Goal: Feedback & Contribution: Submit feedback/report problem

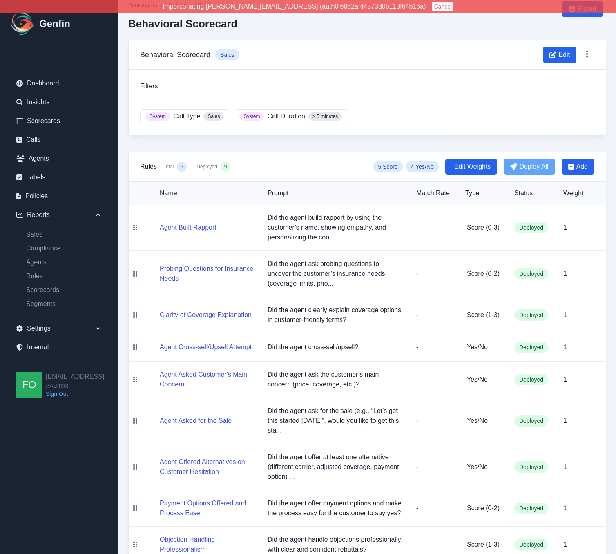
scroll to position [30, 0]
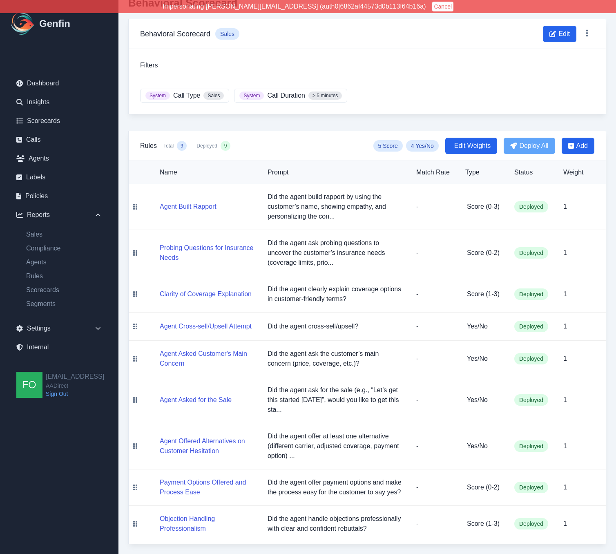
click at [601, 372] on td "1" at bounding box center [581, 359] width 49 height 36
click at [599, 372] on td "1" at bounding box center [581, 359] width 49 height 36
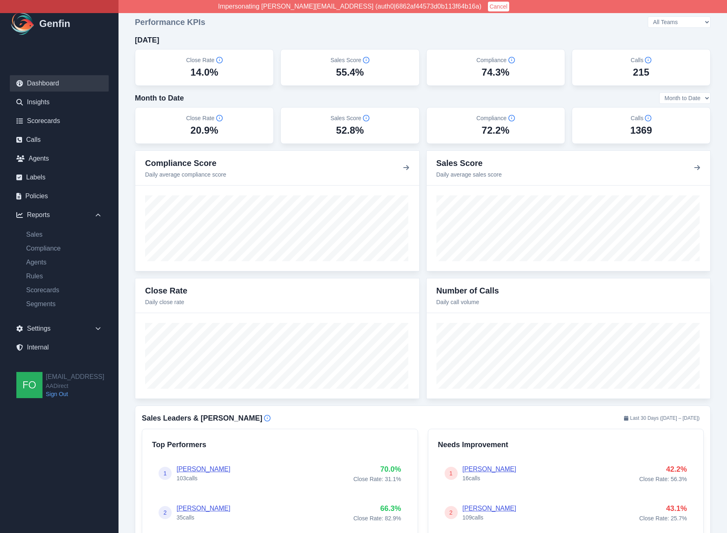
click at [633, 76] on div "215" at bounding box center [641, 72] width 16 height 13
drag, startPoint x: 638, startPoint y: 75, endPoint x: 648, endPoint y: 74, distance: 9.8
click at [648, 74] on div "215" at bounding box center [641, 72] width 16 height 13
drag, startPoint x: 634, startPoint y: 72, endPoint x: 645, endPoint y: 72, distance: 11.9
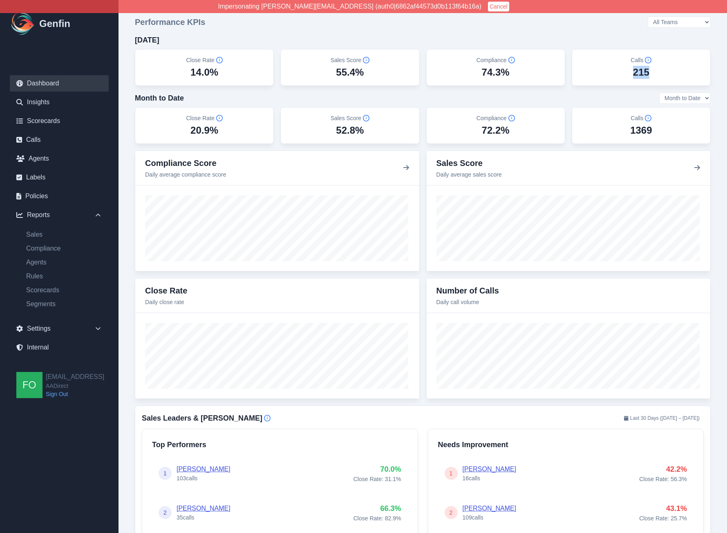
click at [659, 70] on div "Calls 215" at bounding box center [641, 67] width 125 height 23
click at [636, 74] on div "215" at bounding box center [641, 72] width 16 height 13
click at [703, 352] on div at bounding box center [569, 355] width 284 height 85
click at [36, 139] on link "Calls" at bounding box center [59, 140] width 99 height 16
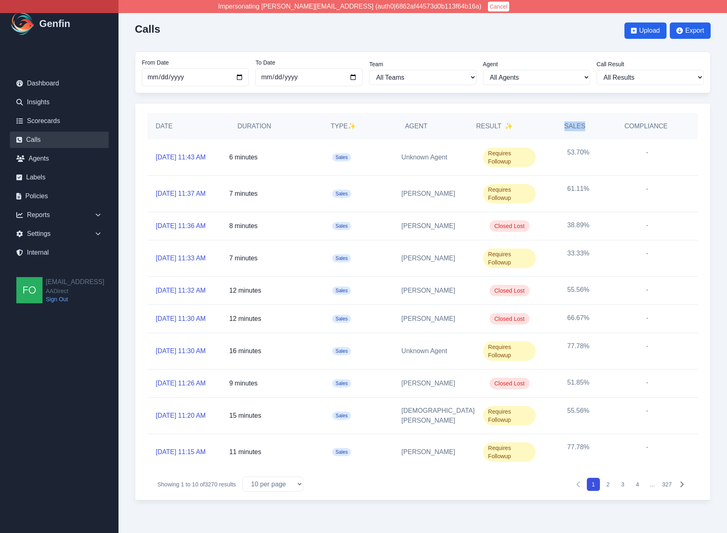
drag, startPoint x: 565, startPoint y: 126, endPoint x: 591, endPoint y: 128, distance: 26.2
click at [591, 128] on div "Sales" at bounding box center [574, 126] width 71 height 26
click at [627, 125] on h5 "Compliance" at bounding box center [646, 126] width 43 height 10
drag, startPoint x: 627, startPoint y: 125, endPoint x: 683, endPoint y: 124, distance: 56.4
click at [683, 124] on div "Date Duration Type ✨ Agent Result ✨ Sales Compliance" at bounding box center [423, 126] width 551 height 26
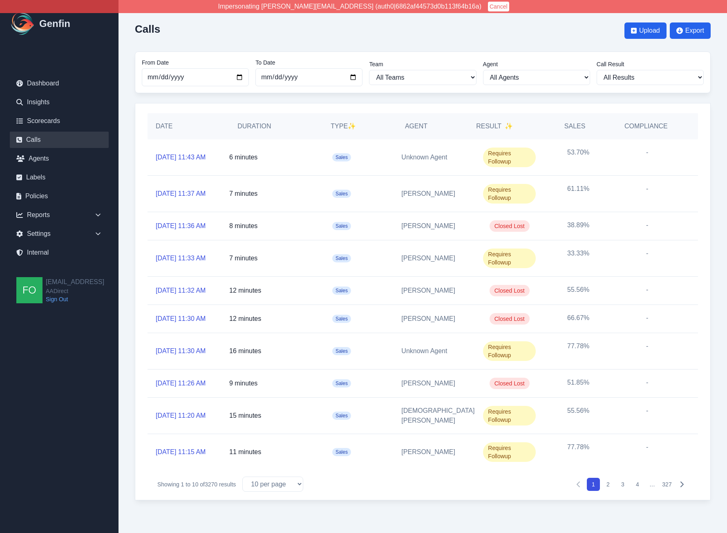
click at [404, 128] on div "Agent" at bounding box center [432, 126] width 71 height 26
drag, startPoint x: 333, startPoint y: 126, endPoint x: 351, endPoint y: 122, distance: 19.2
click at [351, 122] on h5 "Type ✨" at bounding box center [343, 126] width 90 height 10
click at [339, 125] on h5 "Type ✨" at bounding box center [343, 126] width 90 height 10
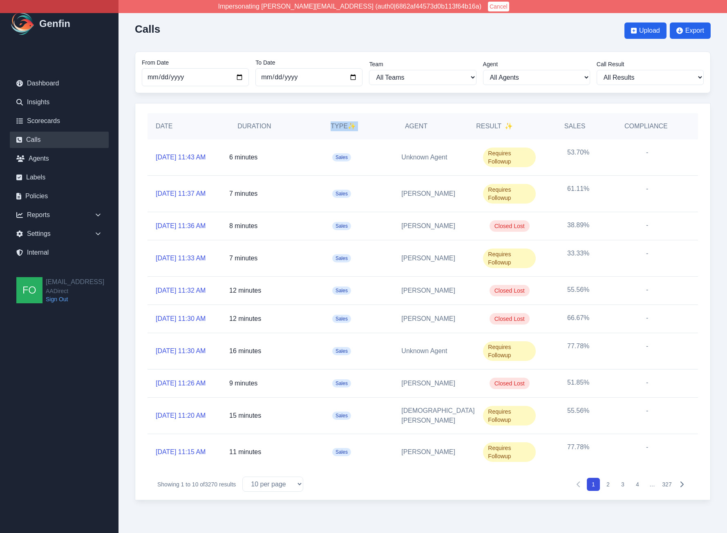
click at [339, 126] on h5 "Type ✨" at bounding box center [343, 126] width 90 height 10
drag, startPoint x: 92, startPoint y: 210, endPoint x: 82, endPoint y: 219, distance: 13.7
click at [92, 210] on div "Reports" at bounding box center [59, 215] width 99 height 16
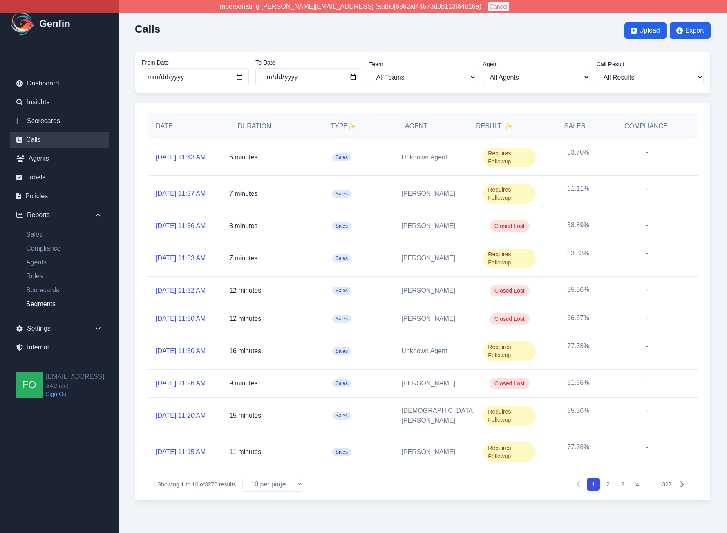
click at [43, 304] on link "Segments" at bounding box center [64, 304] width 89 height 10
select select "14"
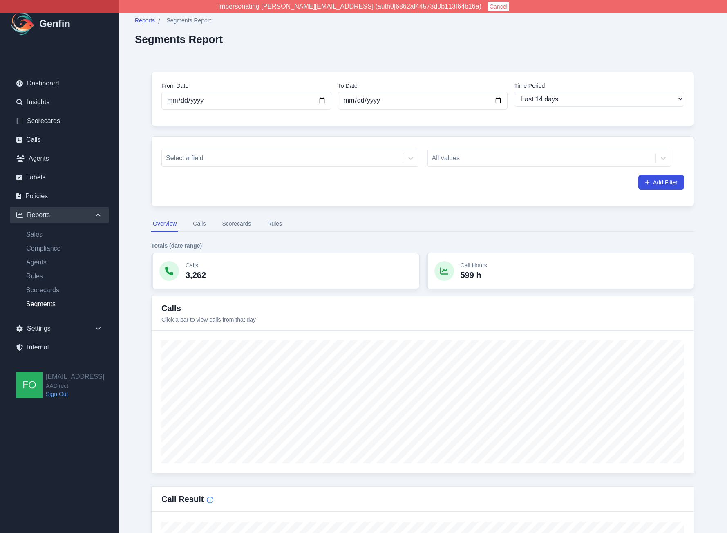
click at [240, 222] on button "Scorecards" at bounding box center [236, 224] width 32 height 16
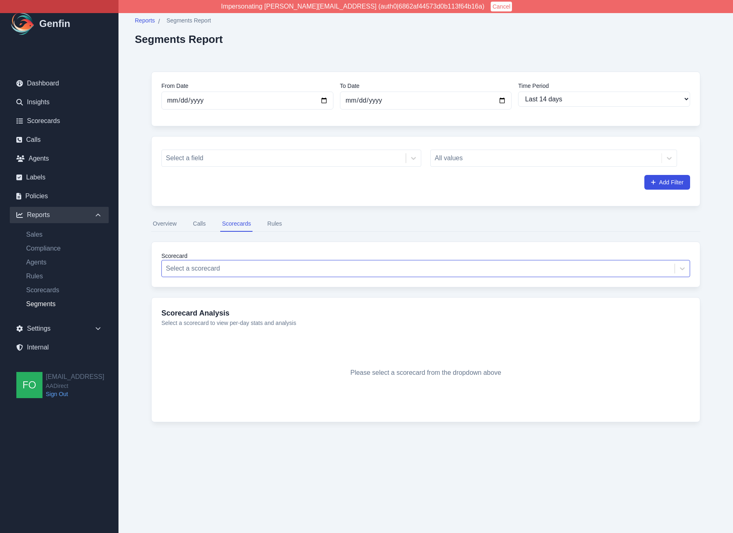
click at [242, 261] on div "Select a scorecard" at bounding box center [418, 268] width 513 height 15
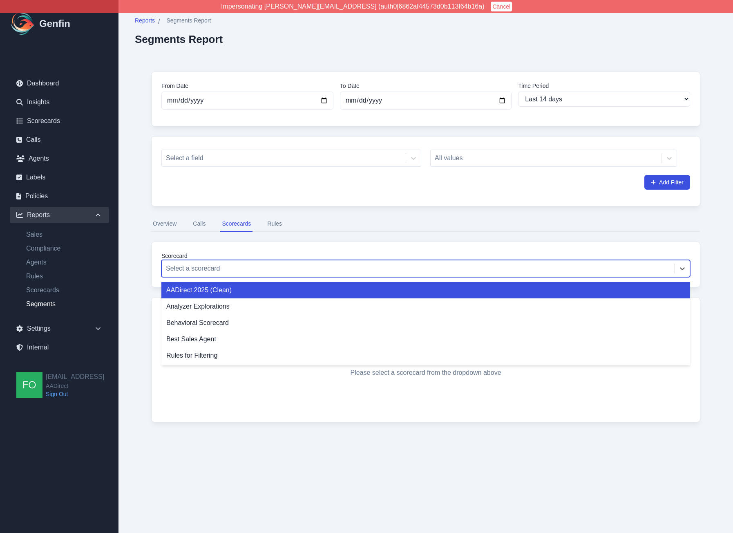
click at [236, 289] on div "AADirect 2025 (Clean)" at bounding box center [425, 290] width 529 height 16
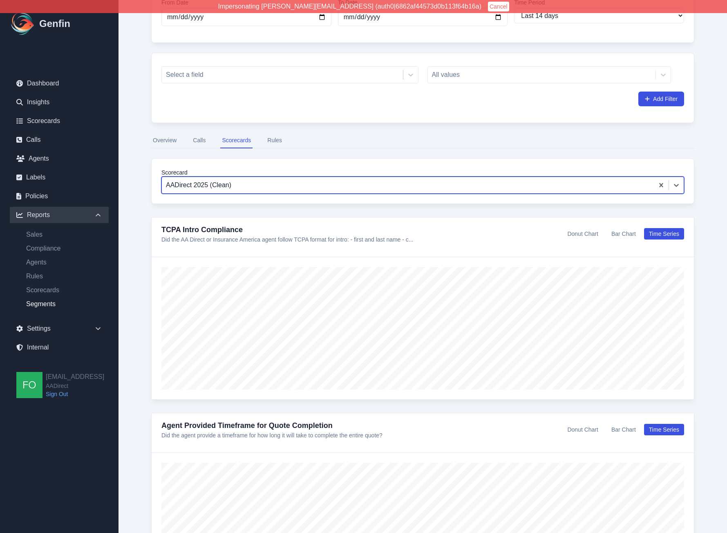
scroll to position [91, 0]
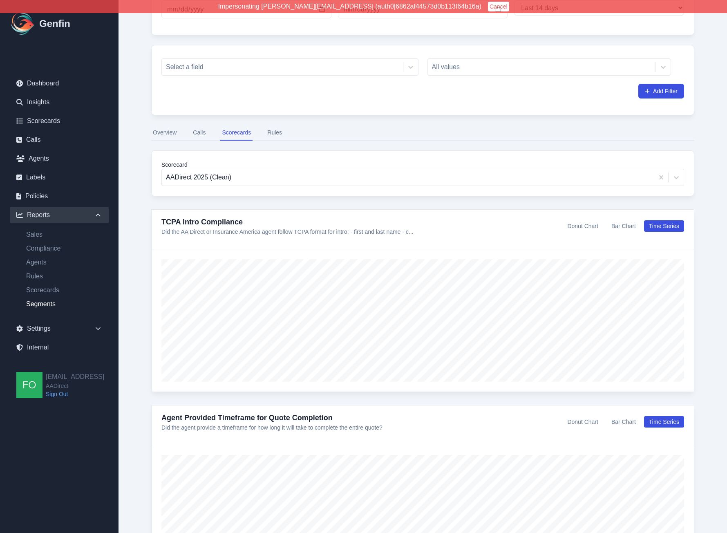
click at [585, 223] on button "Donut Chart" at bounding box center [582, 225] width 40 height 11
click at [639, 224] on button "Bar Chart" at bounding box center [624, 225] width 34 height 11
click at [663, 227] on button "Time Series" at bounding box center [664, 225] width 40 height 11
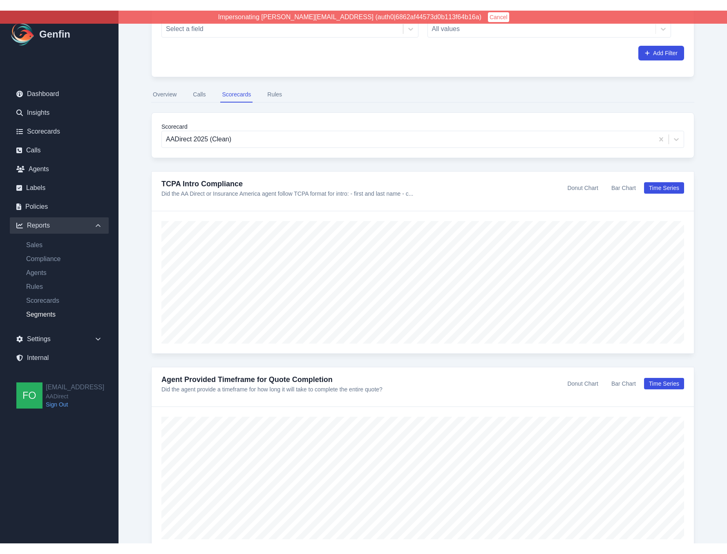
scroll to position [158, 0]
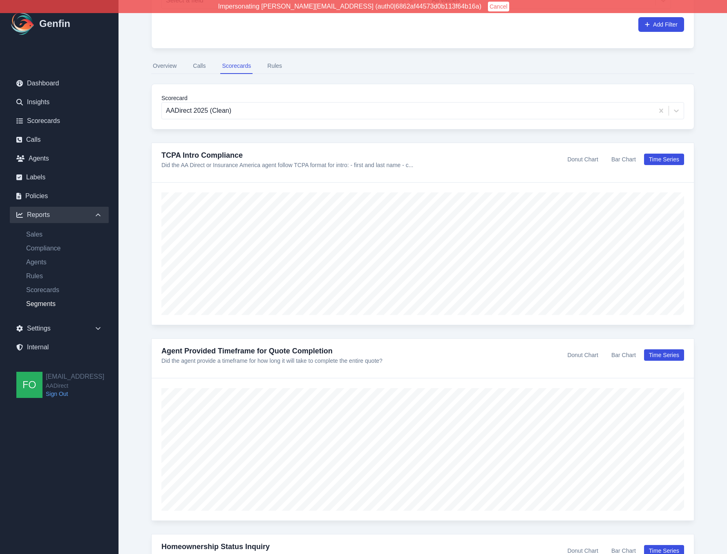
drag, startPoint x: 141, startPoint y: 286, endPoint x: 134, endPoint y: 292, distance: 8.4
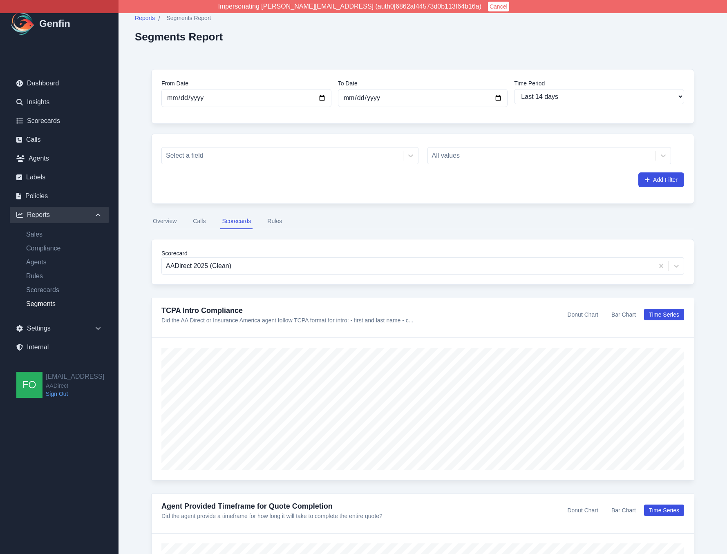
scroll to position [0, 0]
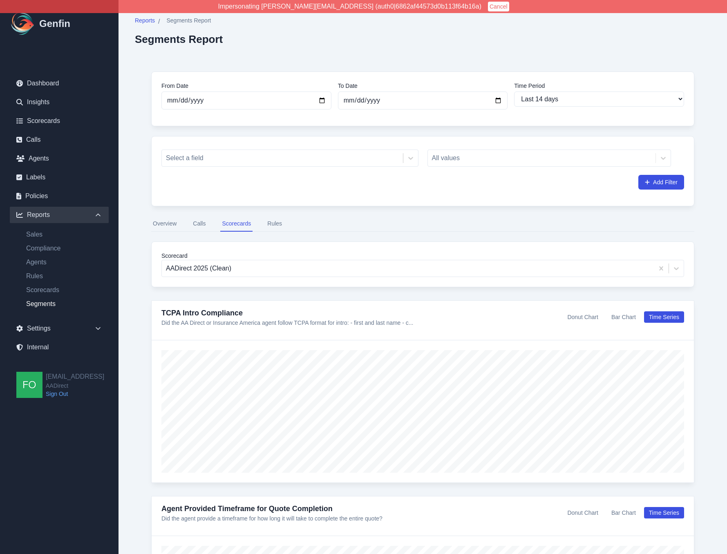
click at [38, 274] on link "Rules" at bounding box center [64, 276] width 89 height 10
select select "14"
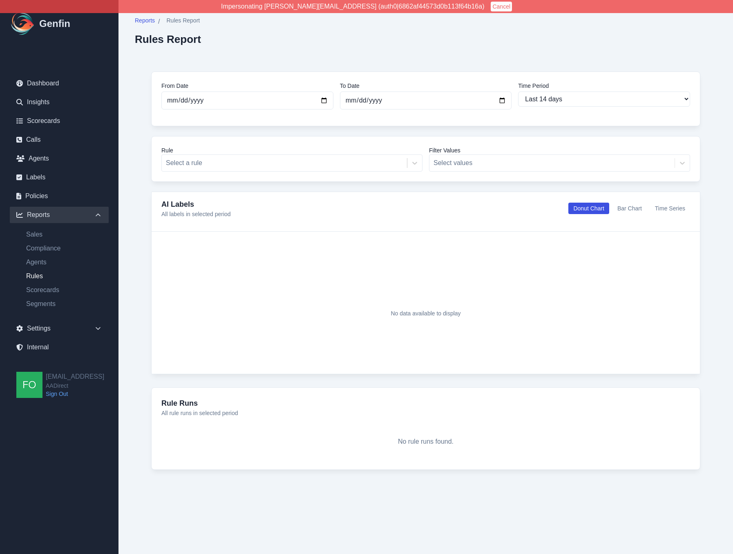
click at [148, 280] on div "From Date 2025-09-22 To Date 2025-10-06 Time Period Last 7 days Last 14 days La…" at bounding box center [426, 270] width 582 height 431
click at [147, 280] on div "From Date 2025-09-22 To Date 2025-10-06 Time Period Last 7 days Last 14 days La…" at bounding box center [426, 270] width 582 height 431
click at [137, 149] on div "From Date 2025-09-22 To Date 2025-10-06 Time Period Last 7 days Last 14 days La…" at bounding box center [426, 270] width 582 height 431
drag, startPoint x: 135, startPoint y: 242, endPoint x: 170, endPoint y: 211, distance: 46.6
click at [136, 242] on div "From Date 2025-09-22 To Date 2025-10-06 Time Period Last 7 days Last 14 days La…" at bounding box center [426, 270] width 582 height 431
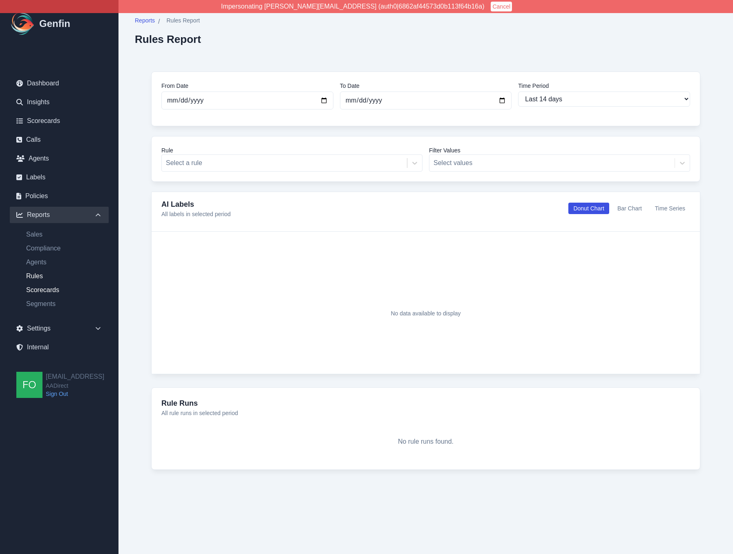
click at [46, 288] on link "Scorecards" at bounding box center [64, 290] width 89 height 10
select select "14"
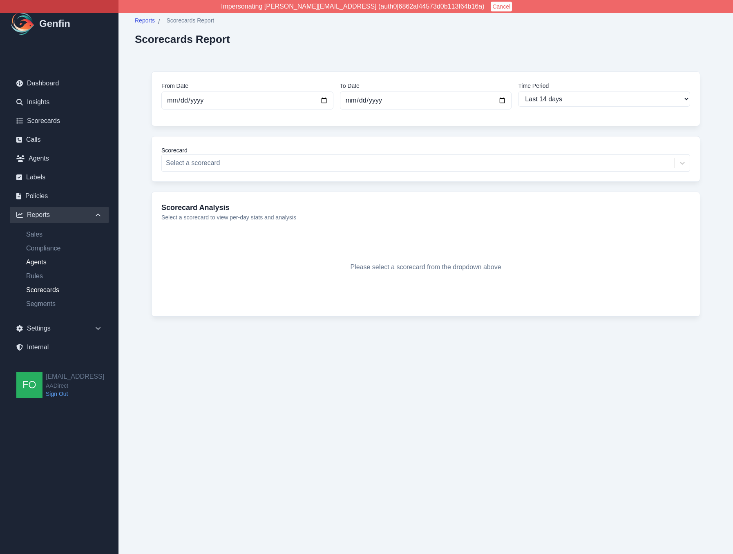
click at [45, 261] on link "Agents" at bounding box center [64, 262] width 89 height 10
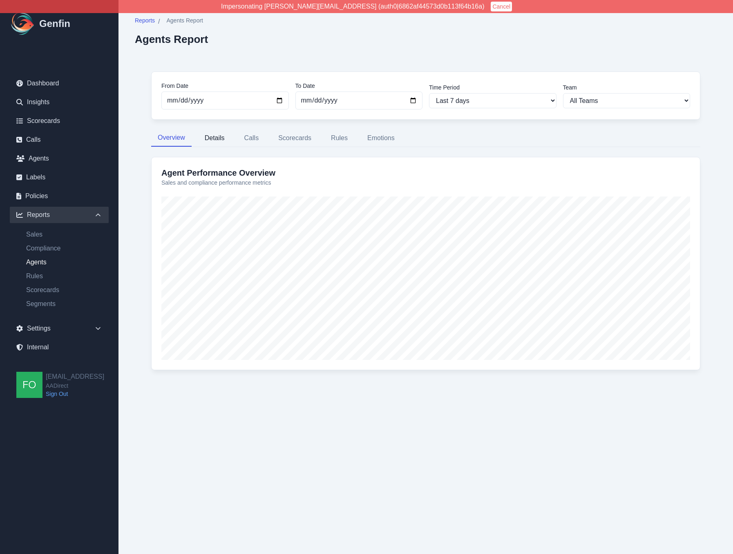
click at [219, 137] on button "Details" at bounding box center [214, 138] width 33 height 17
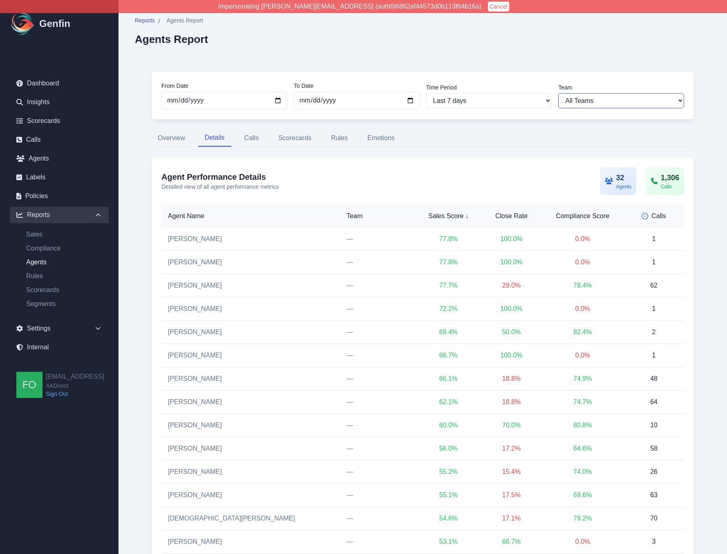
click at [605, 98] on select "All Teams Hugo Jesse Support" at bounding box center [621, 100] width 126 height 15
click at [558, 93] on select "All Teams Hugo Jesse Support" at bounding box center [621, 100] width 126 height 15
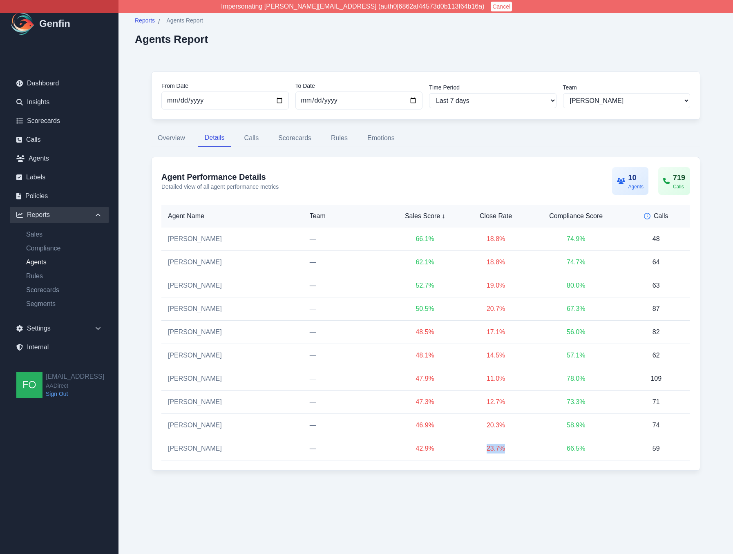
drag, startPoint x: 483, startPoint y: 451, endPoint x: 525, endPoint y: 448, distance: 42.6
click at [525, 448] on td "23.7 %" at bounding box center [496, 448] width 68 height 23
drag, startPoint x: 501, startPoint y: 451, endPoint x: 457, endPoint y: 450, distance: 44.2
click at [501, 451] on span "23.7 %" at bounding box center [496, 448] width 18 height 7
drag, startPoint x: 414, startPoint y: 450, endPoint x: 446, endPoint y: 451, distance: 31.5
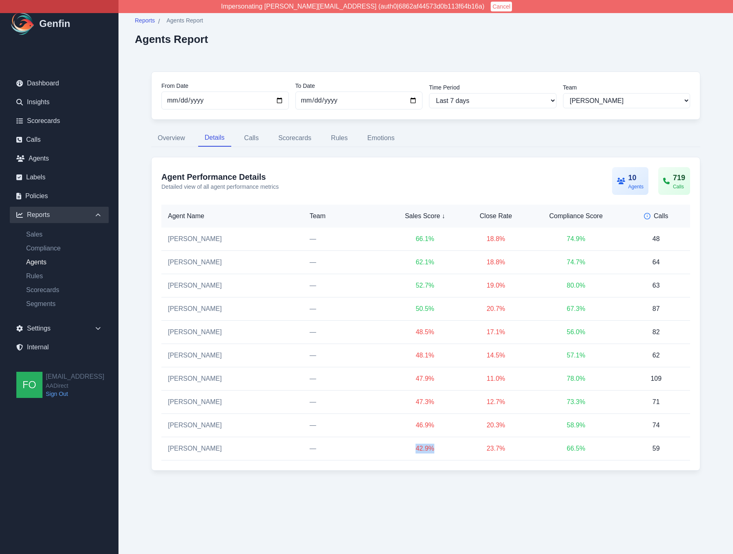
click at [446, 451] on td "42.9 %" at bounding box center [425, 448] width 74 height 23
click at [597, 104] on select "All Teams Hugo Jesse Support" at bounding box center [627, 100] width 128 height 15
select select "3"
click at [563, 93] on select "All Teams Hugo Jesse Support" at bounding box center [627, 100] width 128 height 15
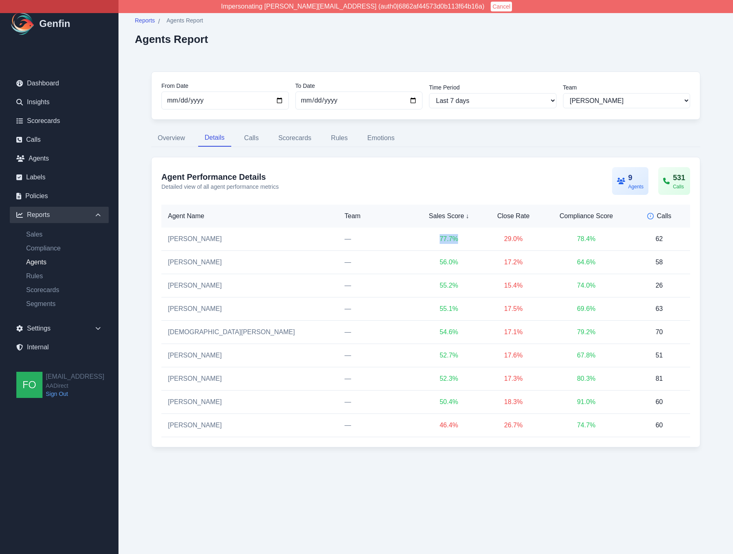
drag, startPoint x: 414, startPoint y: 236, endPoint x: 437, endPoint y: 238, distance: 23.4
click at [437, 238] on td "77.7 %" at bounding box center [448, 239] width 67 height 23
click at [483, 238] on td "29.0 %" at bounding box center [514, 239] width 62 height 23
drag, startPoint x: 415, startPoint y: 424, endPoint x: 442, endPoint y: 425, distance: 27.4
click at [442, 425] on td "46.4 %" at bounding box center [448, 425] width 67 height 23
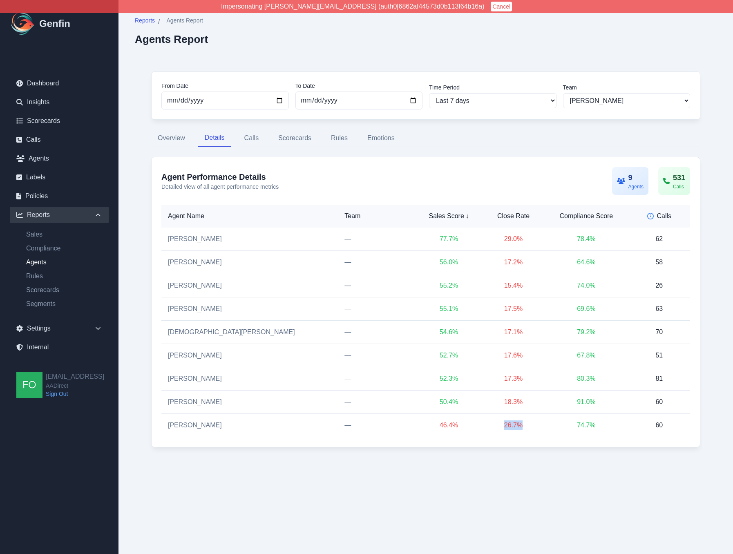
drag, startPoint x: 481, startPoint y: 425, endPoint x: 515, endPoint y: 425, distance: 33.5
click at [515, 425] on td "26.7 %" at bounding box center [514, 425] width 62 height 23
click at [512, 428] on td "26.7 %" at bounding box center [514, 425] width 62 height 23
drag, startPoint x: 509, startPoint y: 426, endPoint x: 435, endPoint y: 427, distance: 74.0
click at [483, 426] on td "26.7 %" at bounding box center [514, 425] width 62 height 23
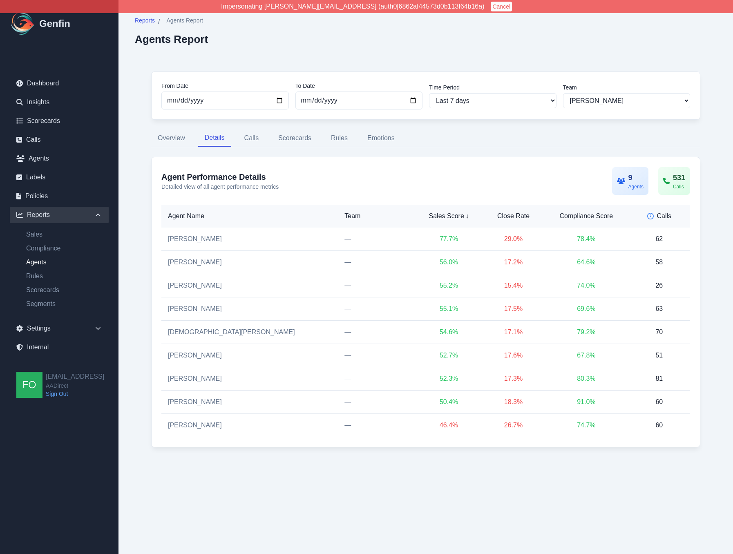
click at [483, 423] on td "26.7 %" at bounding box center [514, 425] width 62 height 23
click at [54, 289] on link "Scorecards" at bounding box center [64, 290] width 89 height 10
select select "14"
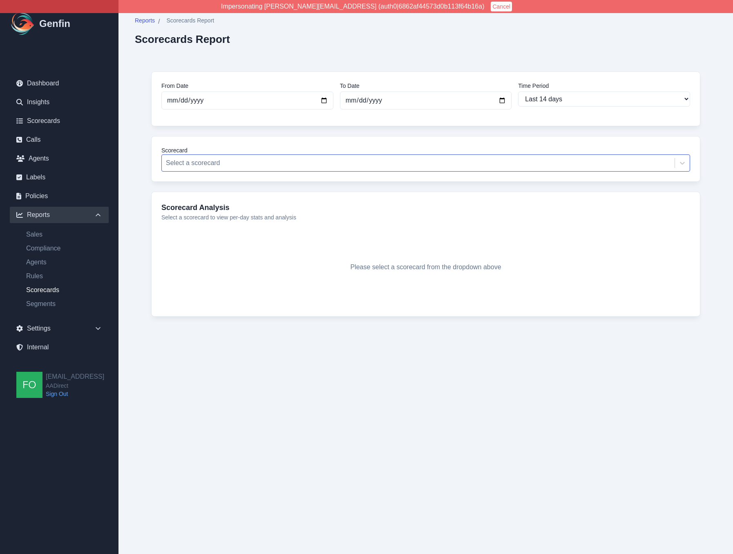
drag, startPoint x: 240, startPoint y: 150, endPoint x: 255, endPoint y: 163, distance: 20.3
click at [240, 150] on label "Scorecard" at bounding box center [425, 150] width 529 height 8
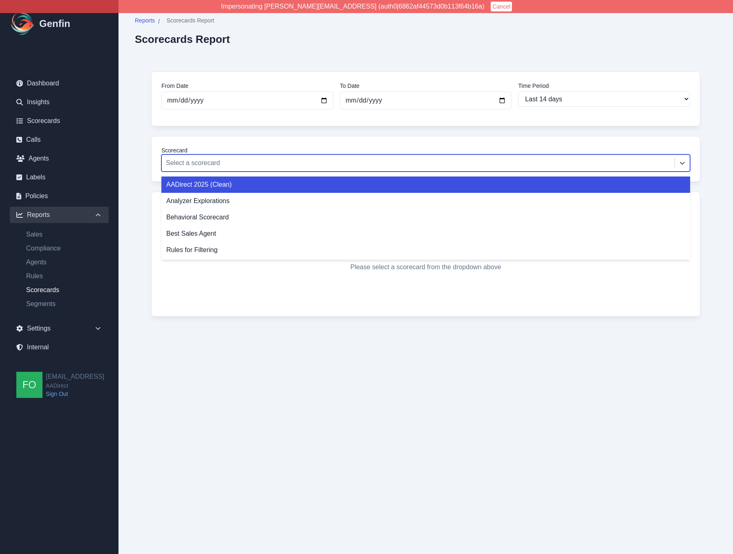
click at [256, 163] on div at bounding box center [418, 162] width 505 height 11
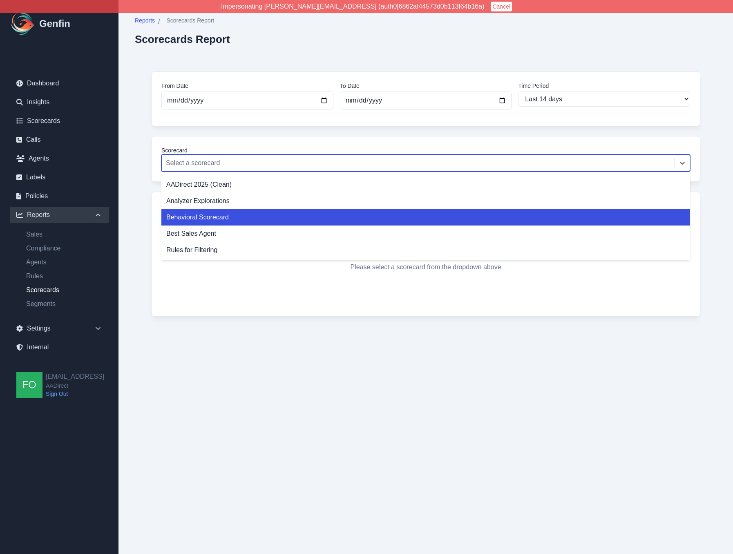
click at [225, 215] on div "Behavioral Scorecard" at bounding box center [425, 217] width 529 height 16
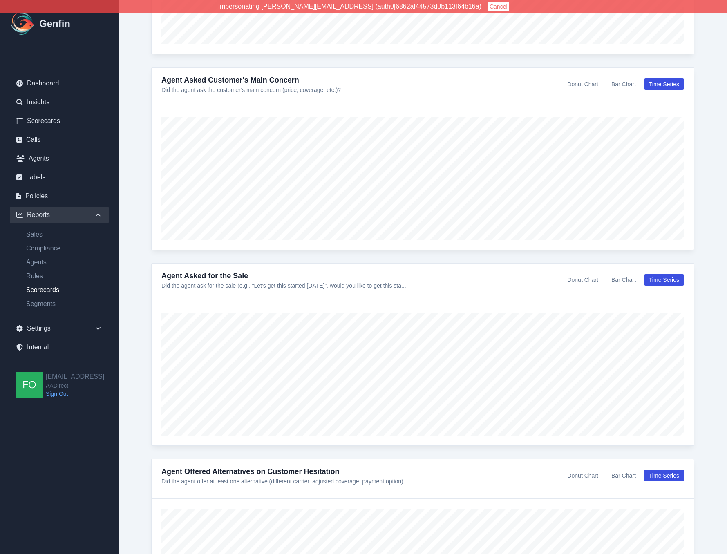
scroll to position [909, 0]
click at [593, 85] on button "Donut Chart" at bounding box center [582, 85] width 40 height 11
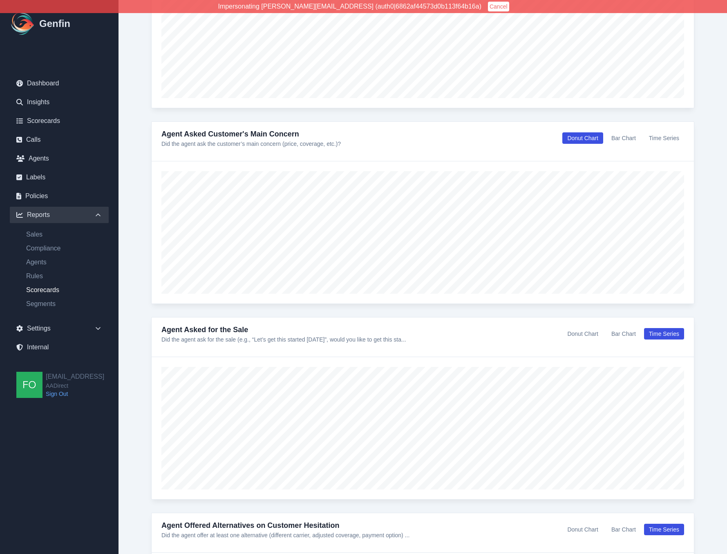
scroll to position [783, 0]
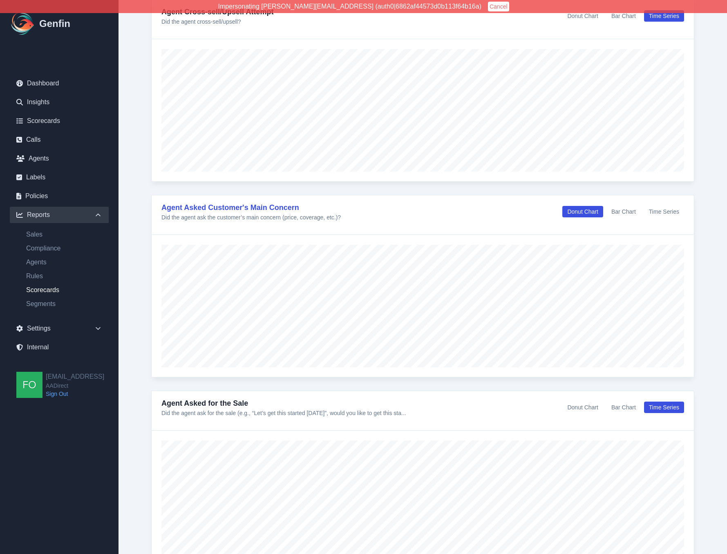
click at [260, 208] on link "Agent Asked Customer's Main Concern" at bounding box center [230, 208] width 138 height 8
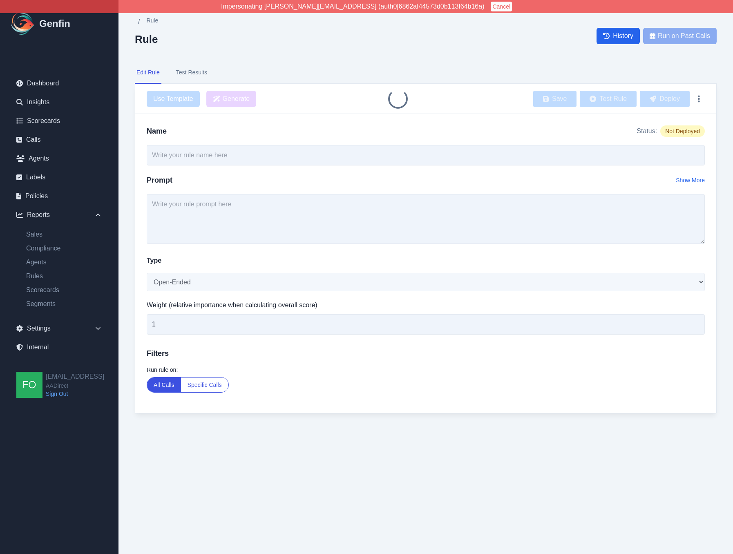
type input "Agent Asked Customer's Main Concern"
type textarea "Did the agent ask the customer’s main concern (price, coverage, etc.)?"
select select "Yes/No"
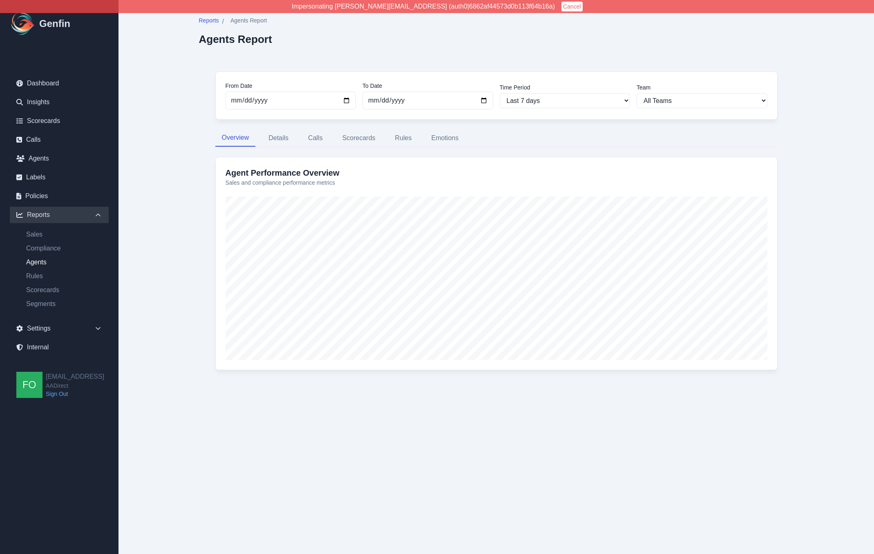
click at [174, 179] on main "Reports / Agents Report Agents Report From Date 2025-09-29 To Date 2025-10-06 T…" at bounding box center [497, 206] width 756 height 413
click at [284, 137] on button "Details" at bounding box center [278, 138] width 33 height 17
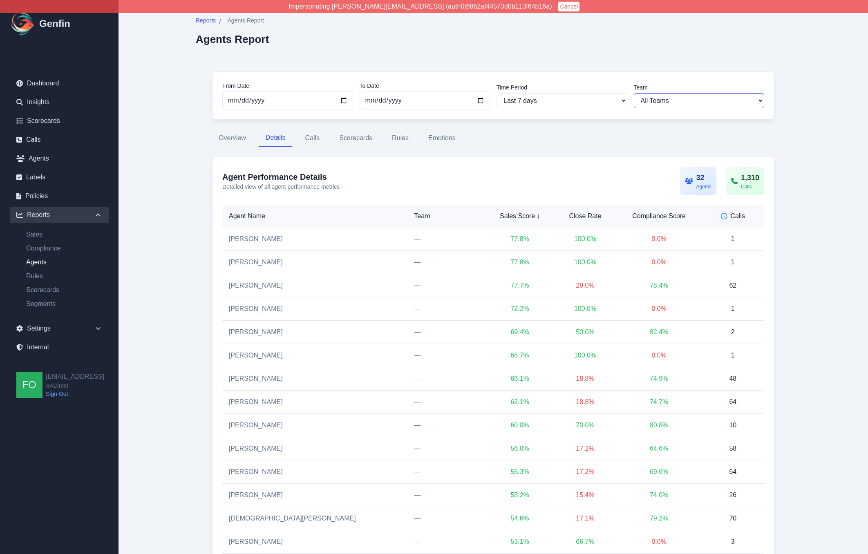
click at [694, 95] on select "All Teams Hugo Jesse Support" at bounding box center [699, 100] width 131 height 15
select select "3"
click at [634, 93] on select "All Teams Hugo Jesse Support" at bounding box center [699, 100] width 131 height 15
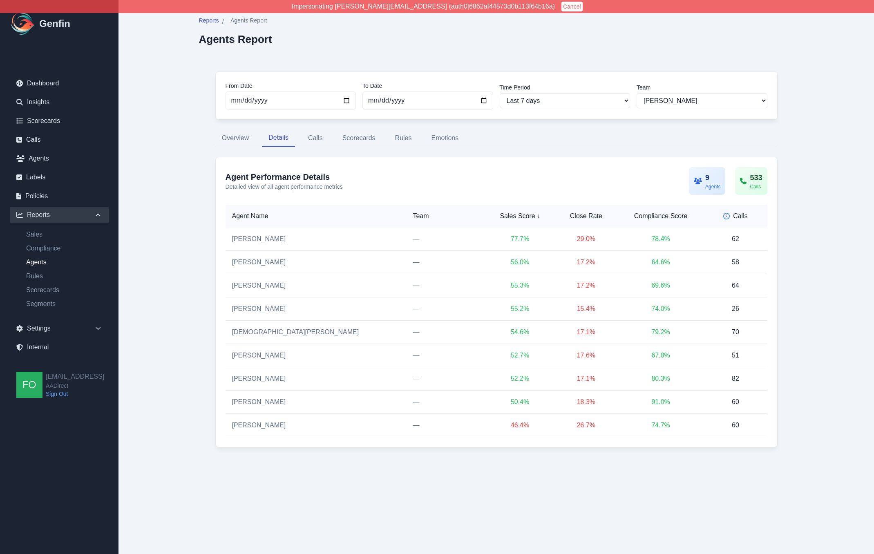
click at [572, 216] on div "Close Rate" at bounding box center [586, 216] width 50 height 10
click at [571, 216] on div "Close Rate ↑" at bounding box center [584, 216] width 52 height 10
click at [186, 185] on div "Reports / Agents Report Agents Report From Date 2025-09-29 To Date 2025-10-06 T…" at bounding box center [497, 240] width 628 height 480
click at [183, 217] on div "Reports / Agents Report Agents Report From Date 2025-09-29 To Date 2025-10-06 T…" at bounding box center [497, 240] width 628 height 480
click at [190, 351] on div "Reports / Agents Report Agents Report From Date 2025-09-29 To Date 2025-10-06 T…" at bounding box center [497, 240] width 628 height 480
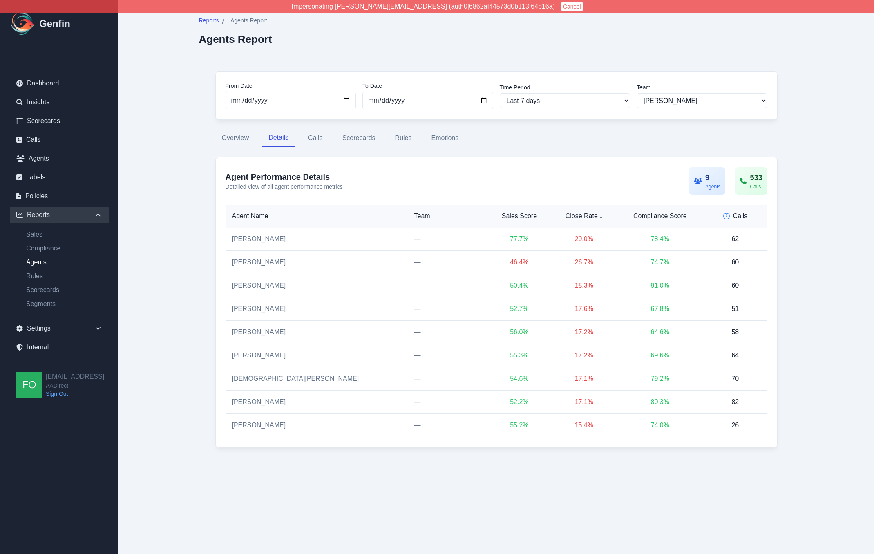
drag, startPoint x: 176, startPoint y: 270, endPoint x: 231, endPoint y: 259, distance: 55.9
click at [180, 269] on main "Reports / Agents Report Agents Report From Date 2025-09-29 To Date 2025-10-06 T…" at bounding box center [497, 240] width 756 height 480
click at [172, 313] on main "Reports / Agents Report Agents Report From Date 2025-09-29 To Date 2025-10-06 T…" at bounding box center [497, 240] width 756 height 480
click at [187, 348] on div "Reports / Agents Report Agents Report From Date 2025-09-29 To Date 2025-10-06 T…" at bounding box center [497, 240] width 628 height 480
click at [187, 319] on div "Reports / Agents Report Agents Report From Date 2025-09-29 To Date 2025-10-06 T…" at bounding box center [497, 240] width 628 height 480
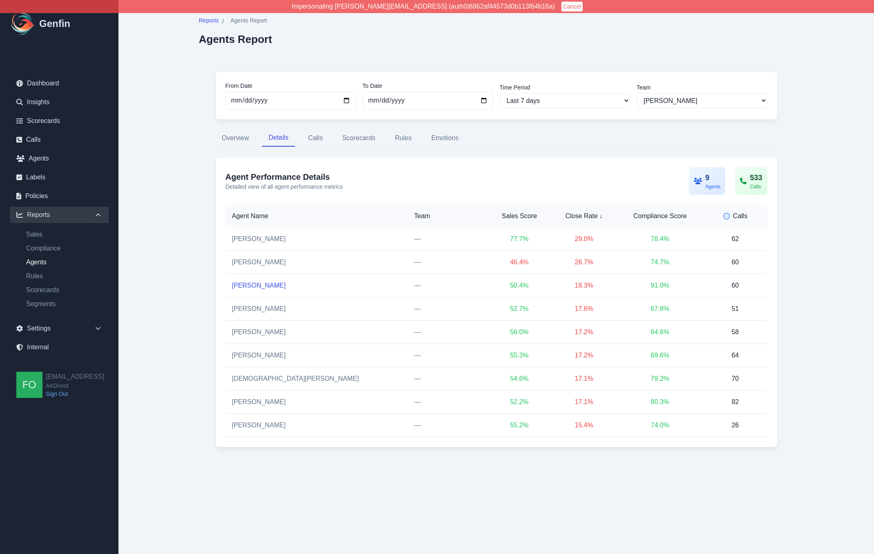
drag, startPoint x: 187, startPoint y: 319, endPoint x: 236, endPoint y: 288, distance: 57.9
click at [188, 319] on div "Reports / Agents Report Agents Report From Date 2025-09-29 To Date 2025-10-06 T…" at bounding box center [497, 240] width 628 height 480
click at [187, 345] on div "Reports / Agents Report Agents Report From Date 2025-09-29 To Date 2025-10-06 T…" at bounding box center [497, 240] width 628 height 480
click at [188, 359] on div "Reports / Agents Report Agents Report From Date 2025-09-29 To Date 2025-10-06 T…" at bounding box center [497, 240] width 628 height 480
click at [72, 325] on div "Settings" at bounding box center [59, 328] width 99 height 16
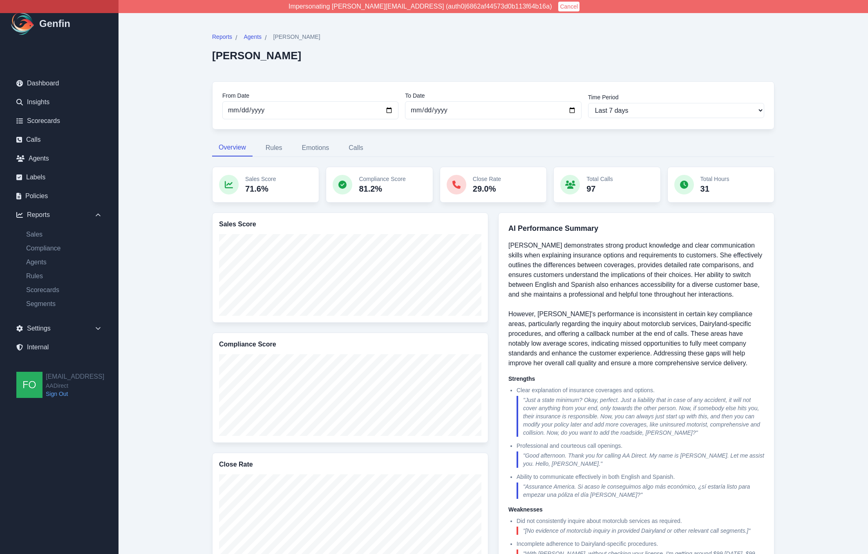
drag, startPoint x: 184, startPoint y: 247, endPoint x: 189, endPoint y: 237, distance: 11.0
click at [184, 246] on div "Reports / Agents / Vanessa Salinas Vanessa Salinas From Date 2025-09-22 To Date…" at bounding box center [493, 424] width 628 height 848
click at [264, 150] on button "Rules" at bounding box center [274, 147] width 30 height 17
select select "181"
select select "171"
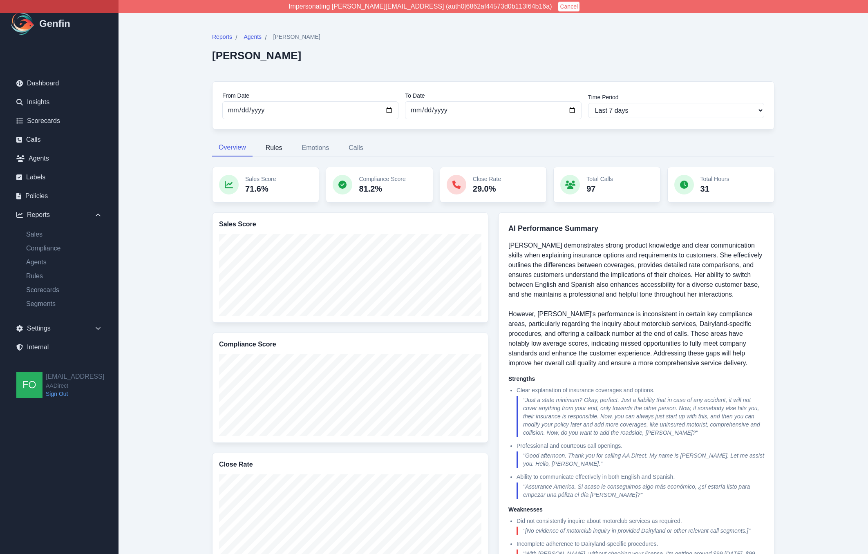
select select "1129"
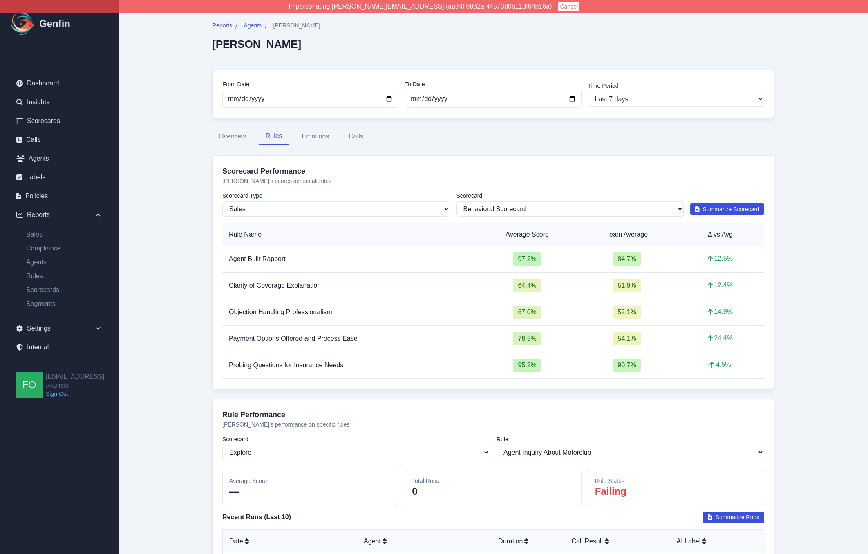
scroll to position [13, 0]
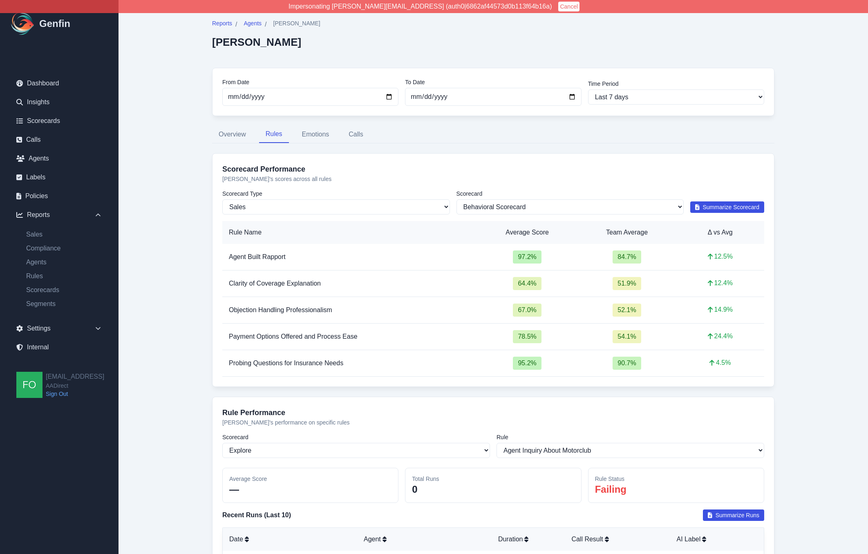
click at [189, 255] on div "Reports / Agents / Vanessa Salinas Vanessa Salinas From Date 2025-09-22 To Date…" at bounding box center [493, 324] width 628 height 674
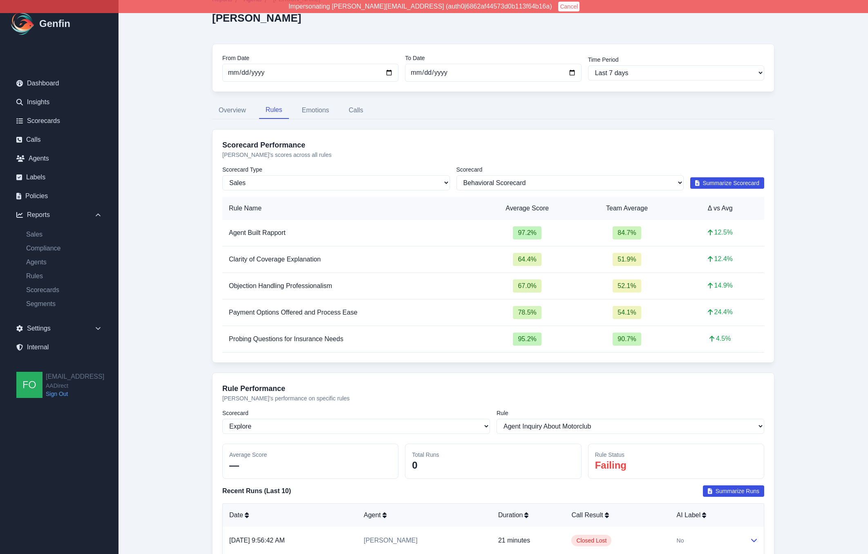
scroll to position [40, 0]
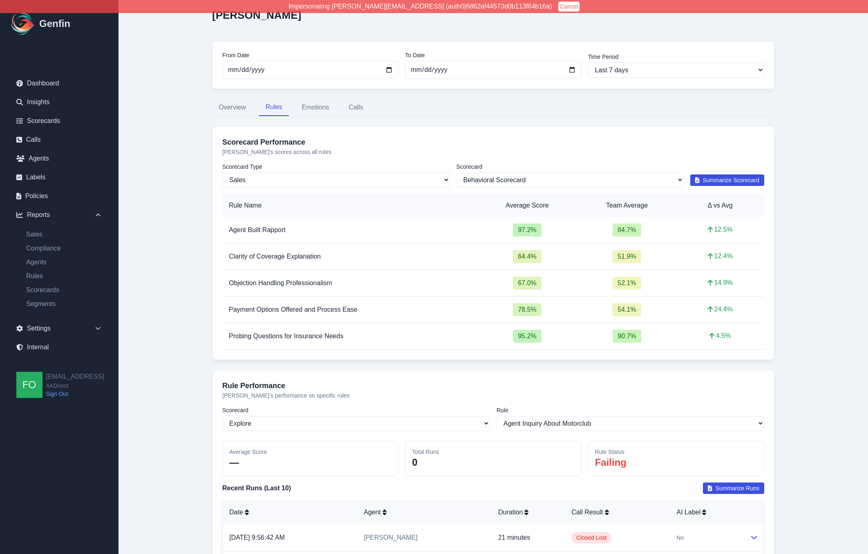
click at [287, 283] on span "Objection Handling Professionalism" at bounding box center [280, 283] width 103 height 7
click at [170, 263] on main "Reports / Agents / Vanessa Salinas Vanessa Salinas From Date 2025-09-22 To Date…" at bounding box center [494, 297] width 750 height 674
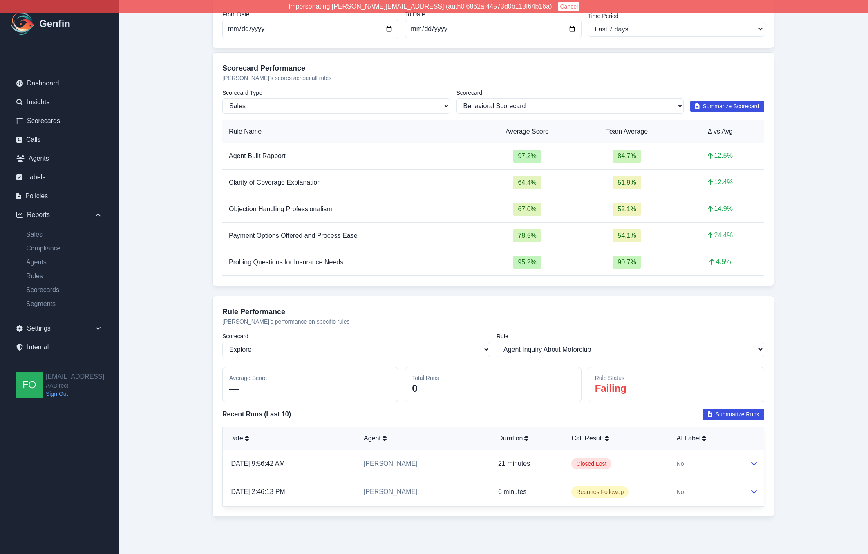
scroll to position [121, 0]
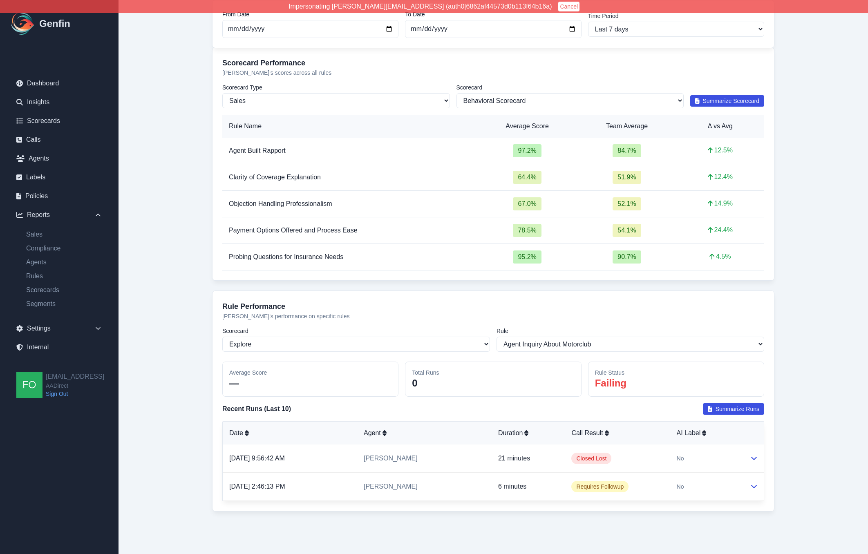
click at [168, 266] on main "Reports / Agents / Vanessa Salinas Vanessa Salinas From Date 2025-09-22 To Date…" at bounding box center [494, 217] width 750 height 674
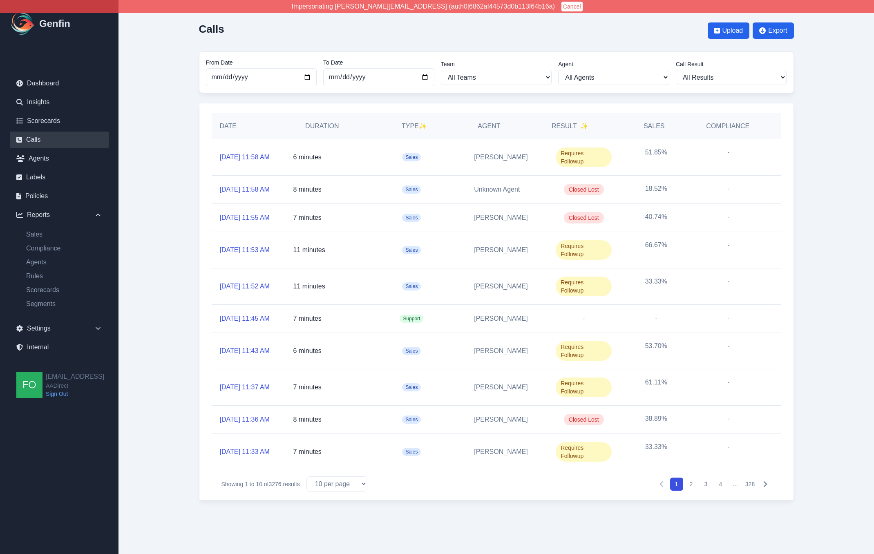
click at [179, 348] on main "Calls Upload Export From Date [DATE] To Date [DATE] Team All Teams [PERSON_NAME…" at bounding box center [497, 258] width 756 height 517
click at [178, 337] on main "Calls Upload Export From Date [DATE] To Date [DATE] Team All Teams [PERSON_NAME…" at bounding box center [497, 258] width 756 height 517
click at [170, 256] on main "Calls Upload Export From Date [DATE] To Date [DATE] Team All Teams [PERSON_NAME…" at bounding box center [497, 258] width 756 height 517
click at [171, 250] on main "Calls Upload Export From Date [DATE] To Date [DATE] Team All Teams [PERSON_NAME…" at bounding box center [497, 258] width 756 height 517
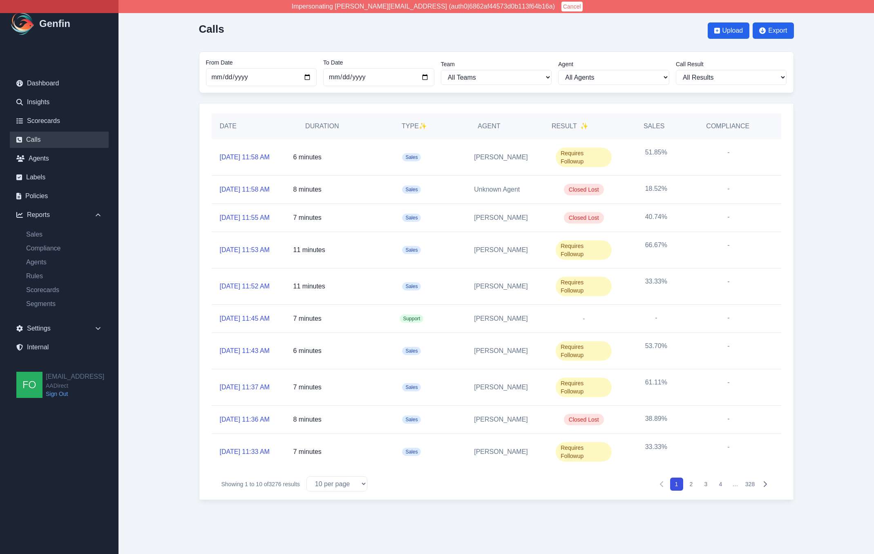
click at [163, 199] on main "Calls Upload Export From Date [DATE] To Date [DATE] Team All Teams [PERSON_NAME…" at bounding box center [497, 258] width 756 height 517
click at [625, 76] on select "All Agents [PERSON_NAME] [PERSON_NAME] [PERSON_NAME] [PERSON_NAME] [PERSON_NAME…" at bounding box center [613, 77] width 111 height 15
select select "193"
click at [558, 70] on select "All Agents [PERSON_NAME] [PERSON_NAME] [PERSON_NAME] [PERSON_NAME] [PERSON_NAME…" at bounding box center [613, 77] width 111 height 15
select select "193"
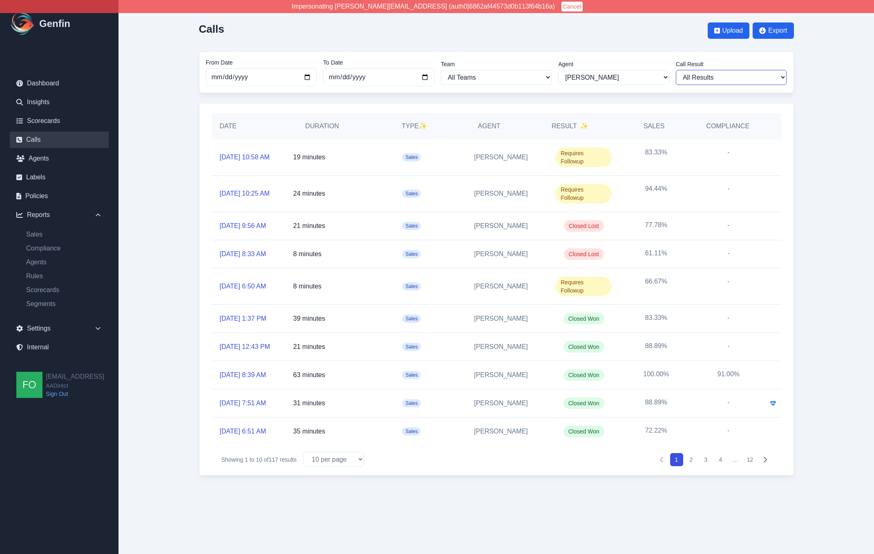
click at [711, 74] on select "All Results Closed Won Closed Lost Requires Followup" at bounding box center [731, 77] width 111 height 15
select select "Yes"
click at [676, 70] on select "All Results Closed Won Closed Lost Requires Followup" at bounding box center [731, 77] width 111 height 15
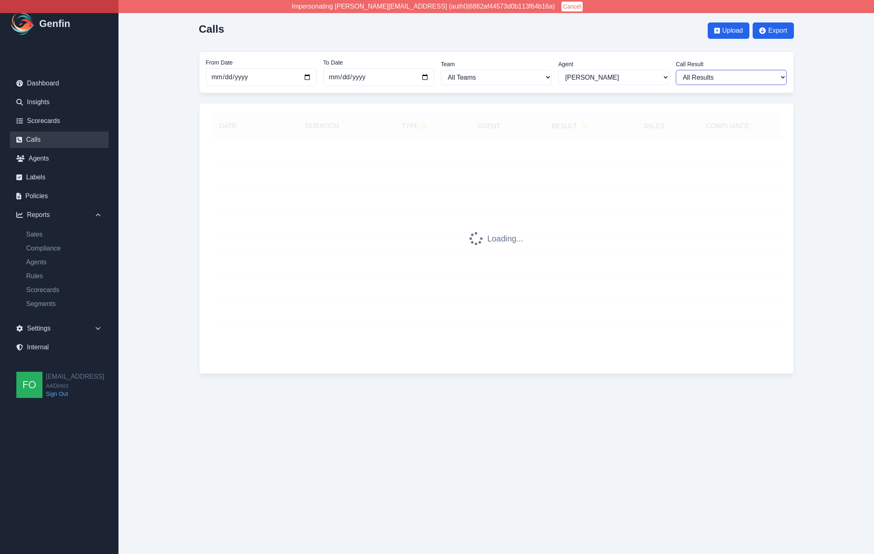
select select "Yes"
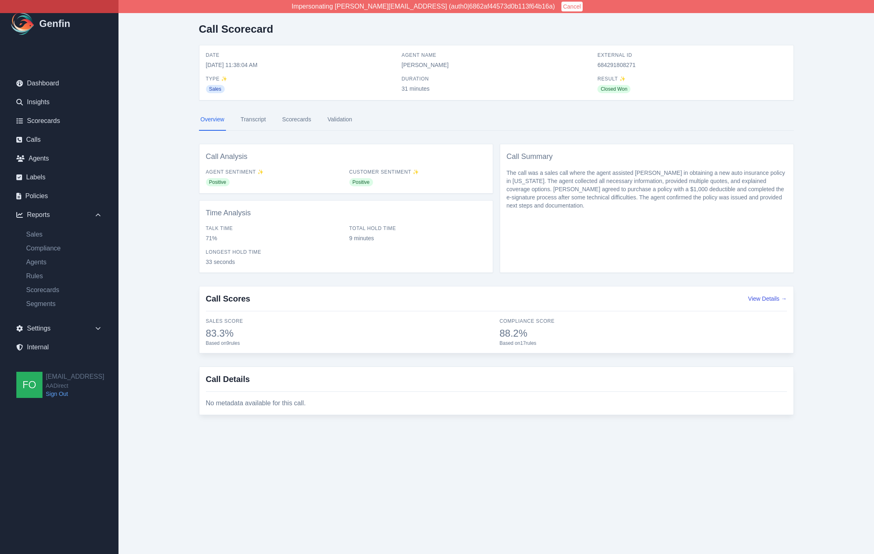
click at [259, 118] on link "Transcript" at bounding box center [253, 120] width 29 height 22
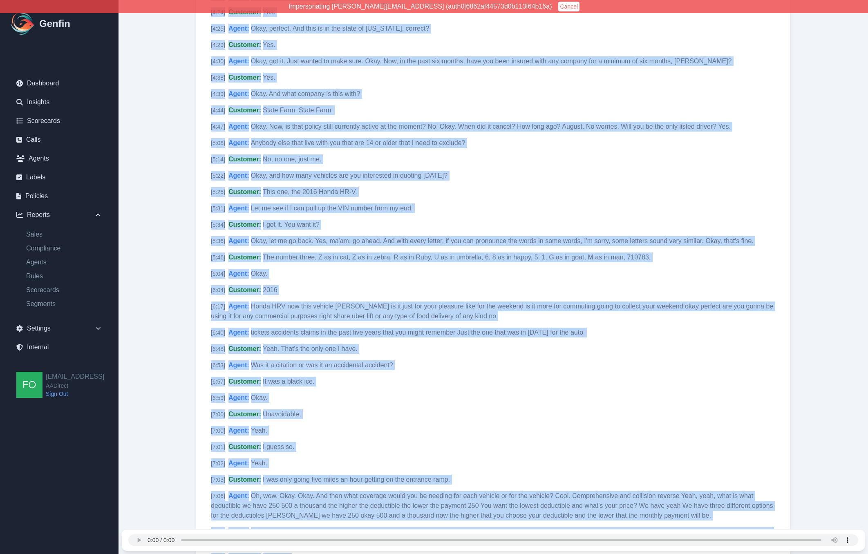
scroll to position [3033, 0]
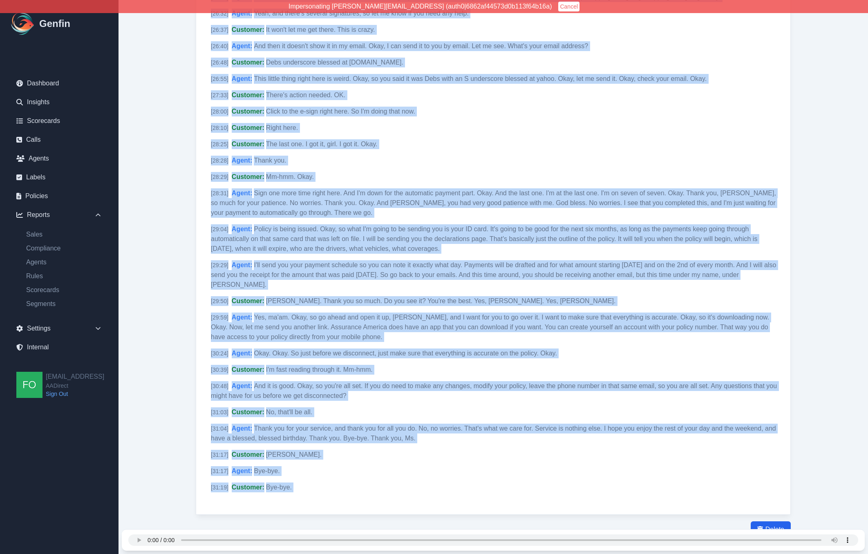
drag, startPoint x: 205, startPoint y: 158, endPoint x: 455, endPoint y: 495, distance: 419.8
copy div "[ 0:00 ] Agent : Thank you for calling AA Direct. My name is [PERSON_NAME]. Let…"
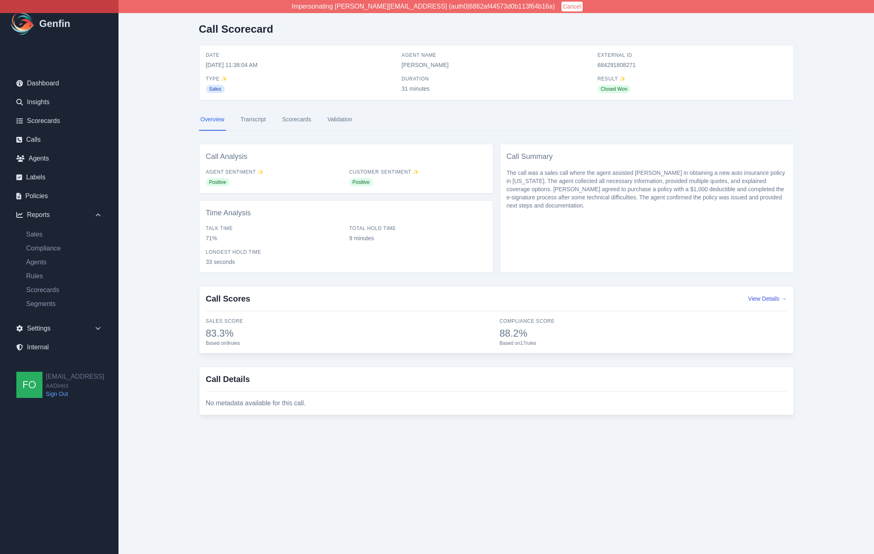
click at [252, 115] on link "Transcript" at bounding box center [253, 120] width 29 height 22
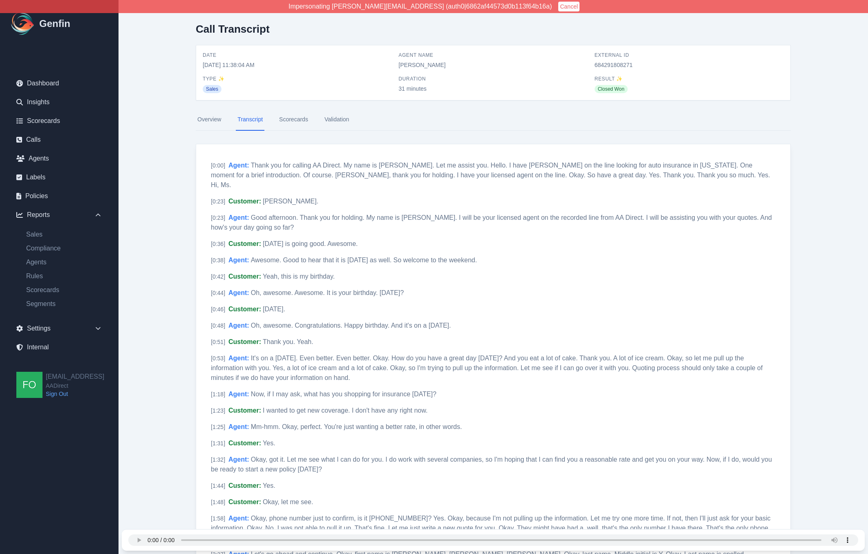
drag, startPoint x: 179, startPoint y: 179, endPoint x: 192, endPoint y: 168, distance: 16.5
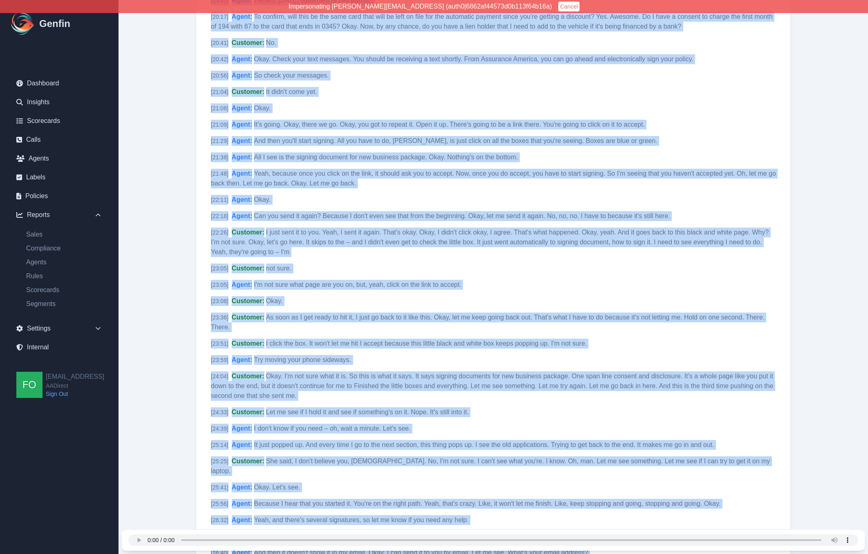
scroll to position [3033, 0]
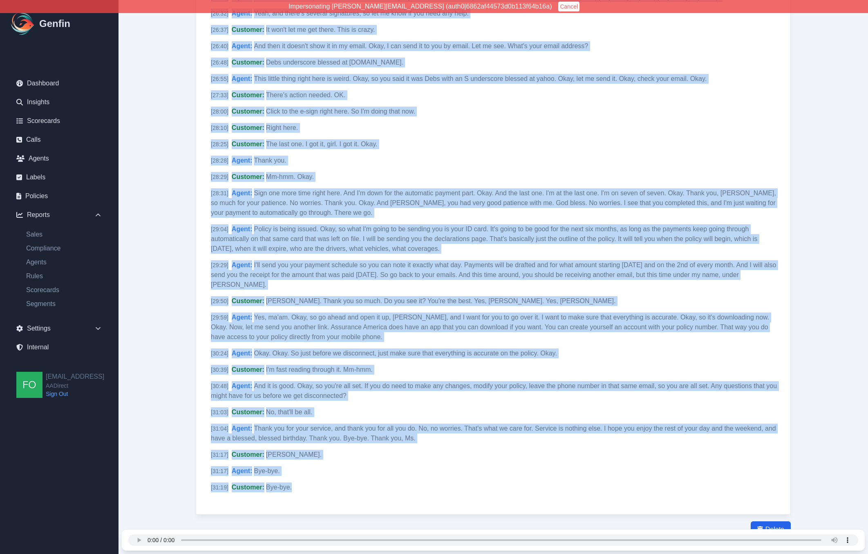
drag, startPoint x: 244, startPoint y: 170, endPoint x: 386, endPoint y: 457, distance: 319.9
copy div "[ 0:00 ] Agent : Thank you for calling AA Direct. My name is Vanessa Salinas. L…"
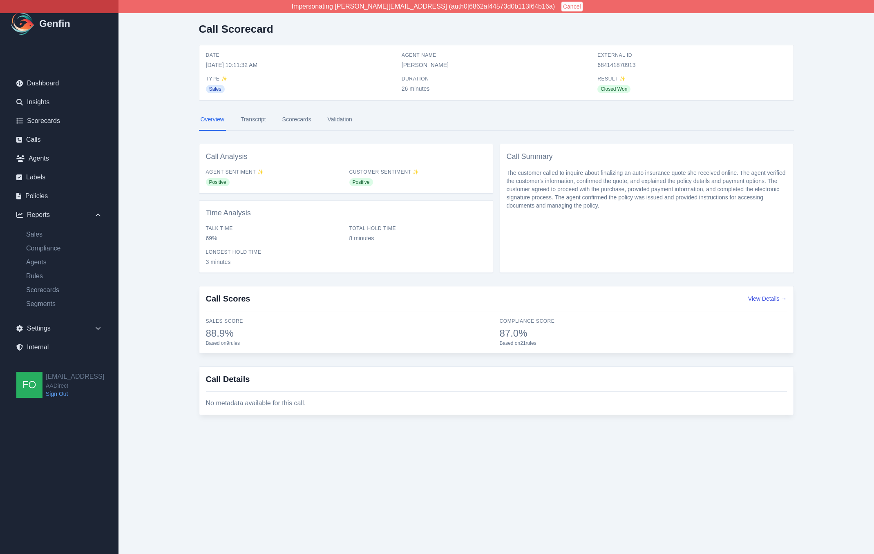
click at [251, 123] on link "Transcript" at bounding box center [253, 120] width 29 height 22
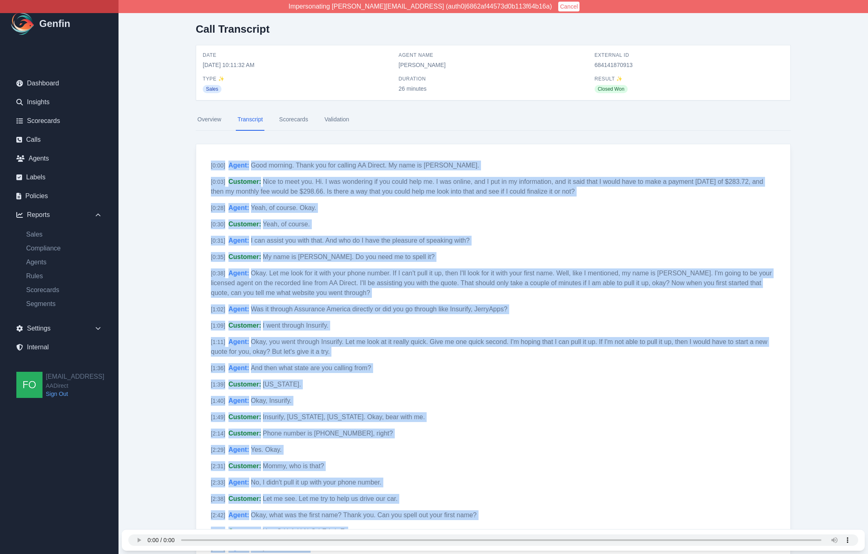
scroll to position [2327, 0]
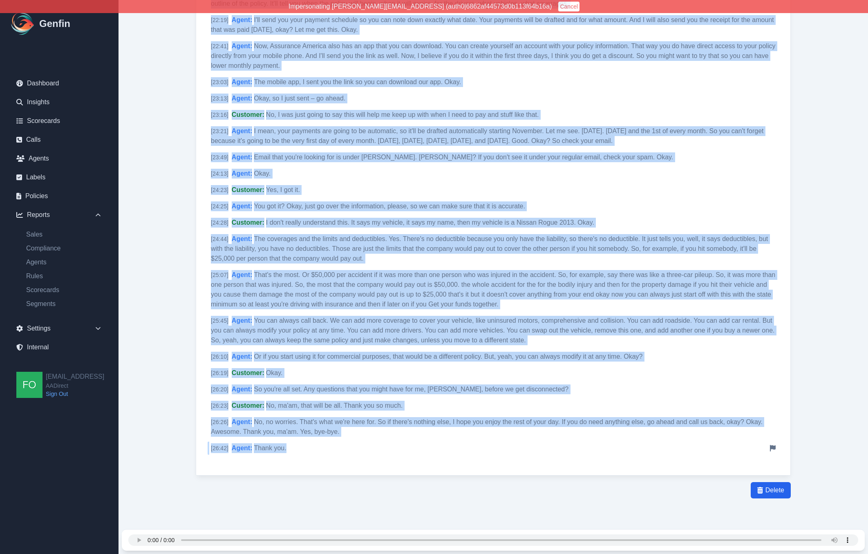
drag, startPoint x: 204, startPoint y: 161, endPoint x: 343, endPoint y: 453, distance: 323.8
copy div "[ 0:00 ] Agent : Good morning. Thank you for calling AA Direct. My name is Meli…"
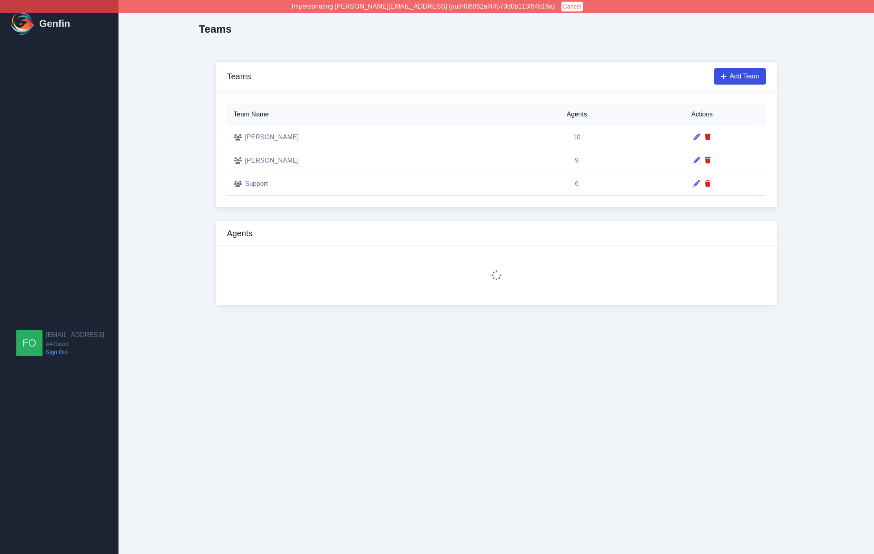
select select "2"
select select "4"
select select "2"
select select "3"
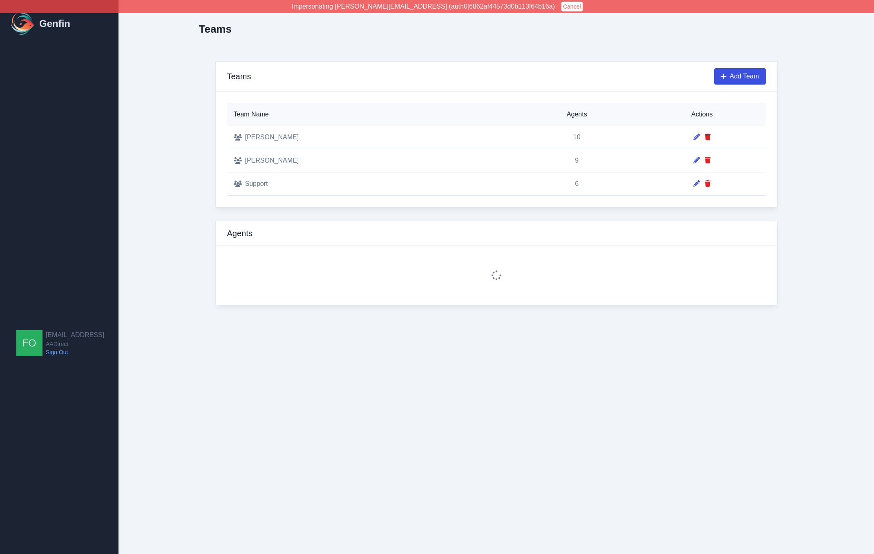
select select "4"
select select "2"
select select "3"
select select "4"
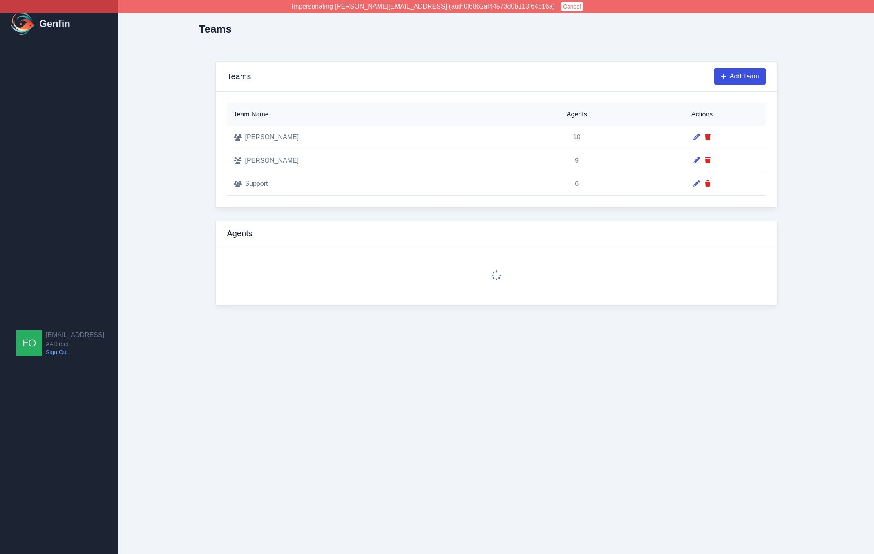
select select "4"
select select "3"
select select "4"
select select "3"
select select "2"
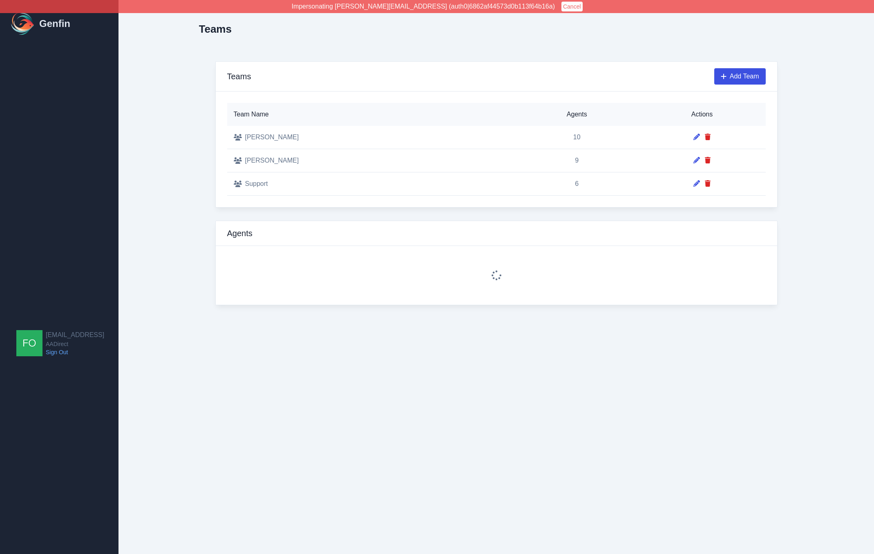
select select "3"
select select "2"
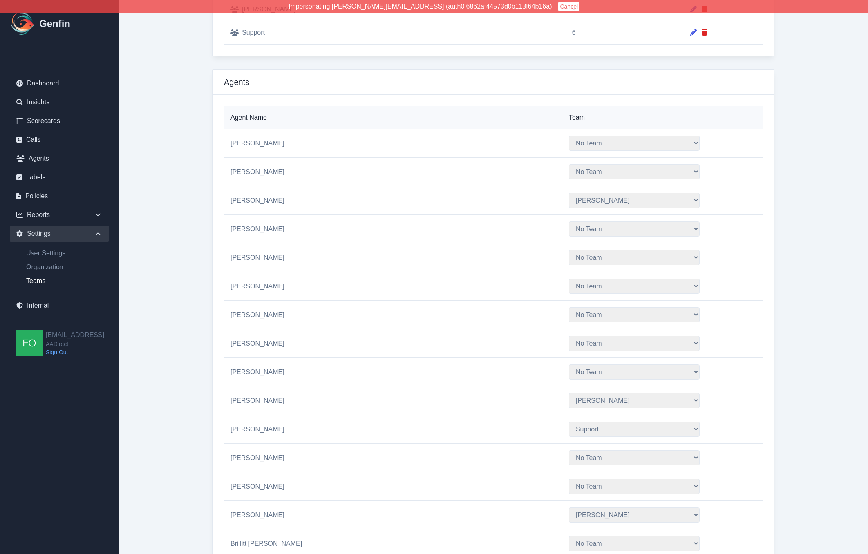
scroll to position [162, 0]
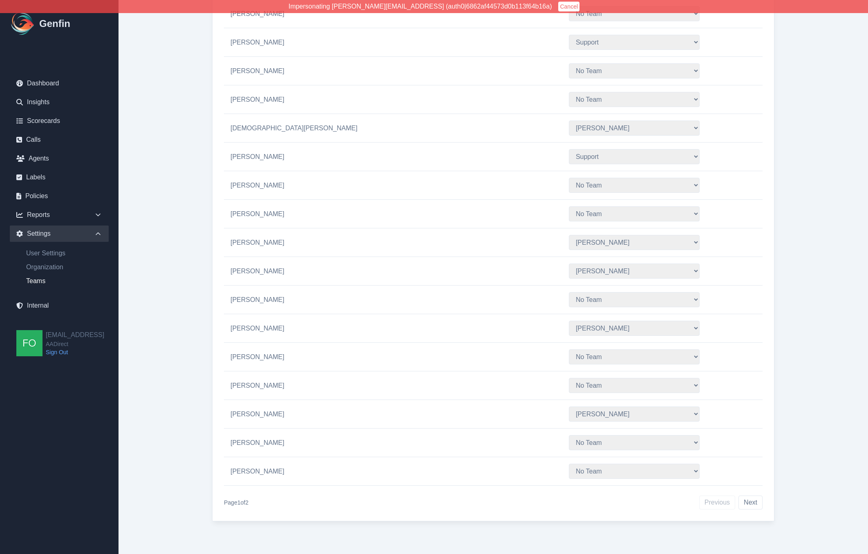
scroll to position [1244, 0]
click at [254, 269] on span "Juan Davila" at bounding box center [258, 271] width 54 height 7
click at [254, 268] on span "Juan Davila" at bounding box center [258, 271] width 54 height 7
drag, startPoint x: 254, startPoint y: 268, endPoint x: 264, endPoint y: 271, distance: 10.5
click at [254, 268] on span "Juan Davila" at bounding box center [258, 271] width 54 height 7
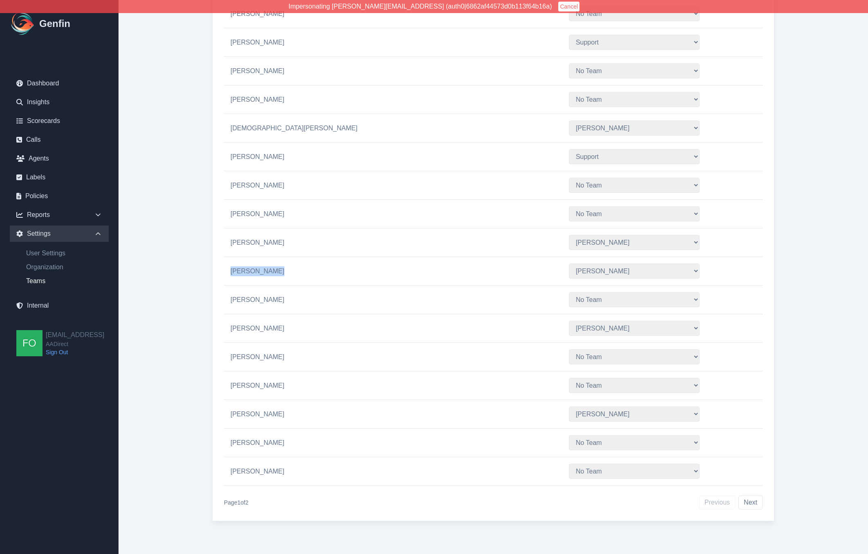
copy span "Juan Davila"
drag, startPoint x: 169, startPoint y: 106, endPoint x: 193, endPoint y: 243, distance: 139.4
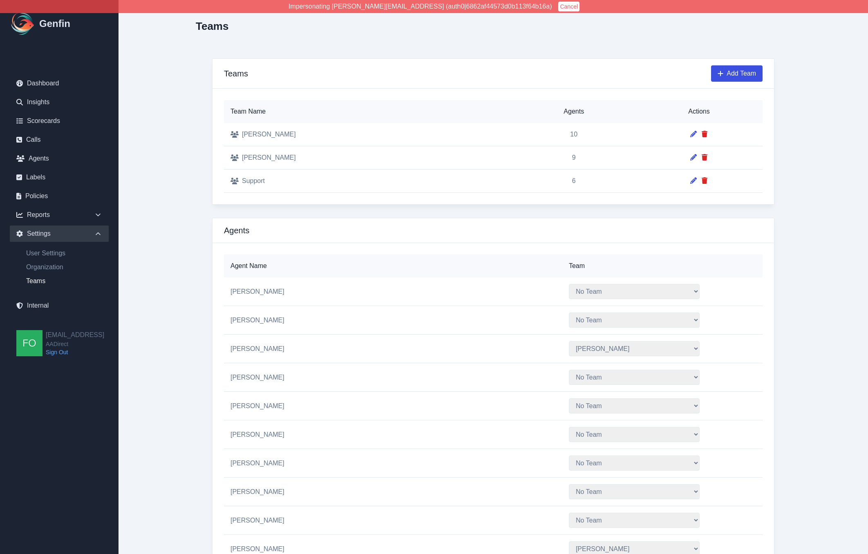
scroll to position [0, 0]
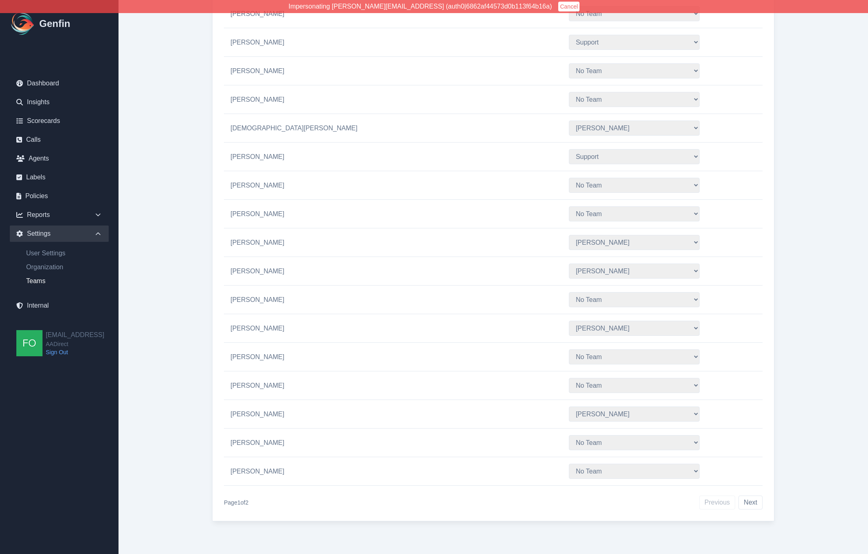
scroll to position [1245, 0]
click at [324, 266] on td "Juan Davila" at bounding box center [393, 271] width 338 height 29
click at [595, 266] on select "No Team Hugo Jesse Support" at bounding box center [634, 271] width 131 height 15
click at [259, 268] on span "Juan Davila" at bounding box center [258, 271] width 54 height 7
drag, startPoint x: 146, startPoint y: 270, endPoint x: 168, endPoint y: 270, distance: 21.7
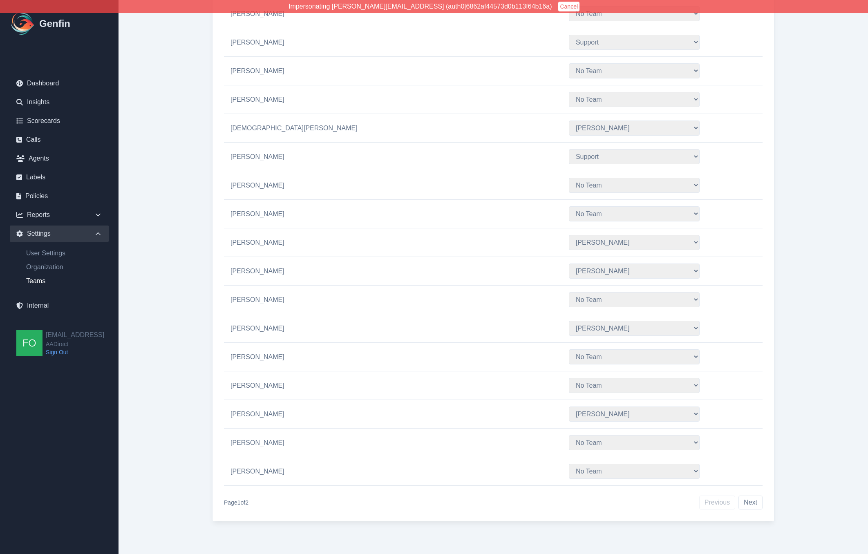
click at [253, 268] on span "Juan Davila" at bounding box center [258, 271] width 54 height 7
click at [606, 266] on select "No Team Hugo Jesse Support" at bounding box center [634, 271] width 131 height 15
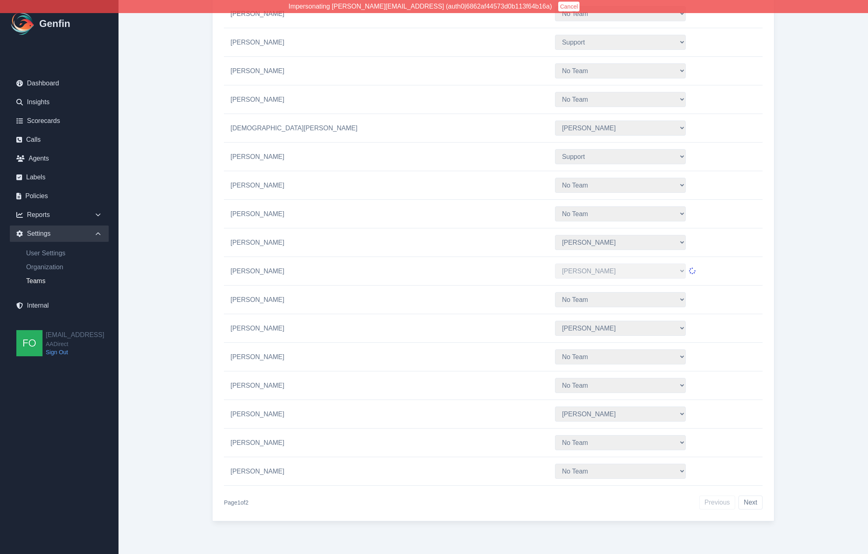
select select "2"
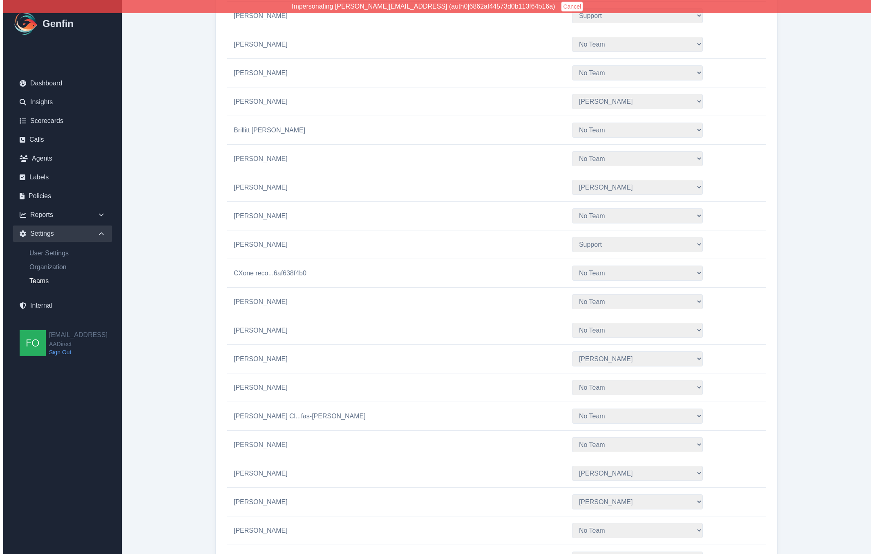
scroll to position [0, 0]
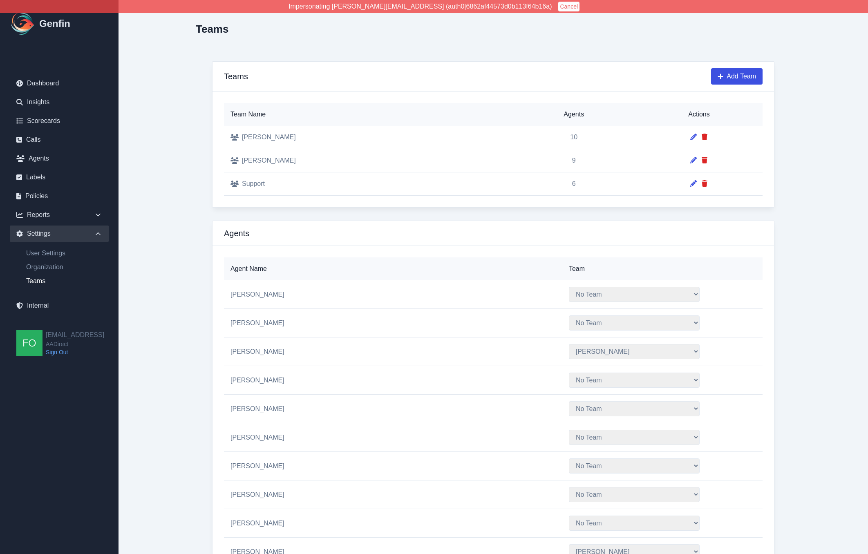
click at [43, 159] on link "Agents" at bounding box center [59, 158] width 99 height 16
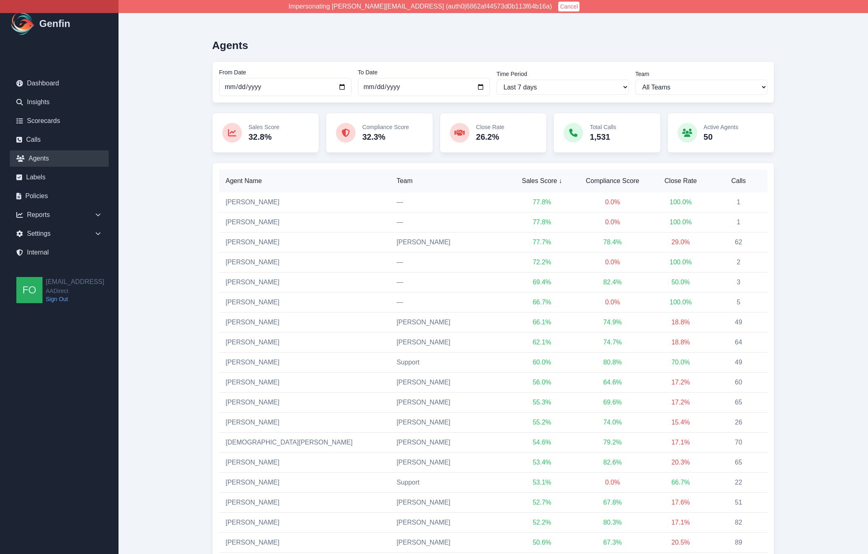
drag, startPoint x: 181, startPoint y: 228, endPoint x: 392, endPoint y: 167, distance: 219.0
click at [703, 88] on select "All Teams Hugo Jesse Support" at bounding box center [702, 87] width 132 height 15
select select "2"
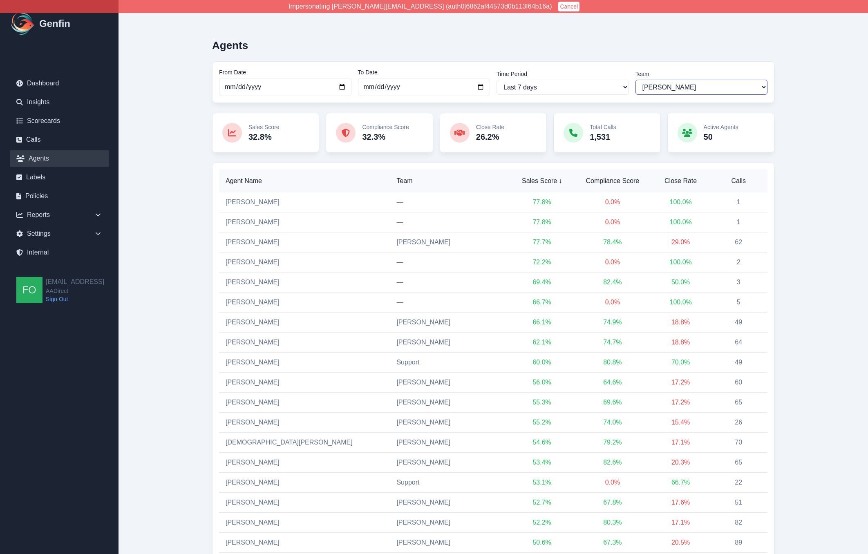
click at [636, 80] on select "All Teams Hugo Jesse Support" at bounding box center [702, 87] width 132 height 15
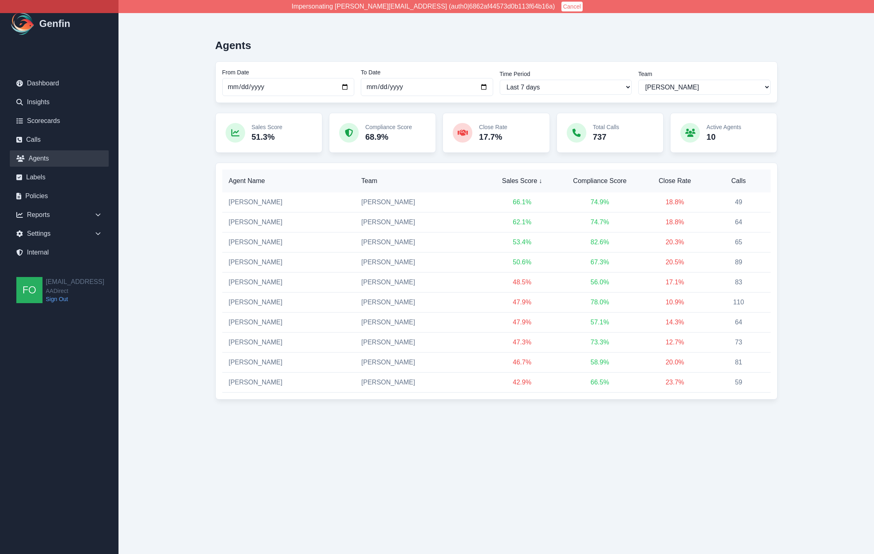
click at [181, 253] on main "Agents From Date 2025-09-29 To Date 2025-10-06 Time Period Last 7 days Last 14 …" at bounding box center [497, 216] width 756 height 432
click at [675, 175] on th "Close Rate" at bounding box center [675, 181] width 64 height 23
click at [674, 179] on span "Close Rate ↑" at bounding box center [673, 181] width 53 height 10
click at [193, 233] on div "Agents From Date 2025-09-29 To Date 2025-10-06 Time Period Last 7 days Last 14 …" at bounding box center [497, 216] width 628 height 432
click at [174, 245] on main "Agents From Date 2025-09-29 To Date 2025-10-06 Time Period Last 7 days Last 14 …" at bounding box center [497, 216] width 756 height 432
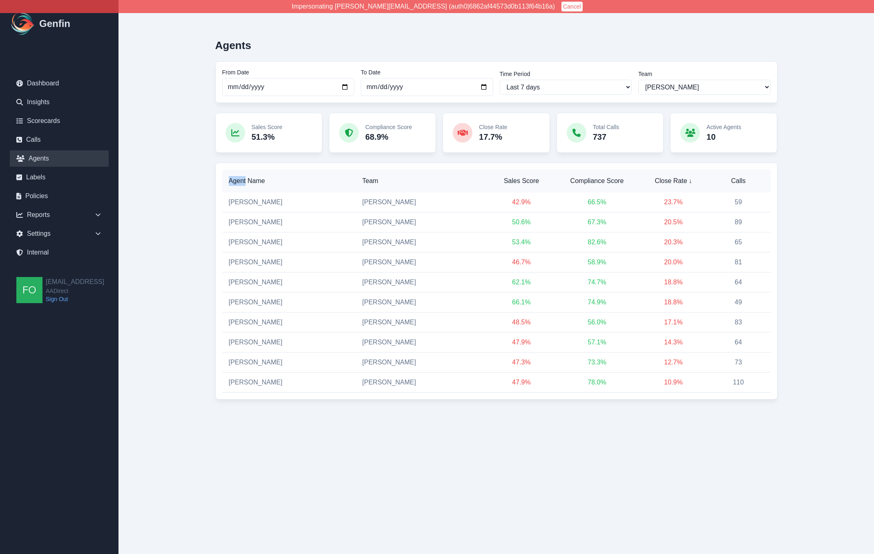
click at [174, 245] on main "Agents From Date 2025-09-29 To Date 2025-10-06 Time Period Last 7 days Last 14 …" at bounding box center [497, 216] width 756 height 432
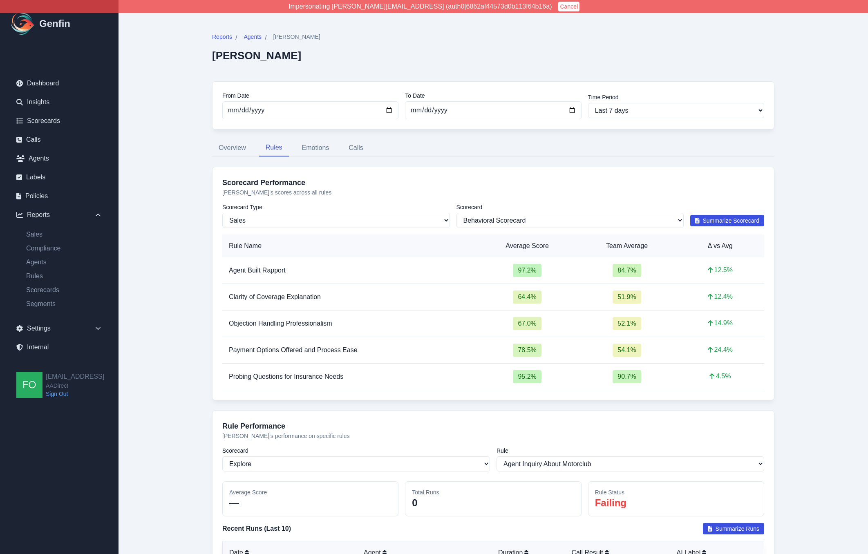
select select "181"
select select "171"
select select "1129"
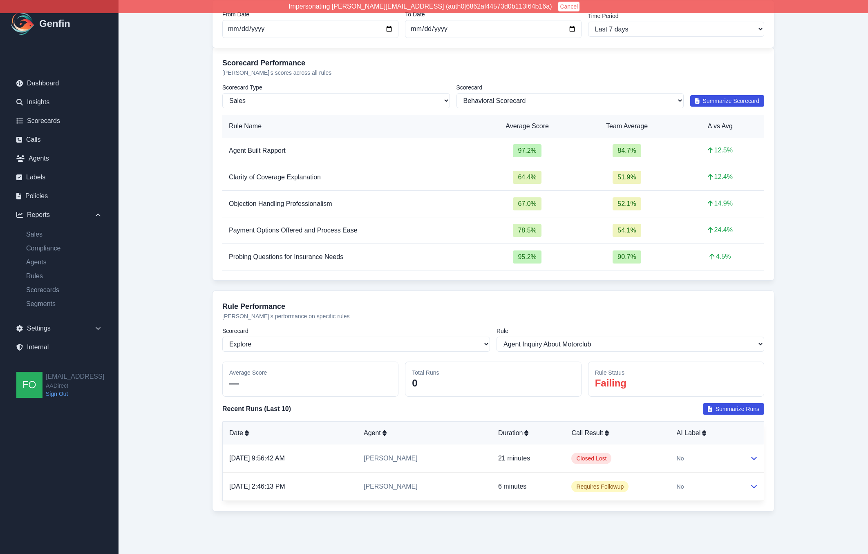
drag, startPoint x: 194, startPoint y: 105, endPoint x: 199, endPoint y: 104, distance: 4.9
click at [194, 105] on div "Reports / Agents / Vanessa Salinas Vanessa Salinas From Date 2025-09-22 To Date…" at bounding box center [493, 217] width 628 height 674
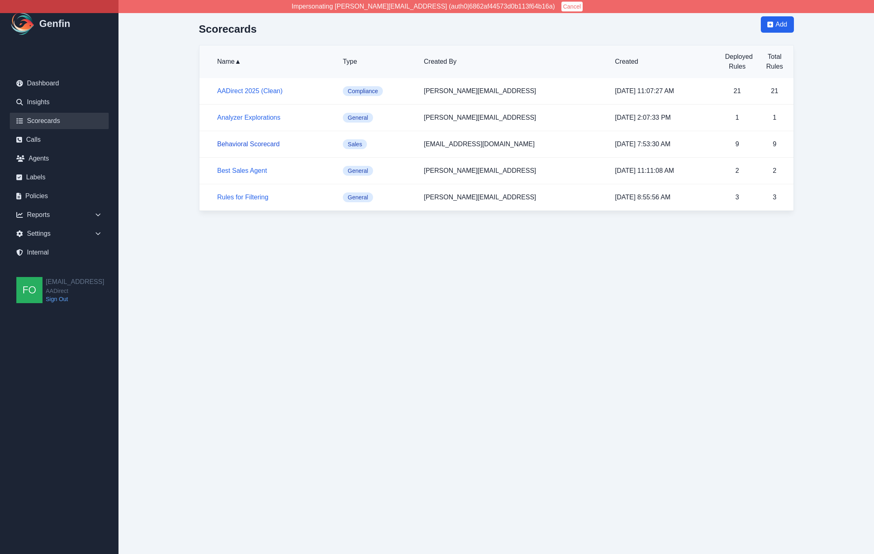
click at [244, 145] on link "Behavioral Scorecard" at bounding box center [248, 144] width 63 height 7
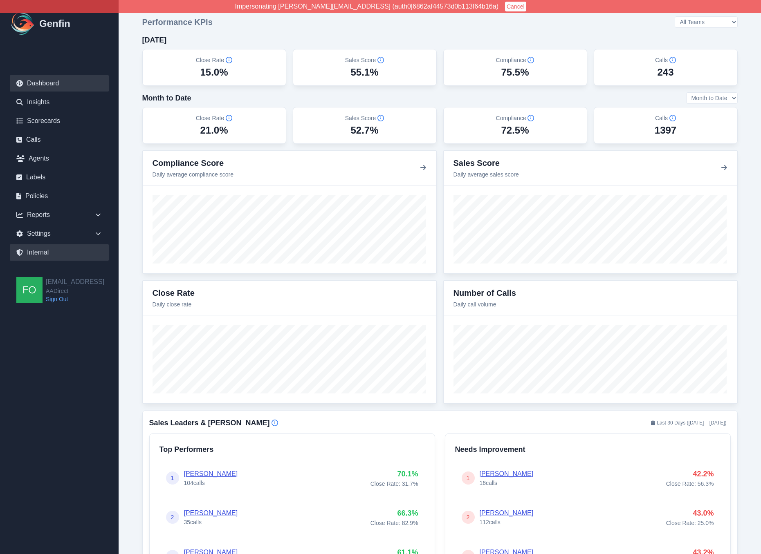
click at [43, 253] on link "Internal" at bounding box center [59, 252] width 99 height 16
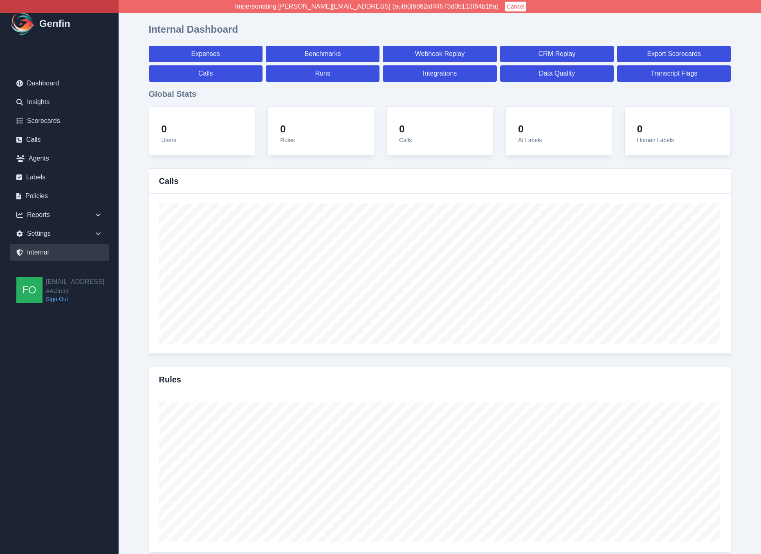
select select "paid"
select select "7"
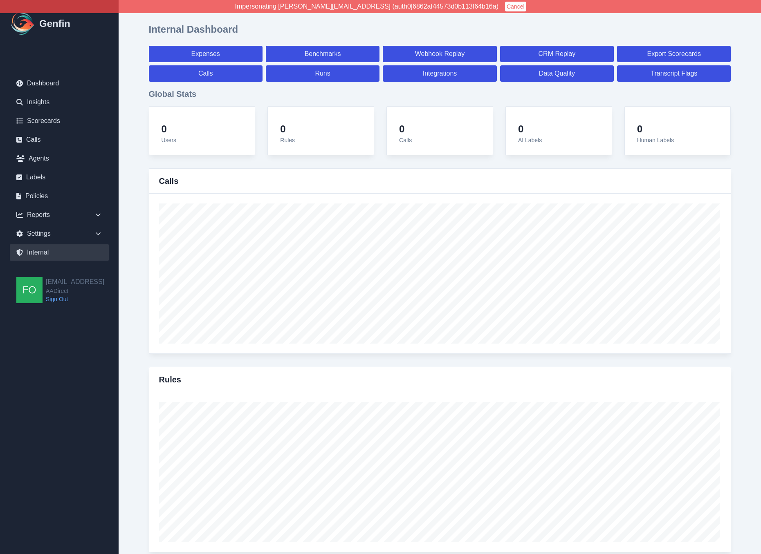
select select "paid"
select select "7"
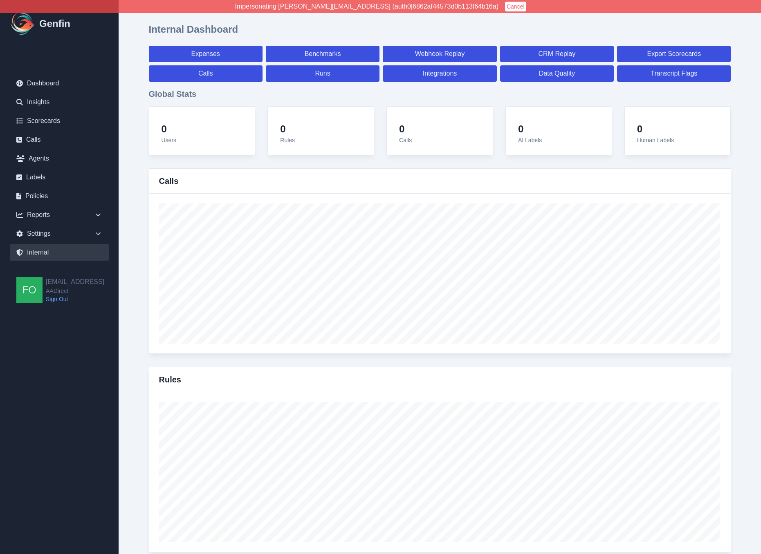
select select "7"
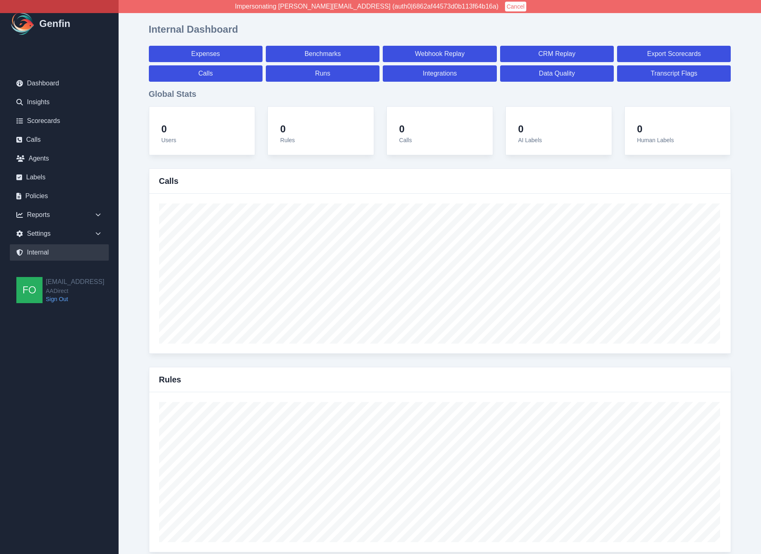
select select "7"
select select "paid"
select select "7"
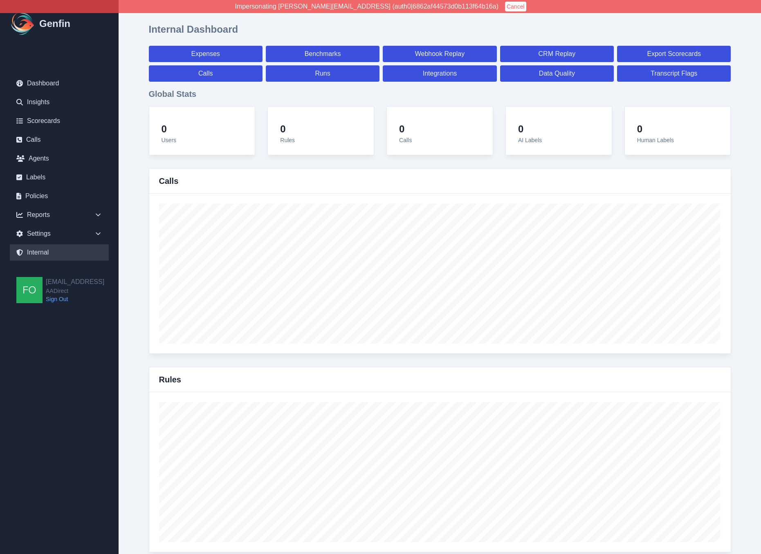
select select "7"
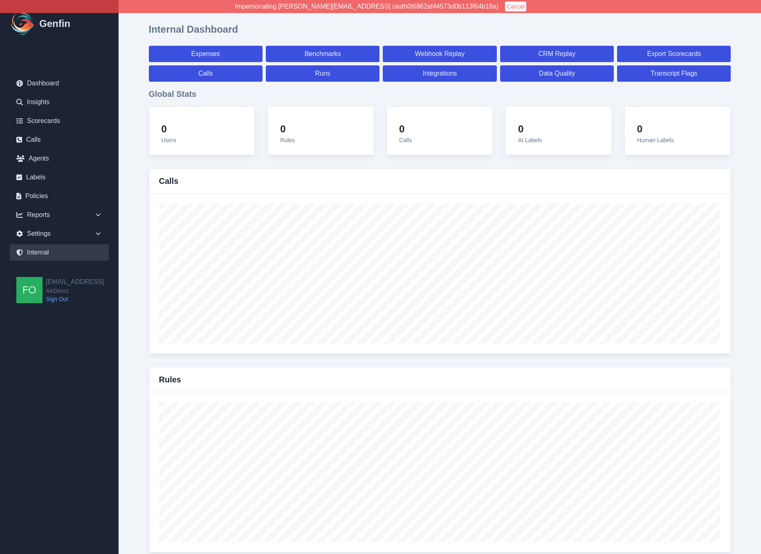
select select "7"
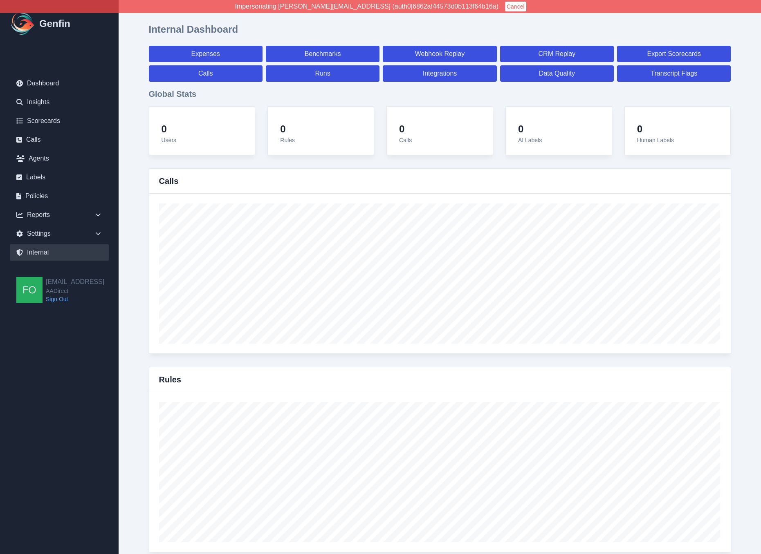
select select "7"
select select "paid"
select select "7"
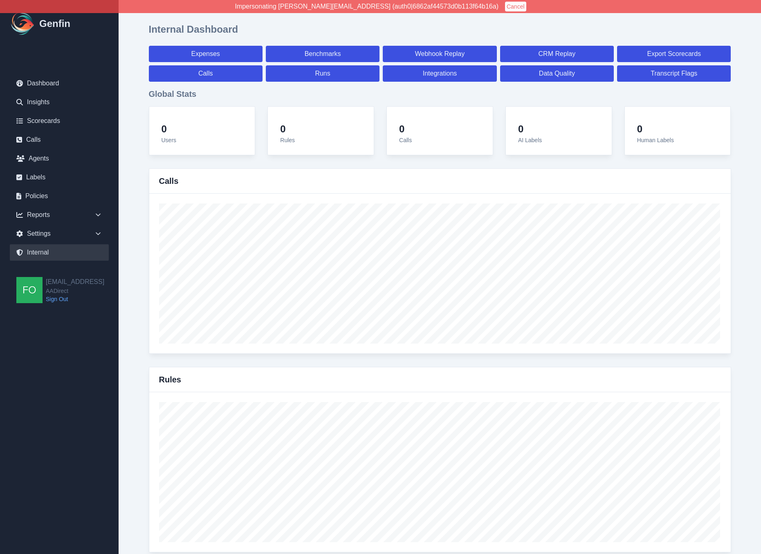
select select "7"
select select "paid"
select select "7"
select select "paid"
select select "7"
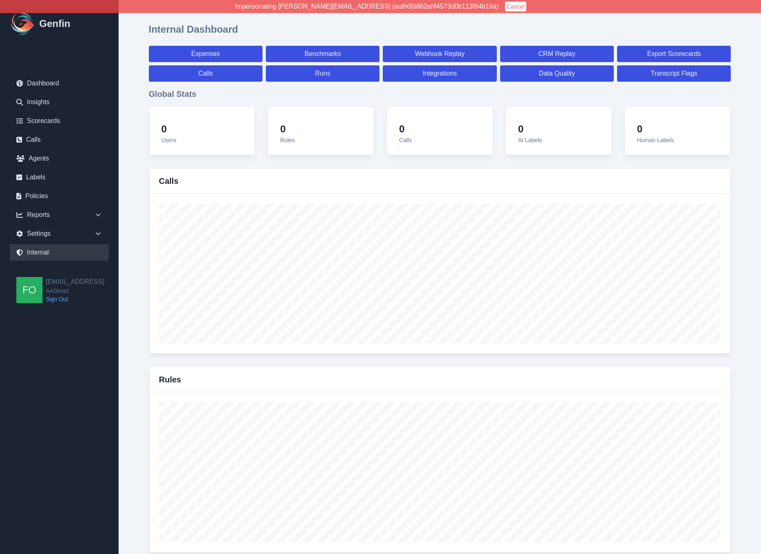
select select "paid"
select select "7"
select select "paid"
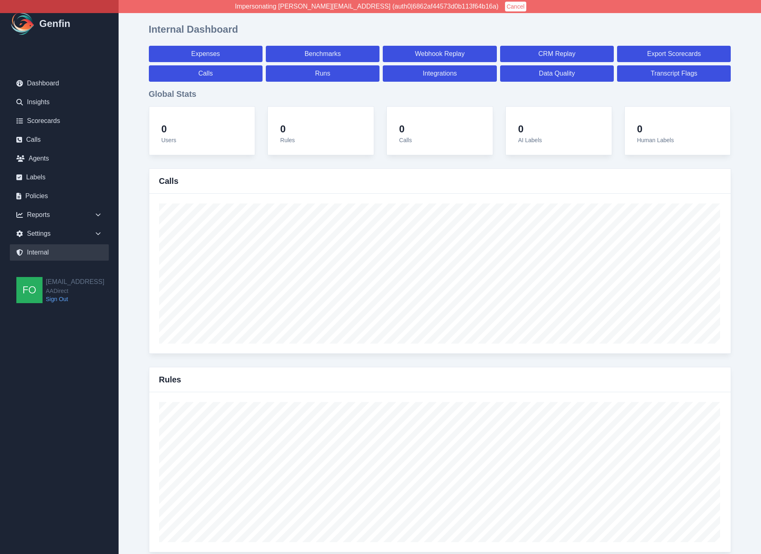
select select "7"
select select "paid"
select select "7"
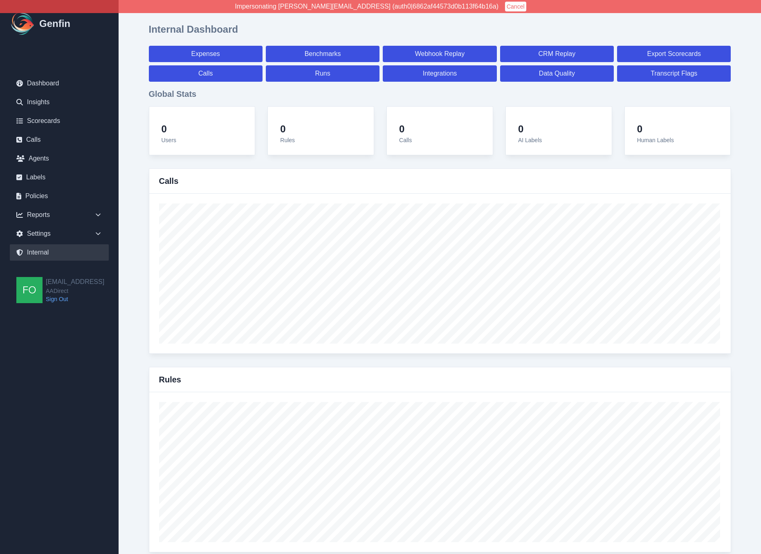
select select "7"
select select "paid"
select select "7"
select select "paid"
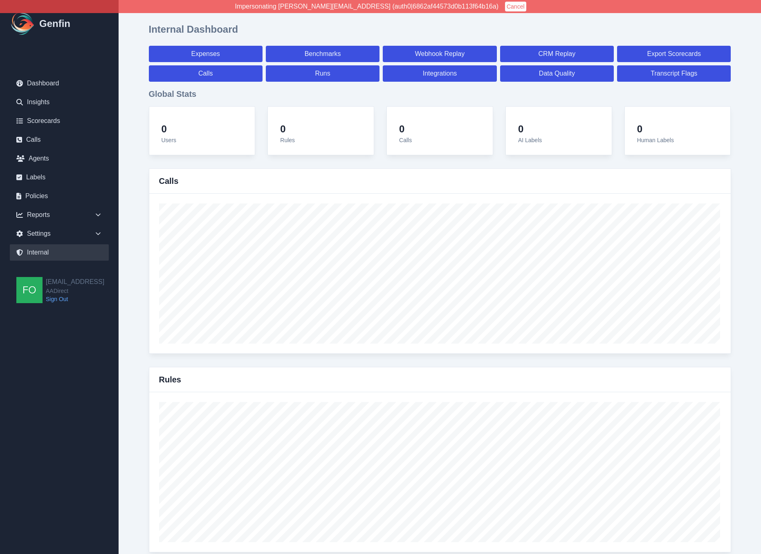
select select "7"
select select "paid"
select select "7"
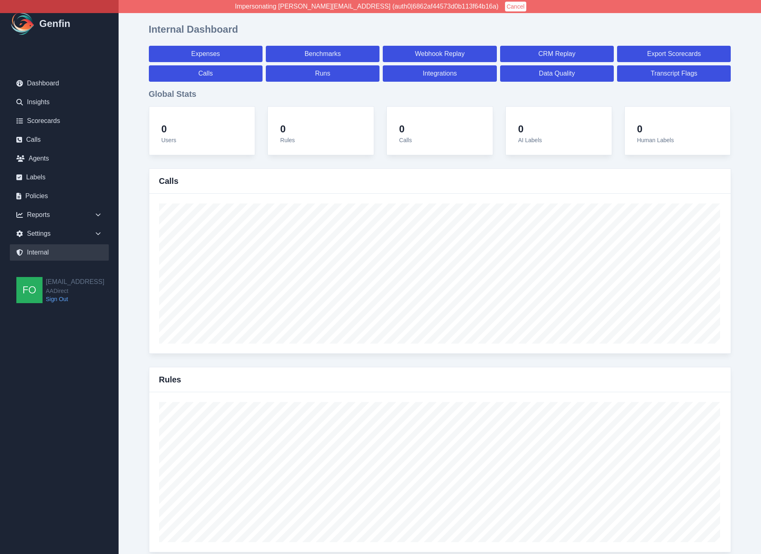
select select "7"
select select "paid"
select select "7"
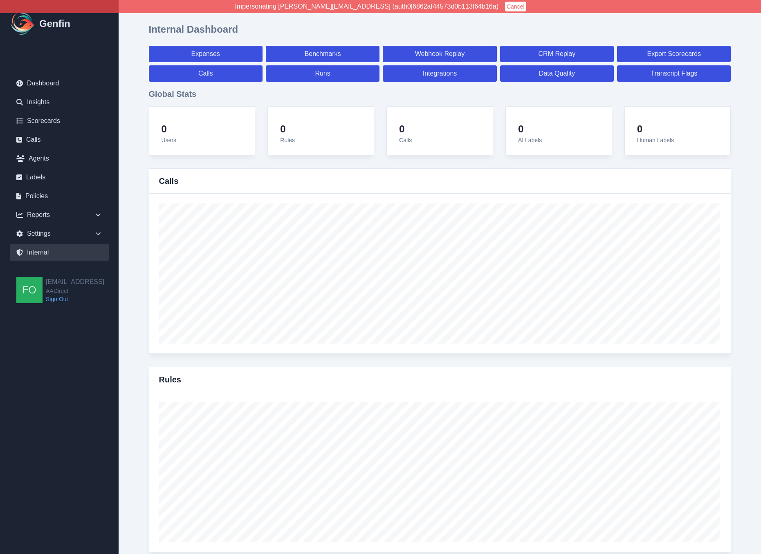
select select "7"
select select "paid"
select select "7"
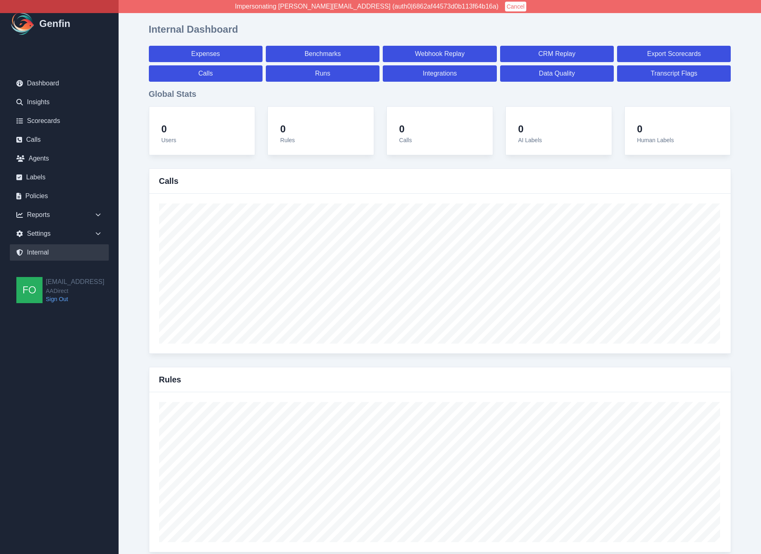
select select "7"
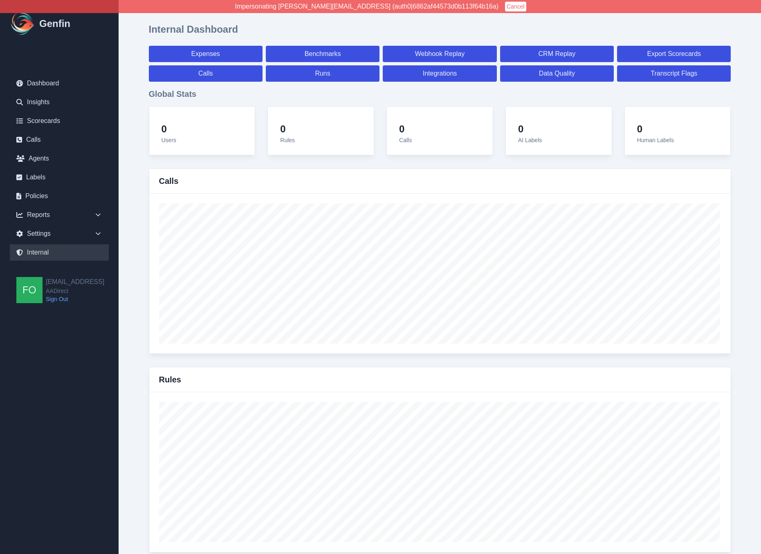
select select "paid"
select select "7"
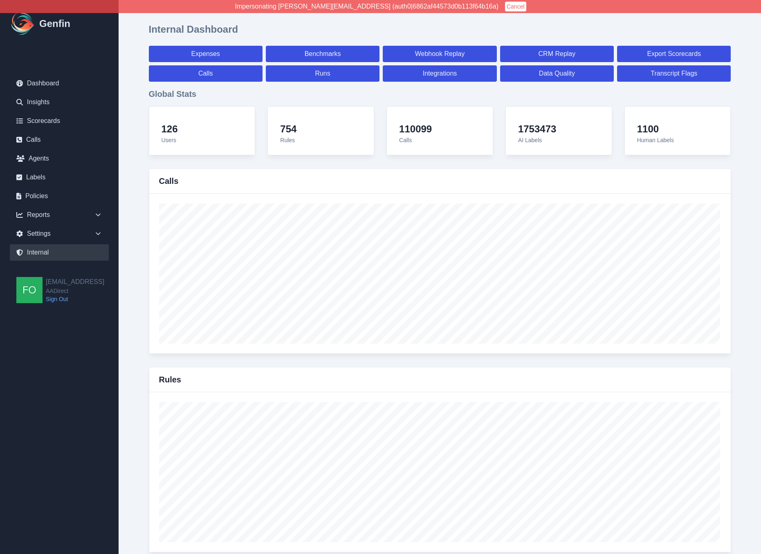
scroll to position [2849, 0]
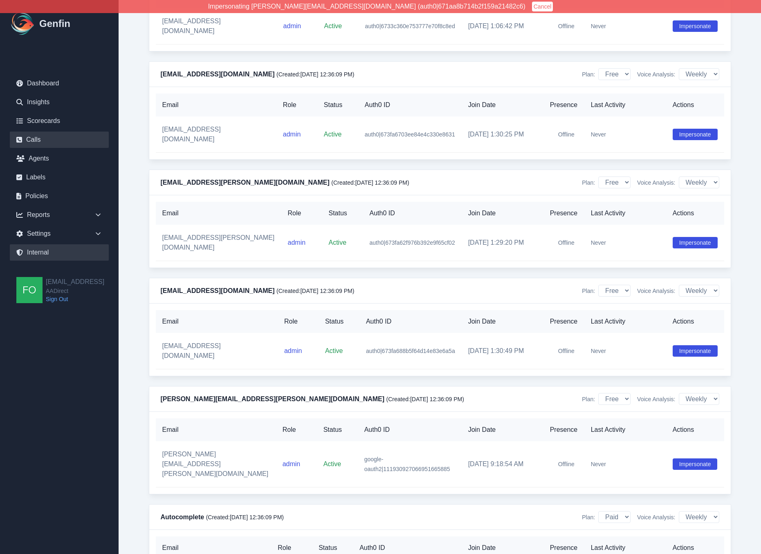
click at [49, 132] on link "Calls" at bounding box center [59, 140] width 99 height 16
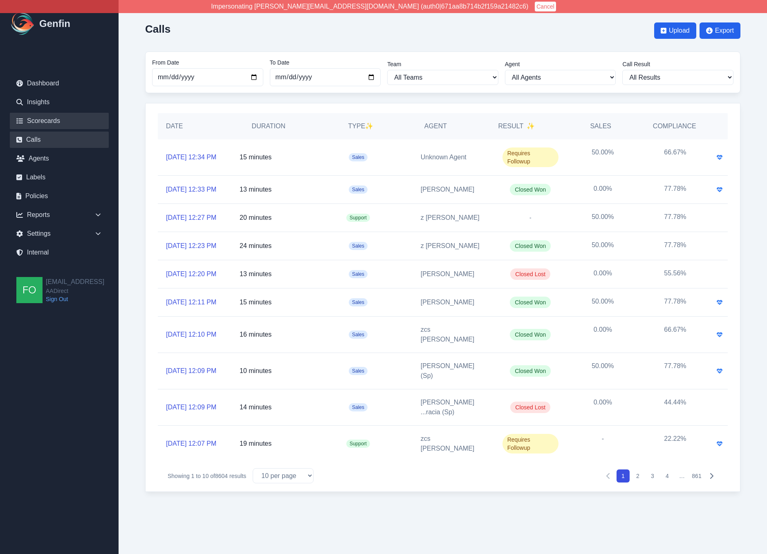
click at [60, 122] on link "Scorecards" at bounding box center [59, 121] width 99 height 16
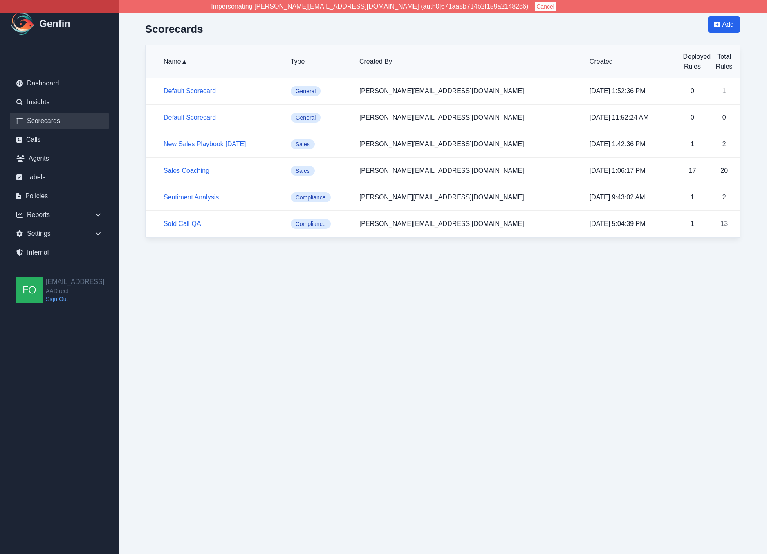
click at [286, 254] on html "Impersonating jeff@autocomplete.io (auth0|671aa8b714b2f159a21482c6) Cancel Genf…" at bounding box center [383, 127] width 767 height 254
click at [535, 6] on button "Cancel" at bounding box center [545, 7] width 21 height 10
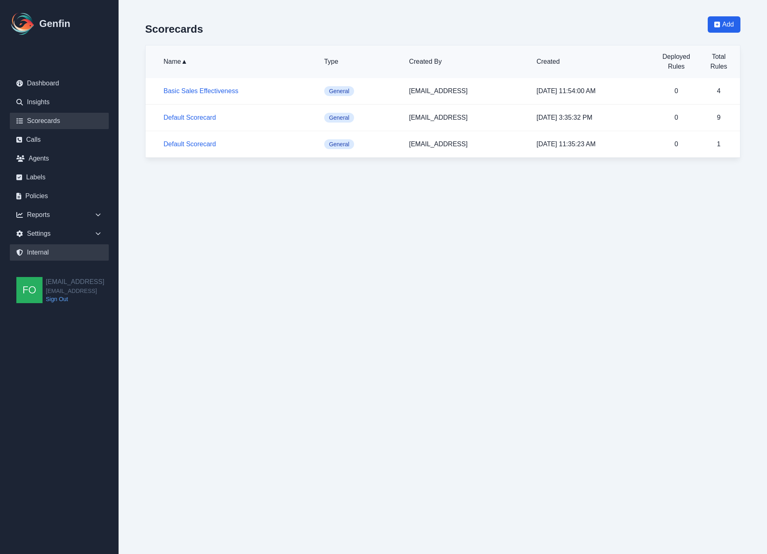
click at [60, 252] on link "Internal" at bounding box center [59, 252] width 99 height 16
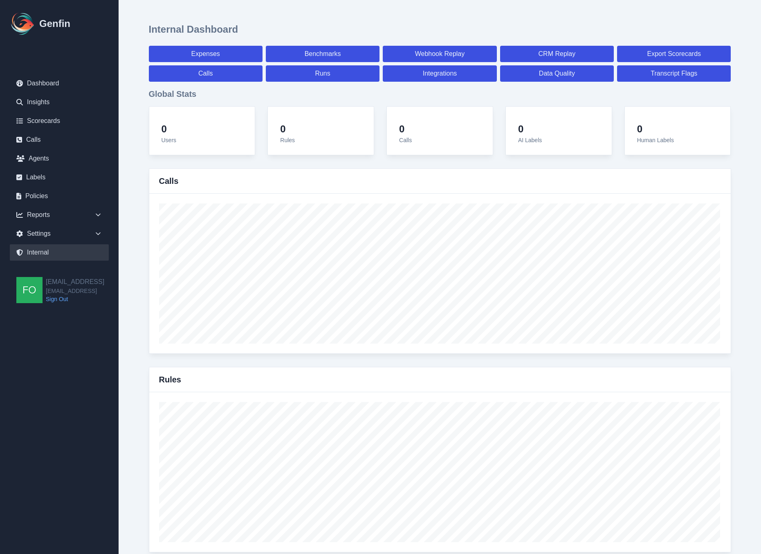
select select "paid"
select select "7"
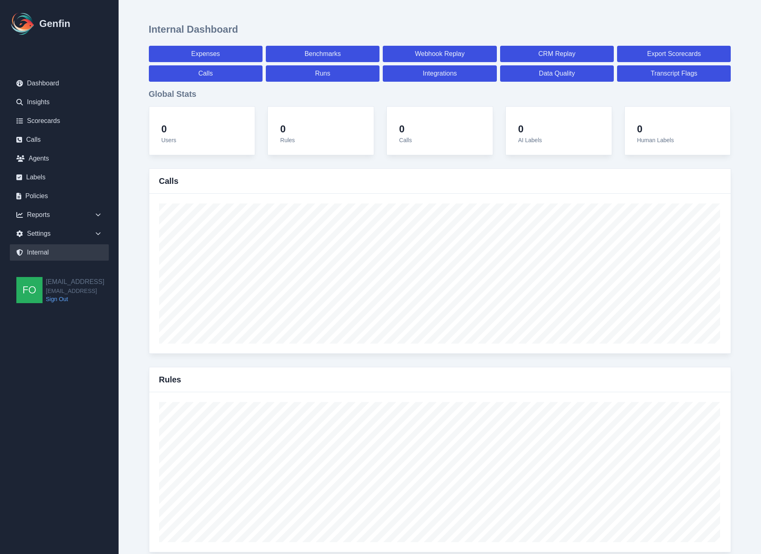
select select "paid"
select select "7"
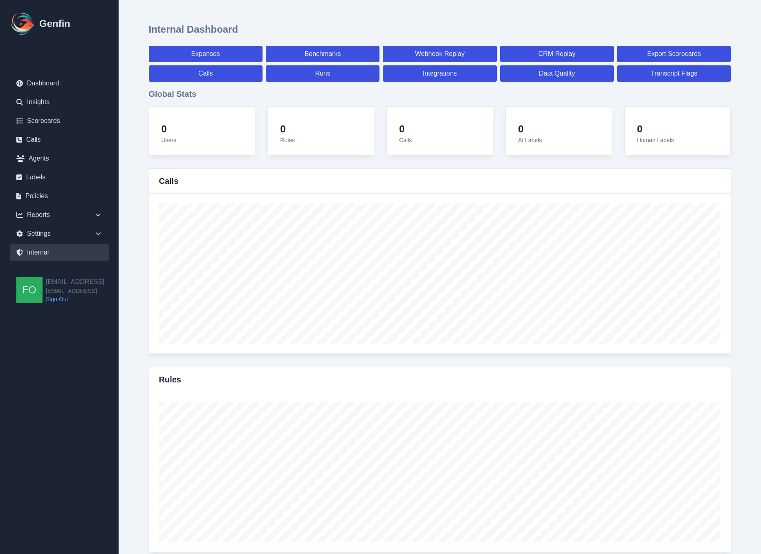
select select "7"
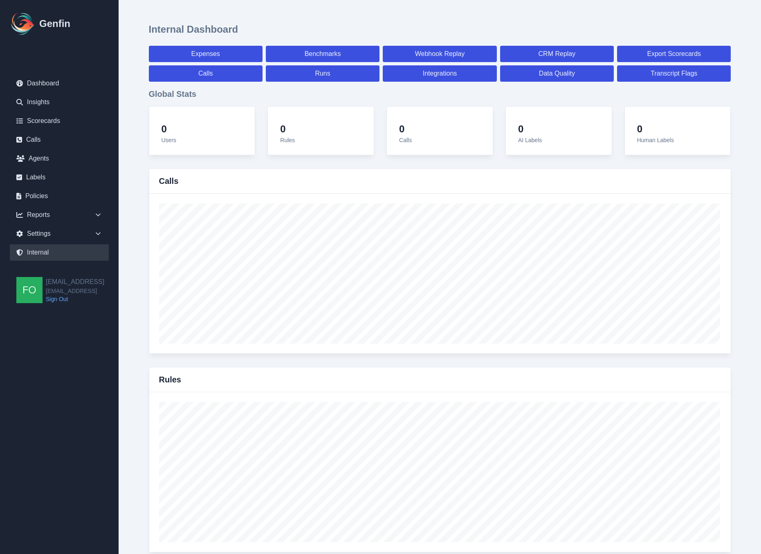
select select "7"
select select "paid"
select select "7"
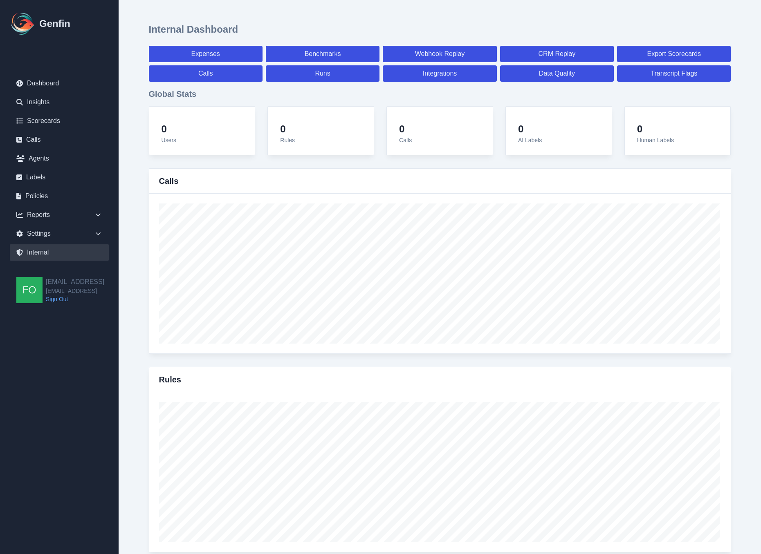
select select "7"
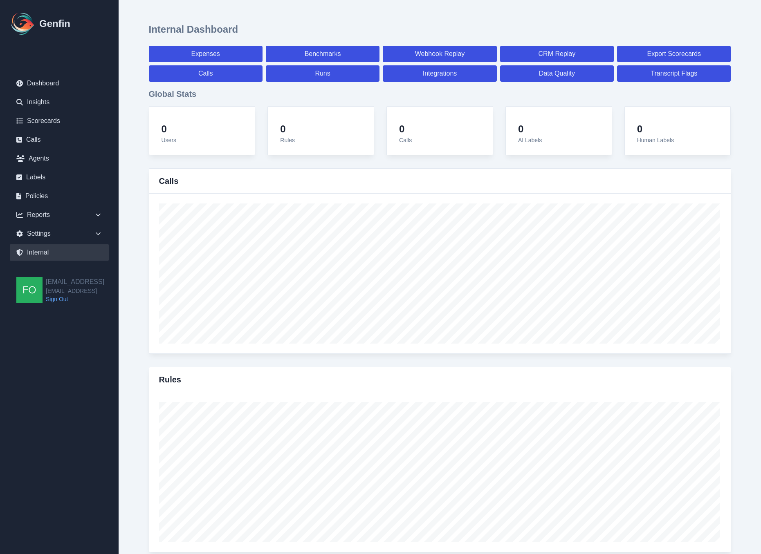
select select "7"
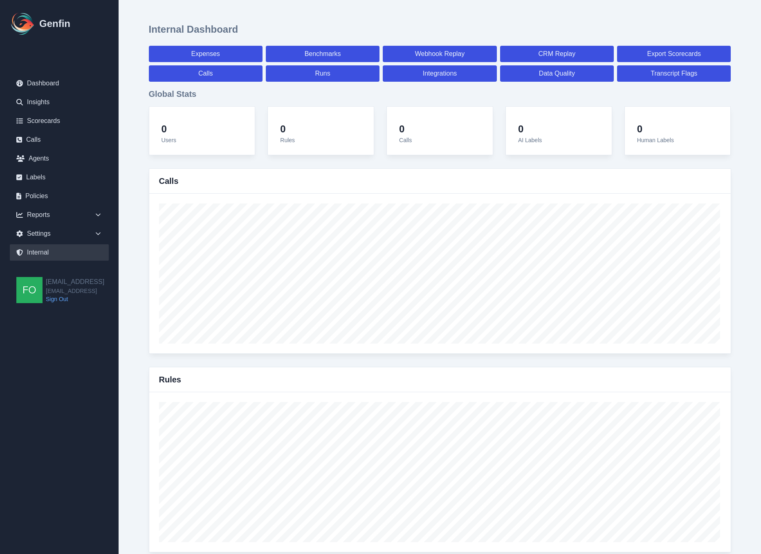
select select "7"
select select "paid"
select select "7"
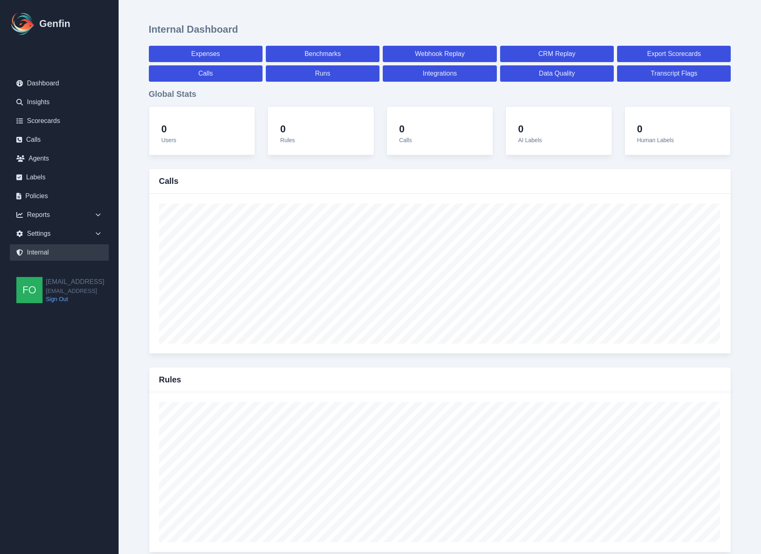
select select "7"
select select "paid"
select select "7"
select select "paid"
select select "7"
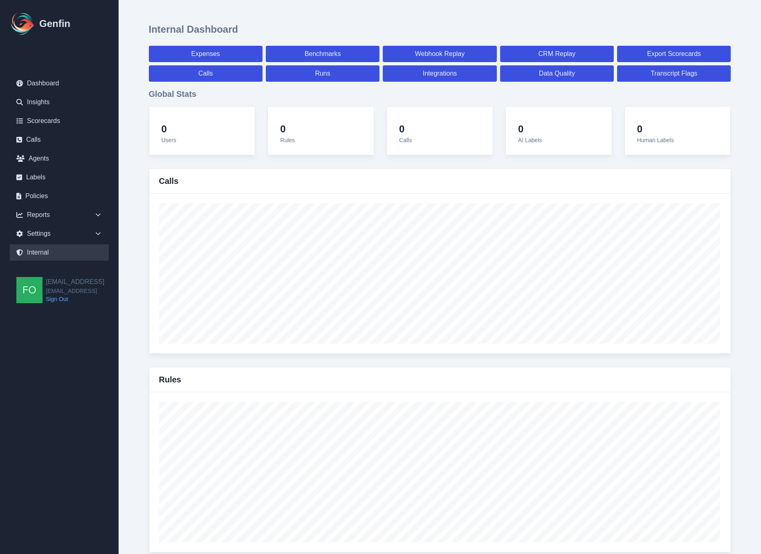
select select "paid"
select select "7"
select select "paid"
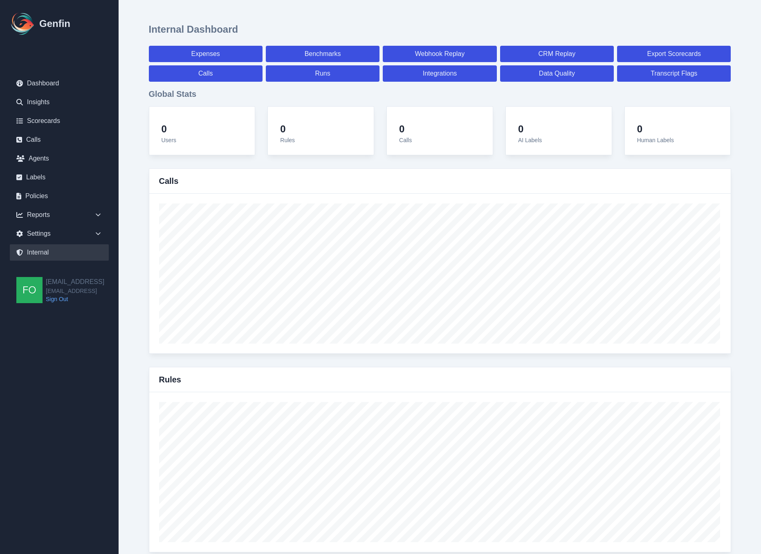
select select "7"
select select "paid"
select select "7"
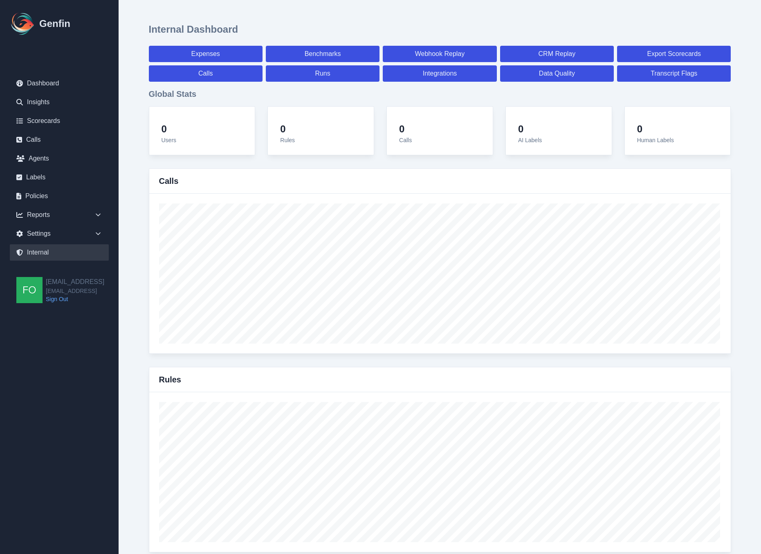
select select "7"
select select "paid"
select select "7"
select select "paid"
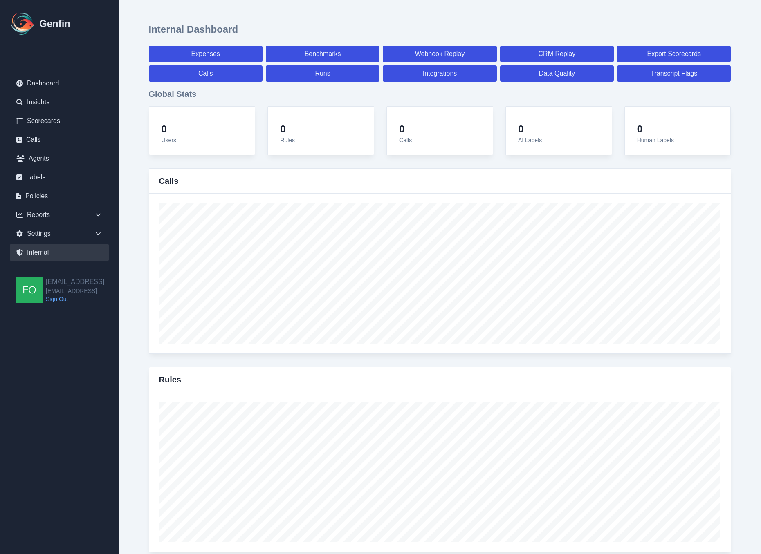
select select "7"
select select "paid"
select select "7"
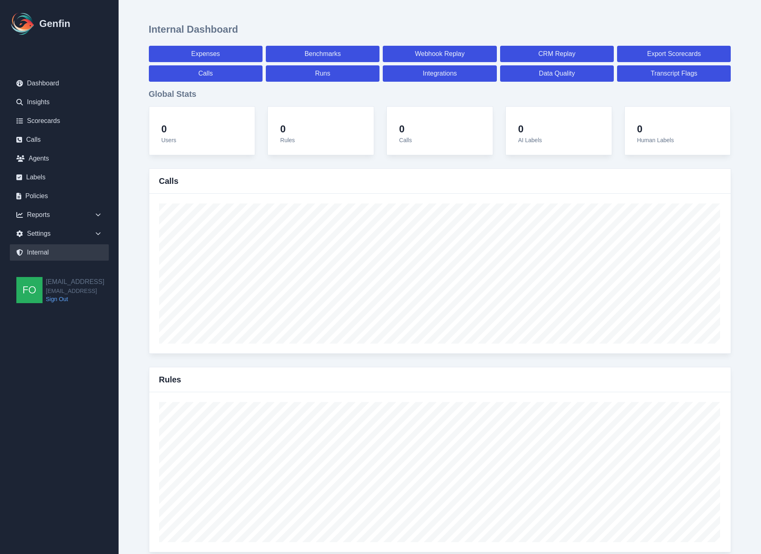
select select "7"
select select "paid"
select select "7"
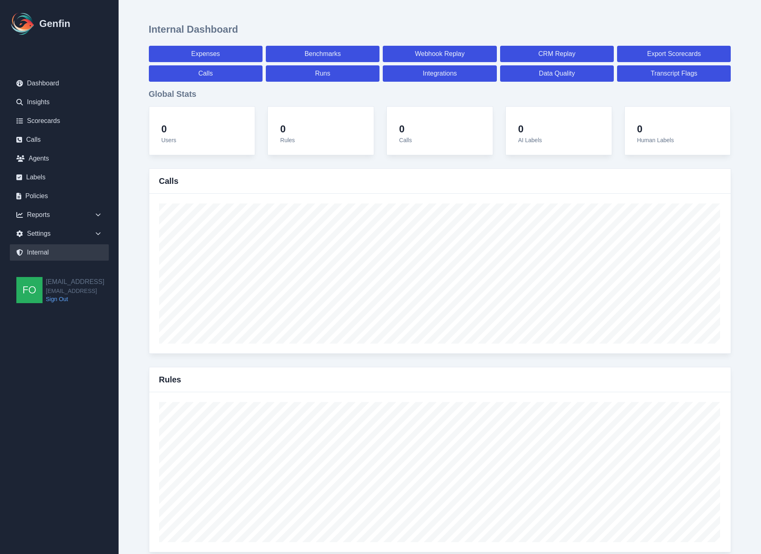
select select "7"
select select "paid"
select select "7"
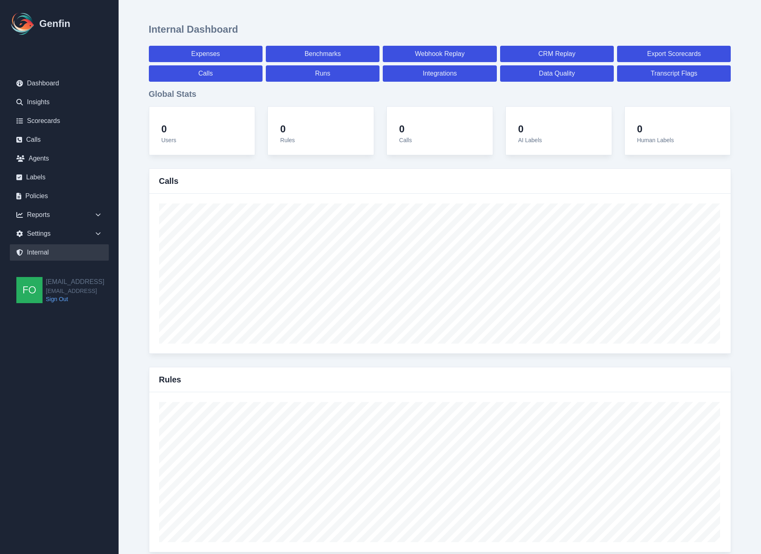
select select "7"
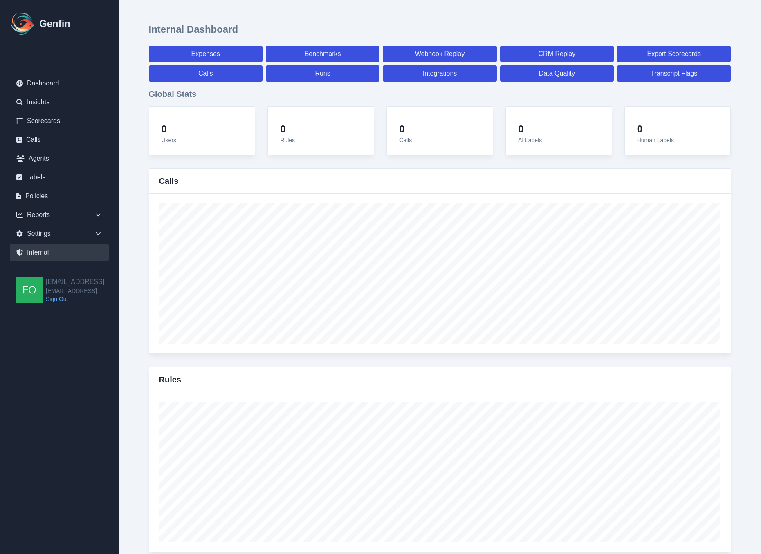
select select "paid"
select select "7"
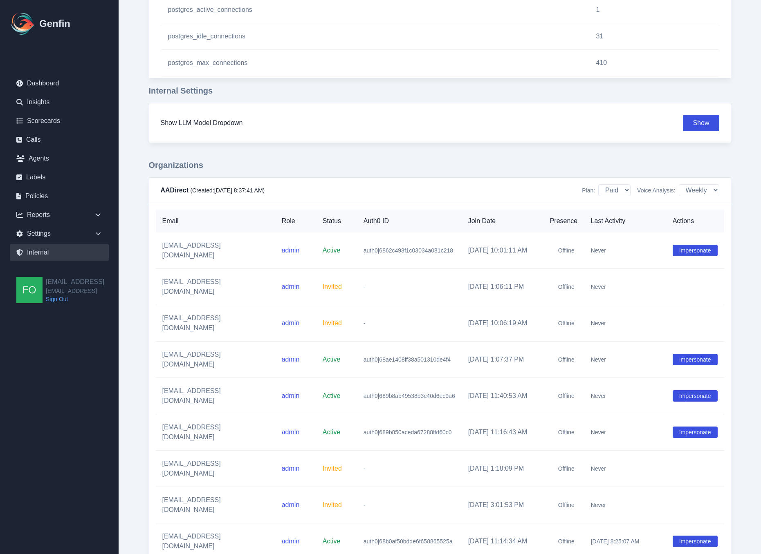
scroll to position [1027, 0]
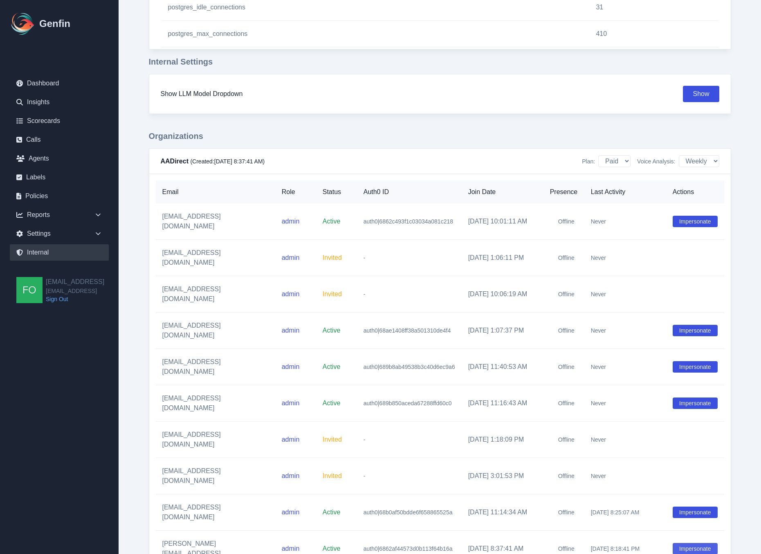
click at [687, 543] on button "Impersonate" at bounding box center [694, 548] width 45 height 11
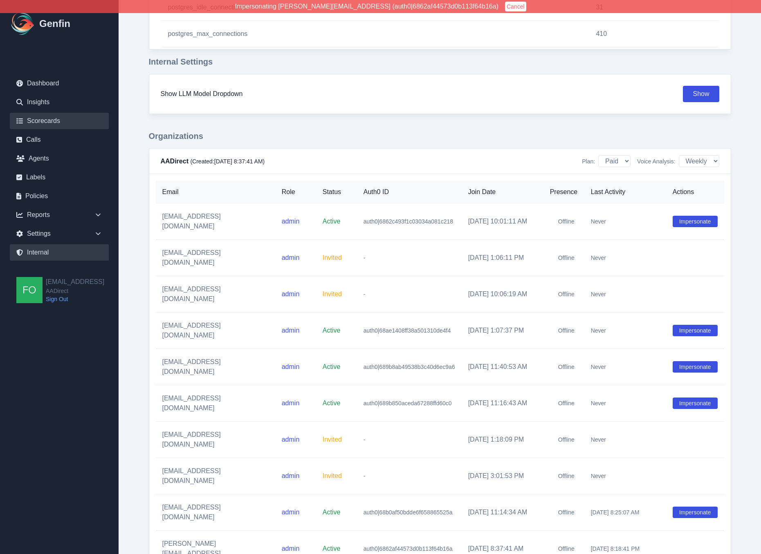
click at [58, 120] on link "Scorecards" at bounding box center [59, 121] width 99 height 16
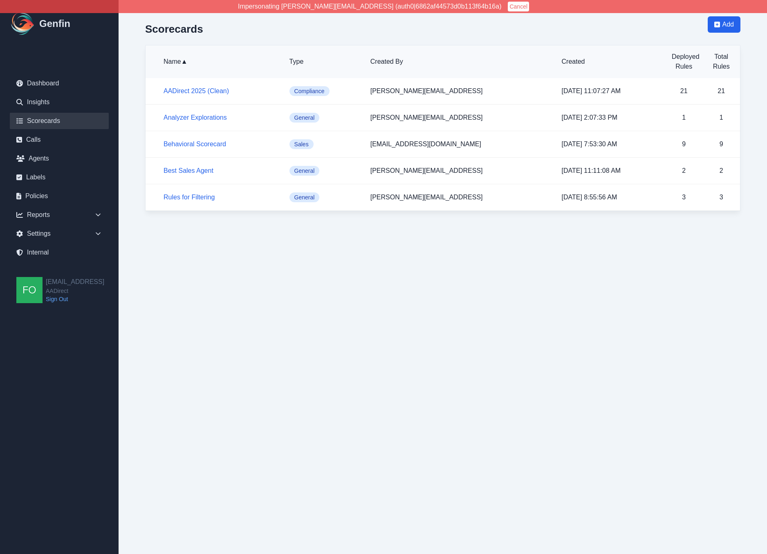
click at [244, 228] on html "Impersonating shane+aadirect@genfin.ai (auth0|6862af44573d0b113f64b16a) Cancel …" at bounding box center [383, 114] width 767 height 228
click at [246, 228] on html "Impersonating shane+aadirect@genfin.ai (auth0|6862af44573d0b113f64b16a) Cancel …" at bounding box center [383, 114] width 767 height 228
click at [247, 228] on html "Impersonating shane+aadirect@genfin.ai (auth0|6862af44573d0b113f64b16a) Cancel …" at bounding box center [383, 114] width 767 height 228
click at [248, 228] on html "Impersonating shane+aadirect@genfin.ai (auth0|6862af44573d0b113f64b16a) Cancel …" at bounding box center [383, 114] width 767 height 228
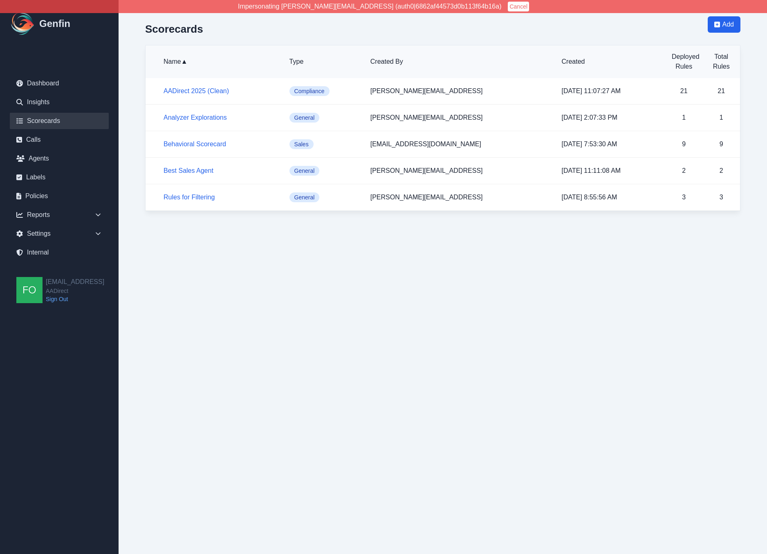
click at [234, 228] on html "Impersonating shane+aadirect@genfin.ai (auth0|6862af44573d0b113f64b16a) Cancel …" at bounding box center [383, 114] width 767 height 228
click at [131, 141] on div "Scorecards Add Name ▲ Type Created By Created Deployed Rules Total Rules AADire…" at bounding box center [443, 114] width 628 height 228
click at [216, 228] on html "Impersonating shane+aadirect@genfin.ai (auth0|6862af44573d0b113f64b16a) Cancel …" at bounding box center [383, 114] width 767 height 228
click at [208, 228] on html "Impersonating shane+aadirect@genfin.ai (auth0|6862af44573d0b113f64b16a) Cancel …" at bounding box center [383, 114] width 767 height 228
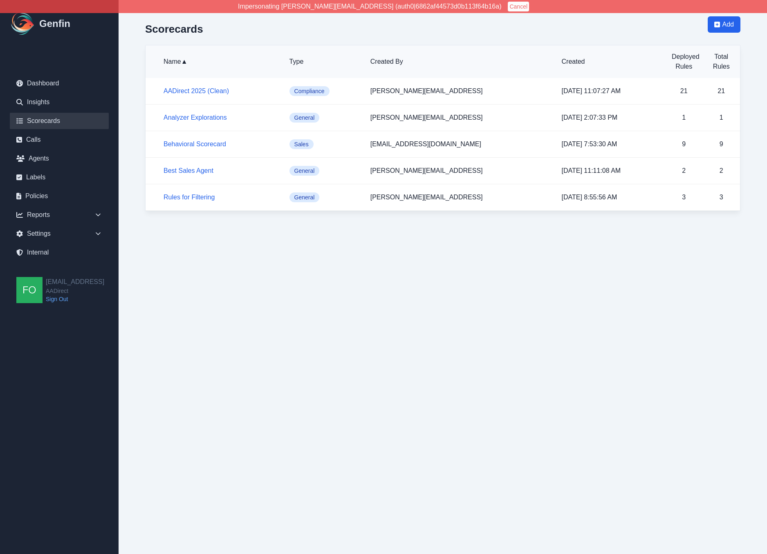
click at [208, 228] on html "Impersonating shane+aadirect@genfin.ai (auth0|6862af44573d0b113f64b16a) Cancel …" at bounding box center [383, 114] width 767 height 228
click at [138, 162] on div "Scorecards Add Name ▲ Type Created By Created Deployed Rules Total Rules AADire…" at bounding box center [443, 114] width 628 height 228
click at [136, 157] on div "Scorecards Add Name ▲ Type Created By Created Deployed Rules Total Rules AADire…" at bounding box center [443, 114] width 628 height 228
click at [138, 155] on div "Scorecards Add Name ▲ Type Created By Created Deployed Rules Total Rules AADire…" at bounding box center [443, 114] width 628 height 228
click at [139, 154] on div "Scorecards Add Name ▲ Type Created By Created Deployed Rules Total Rules AADire…" at bounding box center [443, 114] width 628 height 228
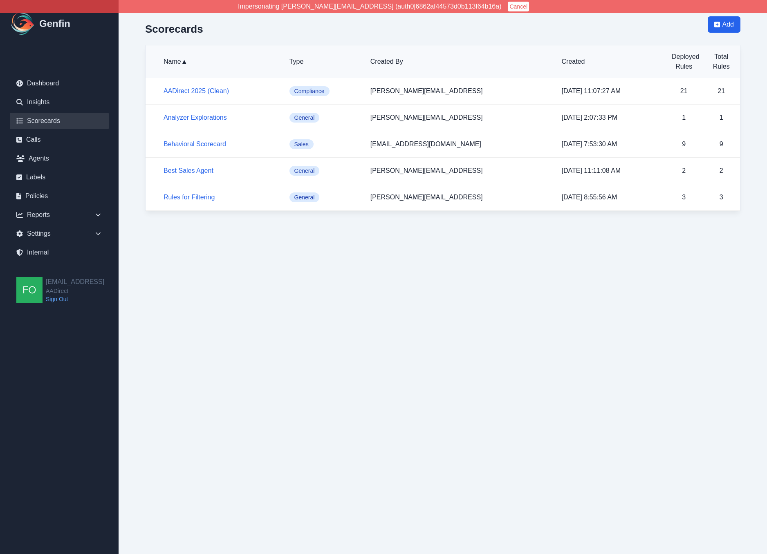
click at [141, 152] on div "Scorecards Add Name ▲ Type Created By Created Deployed Rules Total Rules AADire…" at bounding box center [443, 114] width 628 height 228
click at [143, 149] on div "Scorecards Add Name ▲ Type Created By Created Deployed Rules Total Rules AADire…" at bounding box center [443, 114] width 628 height 228
click at [141, 152] on div "Scorecards Add Name ▲ Type Created By Created Deployed Rules Total Rules AADire…" at bounding box center [443, 114] width 628 height 228
click at [190, 90] on link "AADirect 2025 (Clean)" at bounding box center [195, 90] width 65 height 7
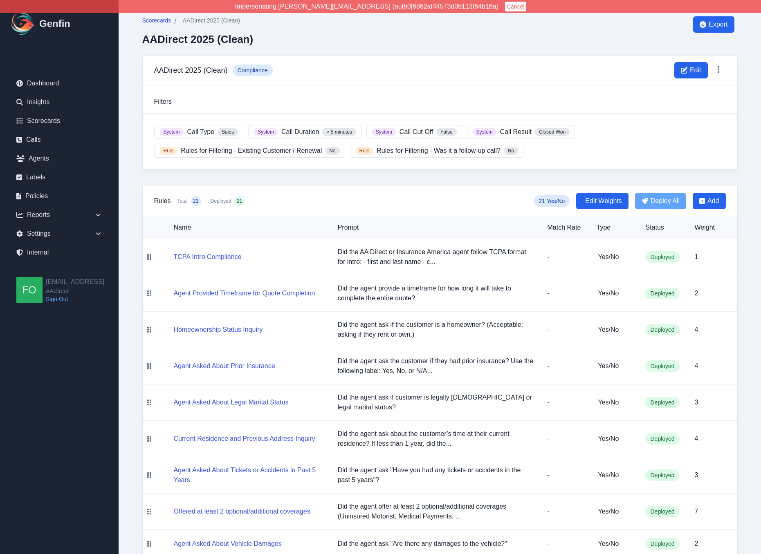
click at [138, 233] on div "Scorecards / AADirect 2025 (Clean) AADirect 2025 (Clean) Export AADirect 2025 (…" at bounding box center [440, 506] width 628 height 1013
click at [139, 216] on div "Scorecards / AADirect 2025 (Clean) AADirect 2025 (Clean) Export AADirect 2025 (…" at bounding box center [440, 506] width 628 height 1013
click at [97, 217] on icon at bounding box center [98, 215] width 8 height 8
click at [54, 246] on link "Compliance" at bounding box center [64, 249] width 89 height 10
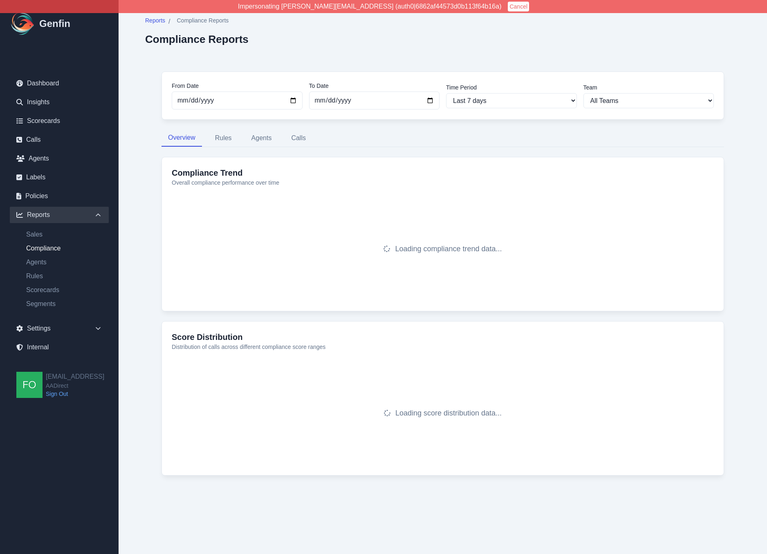
click at [137, 216] on div "Reports / Compliance Reports Compliance Reports From Date 2025-09-29 To Date 20…" at bounding box center [443, 259] width 628 height 518
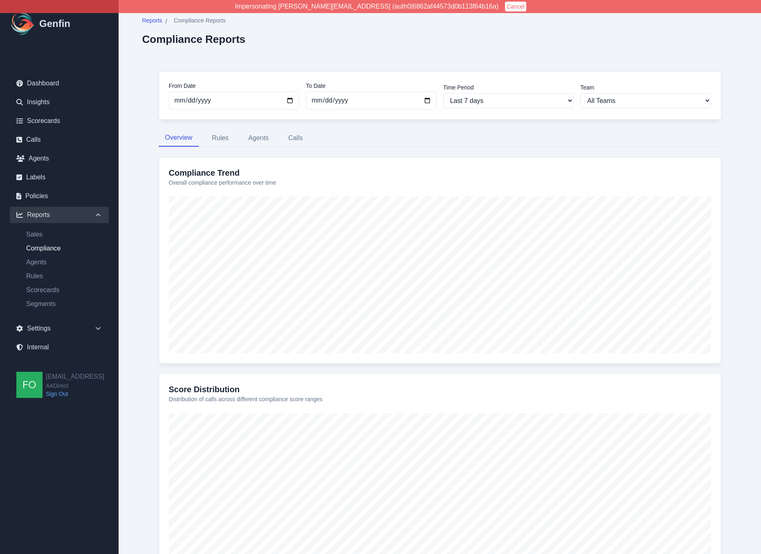
click at [156, 191] on div "From Date 2025-09-29 To Date 2025-10-06 Time Period Last 7 days Last 14 days La…" at bounding box center [439, 330] width 595 height 551
click at [627, 101] on select "All Teams Hugo Jesse Support" at bounding box center [645, 100] width 131 height 15
select select "3"
click at [583, 93] on select "All Teams Hugo Jesse Support" at bounding box center [645, 100] width 131 height 15
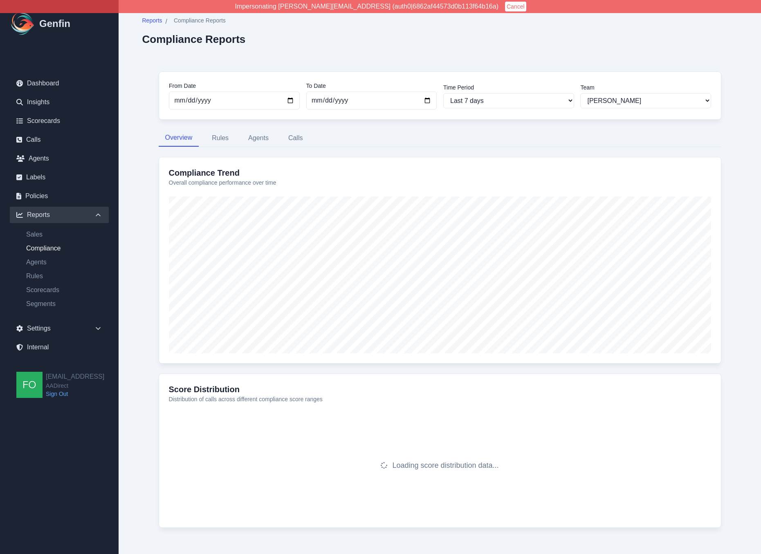
click at [146, 213] on div "From Date 2025-09-29 To Date 2025-10-06 Time Period Last 7 days Last 14 days La…" at bounding box center [439, 304] width 595 height 499
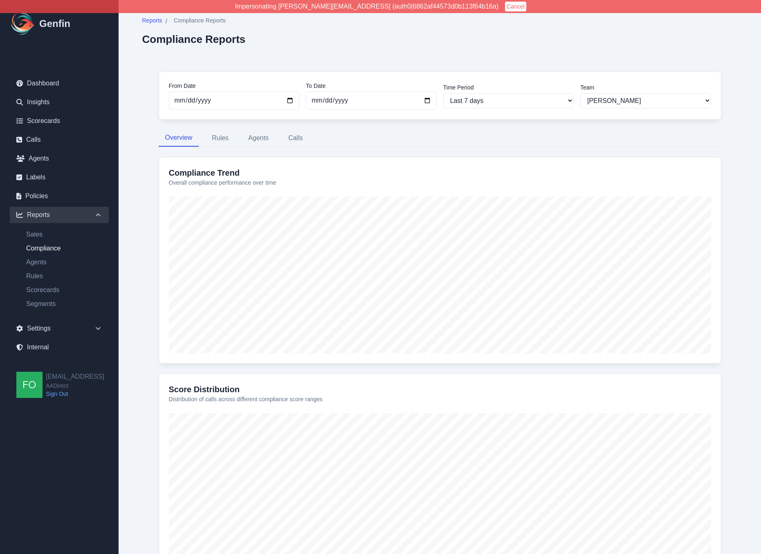
click at [144, 232] on div "From Date 2025-09-29 To Date 2025-10-06 Time Period Last 7 days Last 14 days La…" at bounding box center [439, 330] width 595 height 551
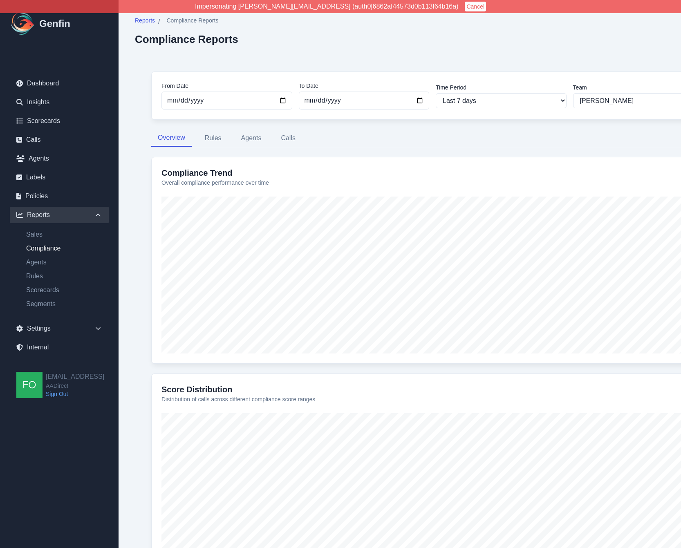
click at [126, 264] on div "Reports / Compliance Reports Compliance Reports From Date 2025-09-29 To Date 20…" at bounding box center [433, 311] width 628 height 623
click at [58, 123] on link "Scorecards" at bounding box center [59, 121] width 99 height 16
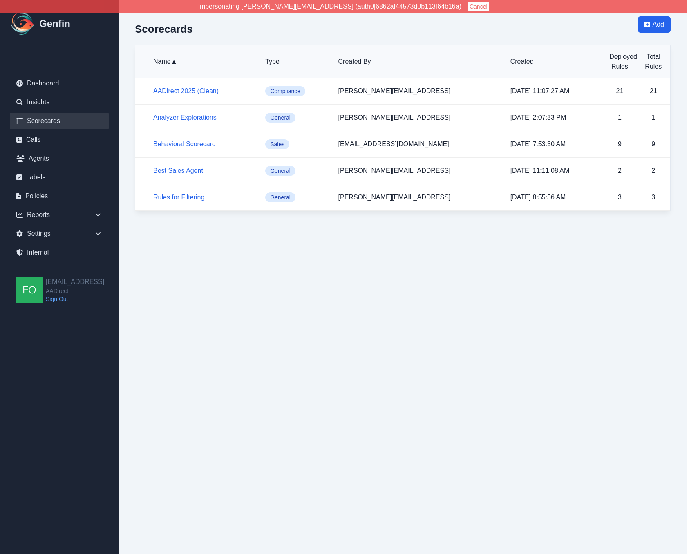
click at [132, 208] on div "Scorecards Add Name ▲ Type Created By Created Deployed Rules Total Rules AADire…" at bounding box center [403, 114] width 569 height 228
click at [185, 145] on link "Behavioral Scorecard" at bounding box center [184, 144] width 63 height 7
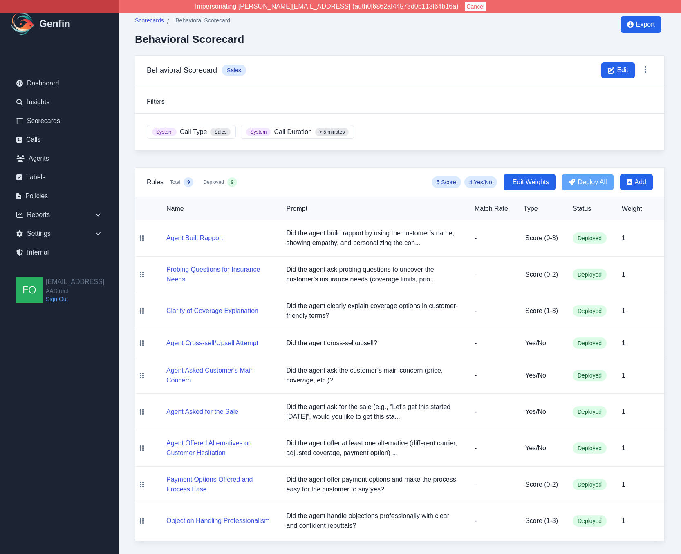
scroll to position [4, 0]
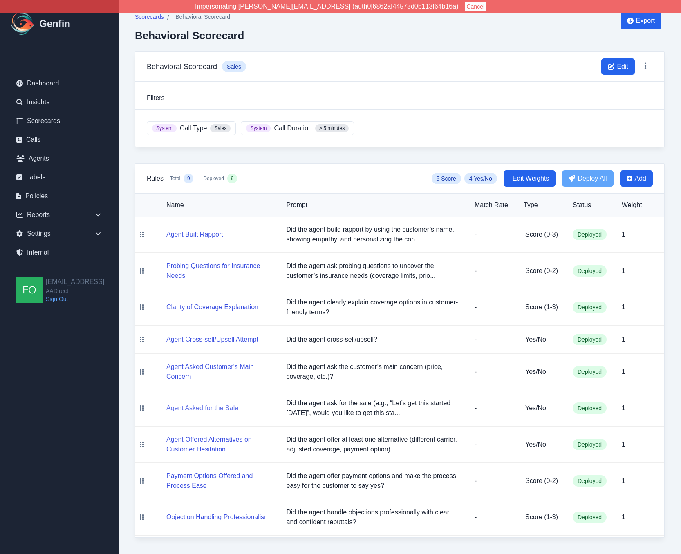
click at [211, 409] on button "Agent Asked for the Sale" at bounding box center [202, 408] width 72 height 10
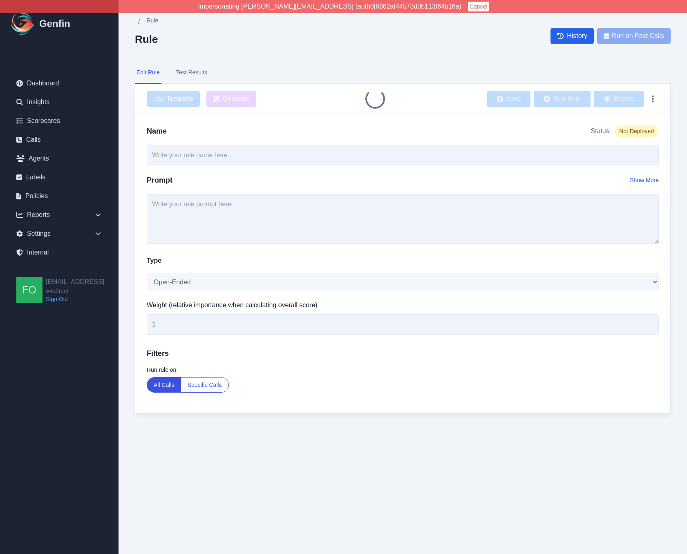
type input "Agent Asked for the Sale"
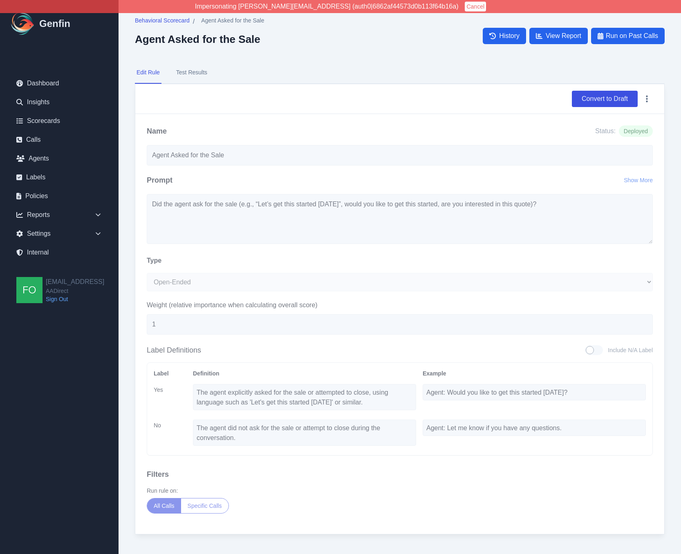
click at [197, 74] on button "Test Results" at bounding box center [192, 73] width 34 height 22
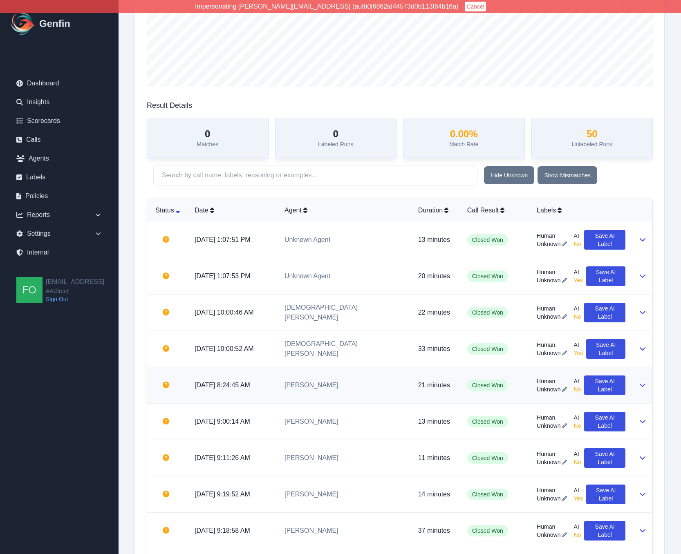
scroll to position [158, 0]
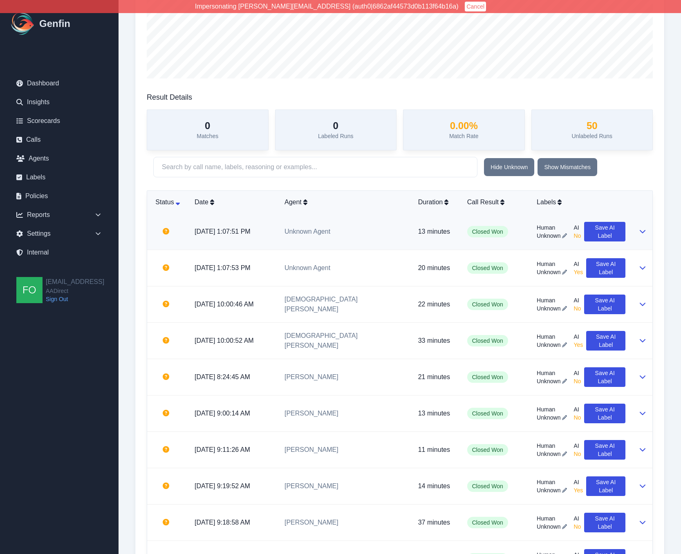
click at [379, 236] on td "Unknown Agent" at bounding box center [345, 232] width 134 height 36
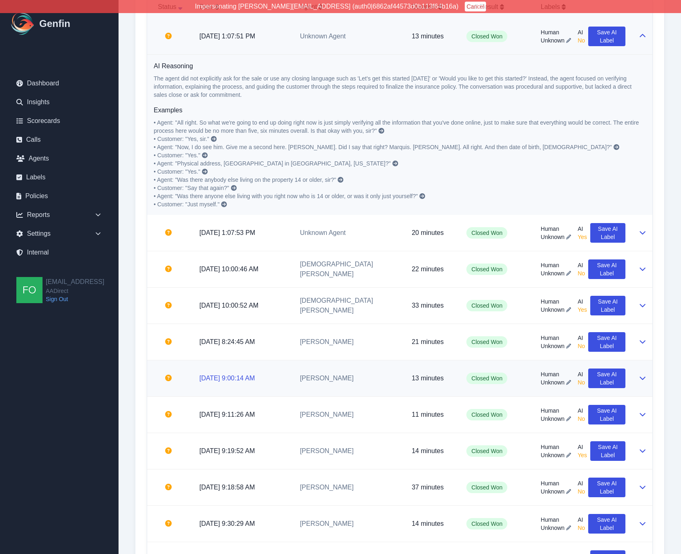
scroll to position [356, 0]
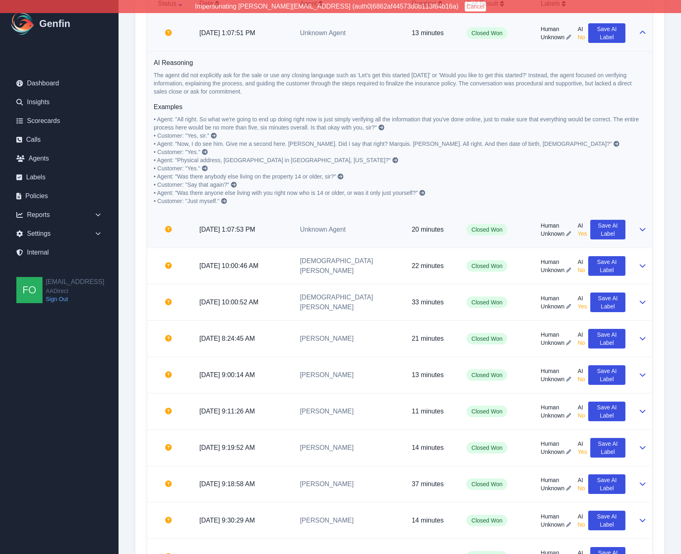
click at [516, 239] on td "Closed Won" at bounding box center [497, 230] width 74 height 36
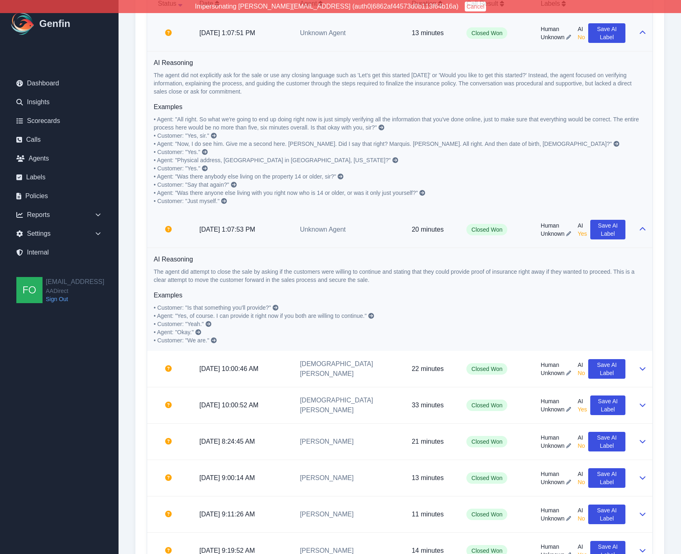
click at [247, 276] on p "The agent did attempt to close the sale by asking if the customers were willing…" at bounding box center [400, 276] width 492 height 16
click at [357, 413] on td "Jesus Garibaldi" at bounding box center [349, 405] width 112 height 36
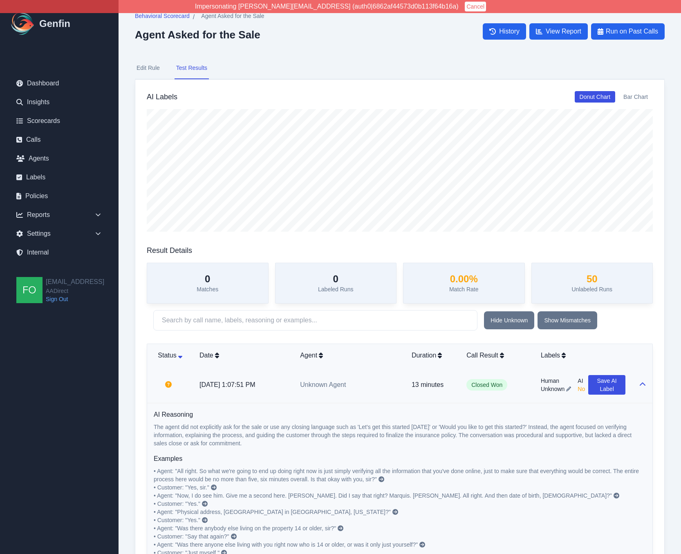
scroll to position [0, 0]
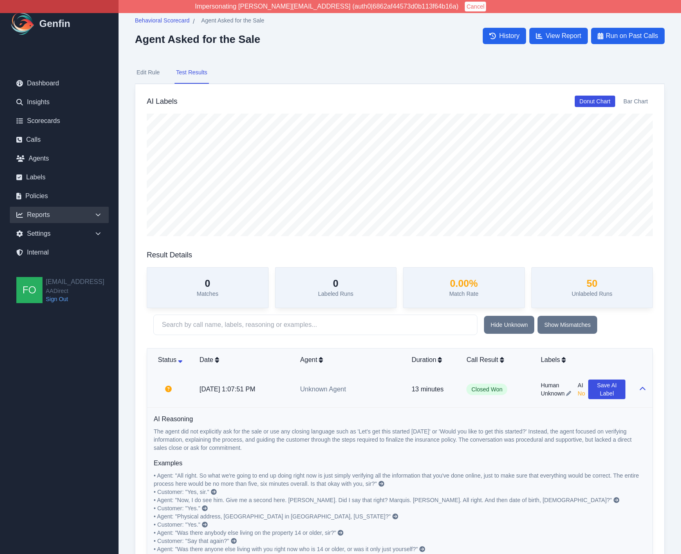
click at [92, 215] on div "Reports" at bounding box center [59, 215] width 99 height 16
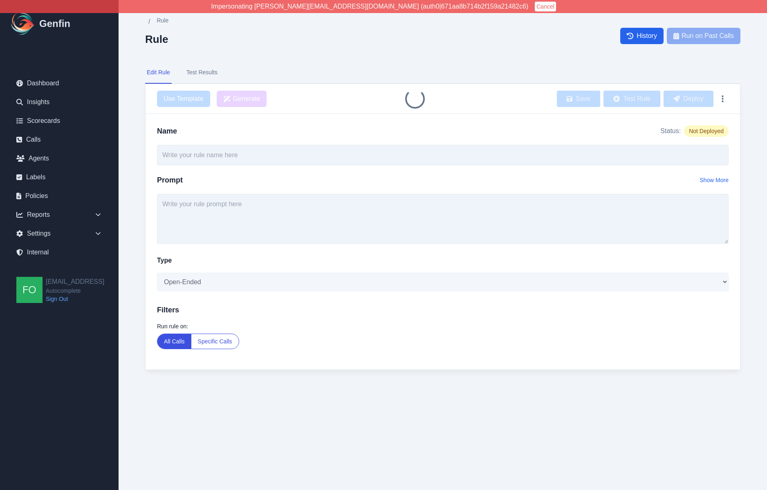
type input "Assume Close"
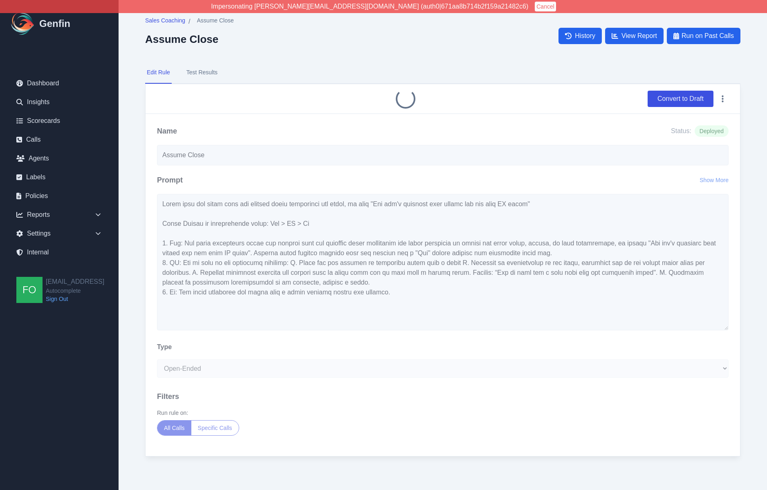
click at [128, 159] on main "Sales Coaching / Assume Close Assume Close History View Report Run on Past Call…" at bounding box center [443, 245] width 648 height 490
click at [206, 77] on button "Test Results" at bounding box center [202, 73] width 34 height 22
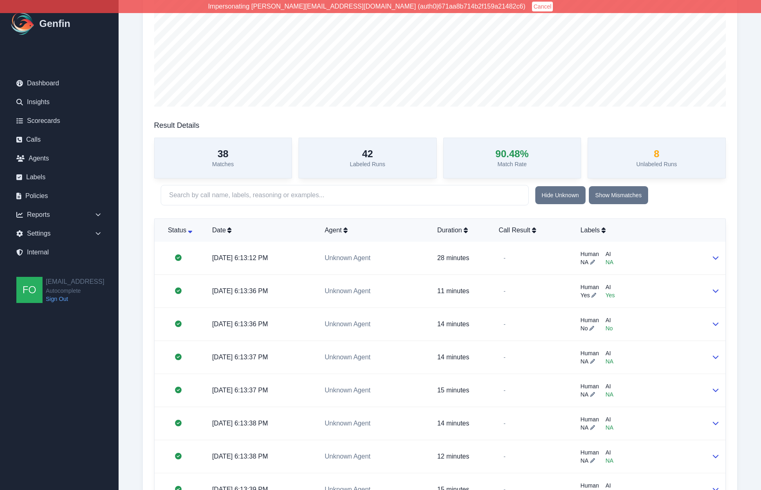
scroll to position [133, 0]
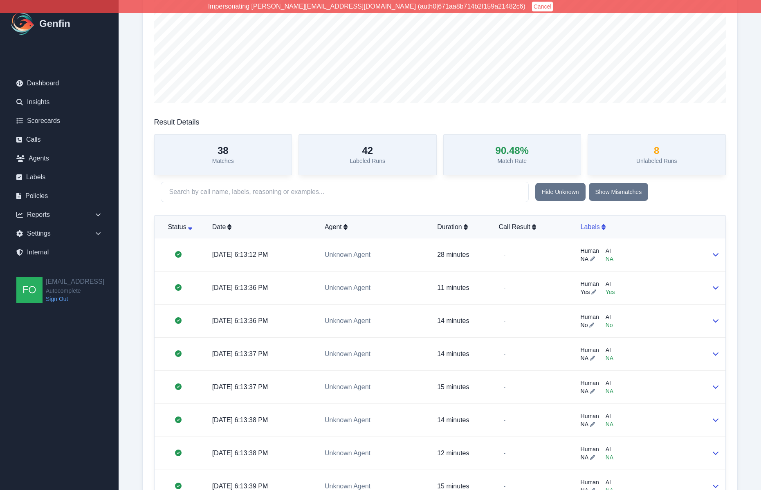
click at [594, 226] on div "Labels" at bounding box center [639, 227] width 118 height 10
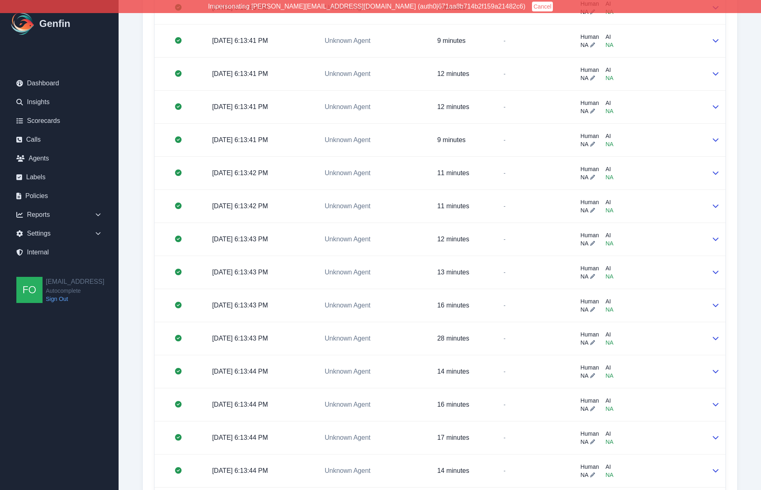
scroll to position [1581, 0]
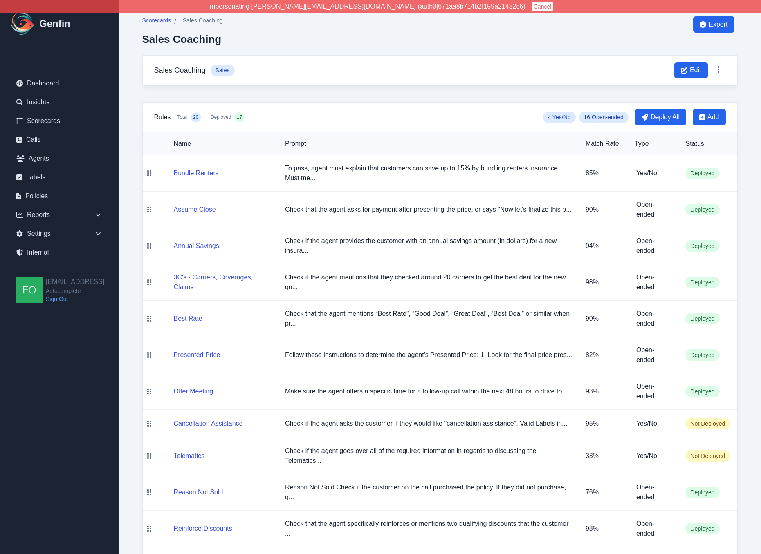
drag, startPoint x: 267, startPoint y: 201, endPoint x: 219, endPoint y: 207, distance: 48.5
click at [266, 201] on td "Assume Close" at bounding box center [217, 210] width 123 height 36
click at [137, 349] on div "Scorecards / Sales Coaching Sales Coaching Export Sales Coaching Sales Edit Rul…" at bounding box center [440, 442] width 628 height 885
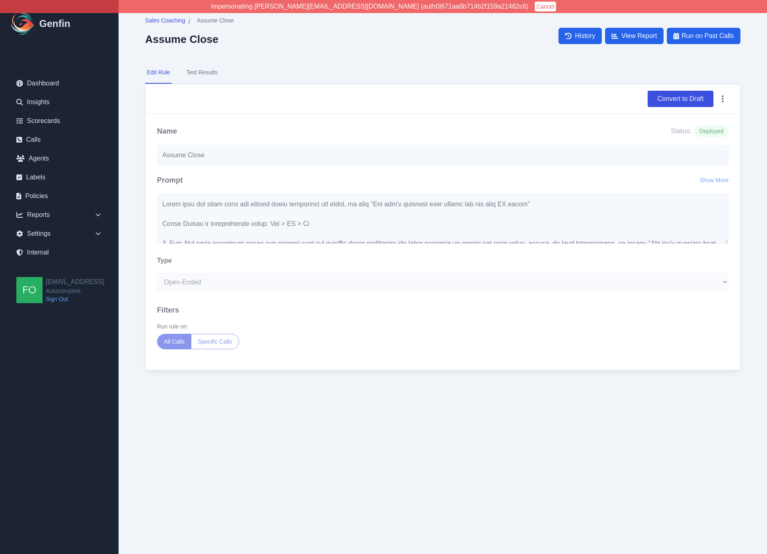
click at [129, 282] on div "Sales Coaching / Assume Close Assume Close History View Report Run on Past Call…" at bounding box center [443, 201] width 628 height 403
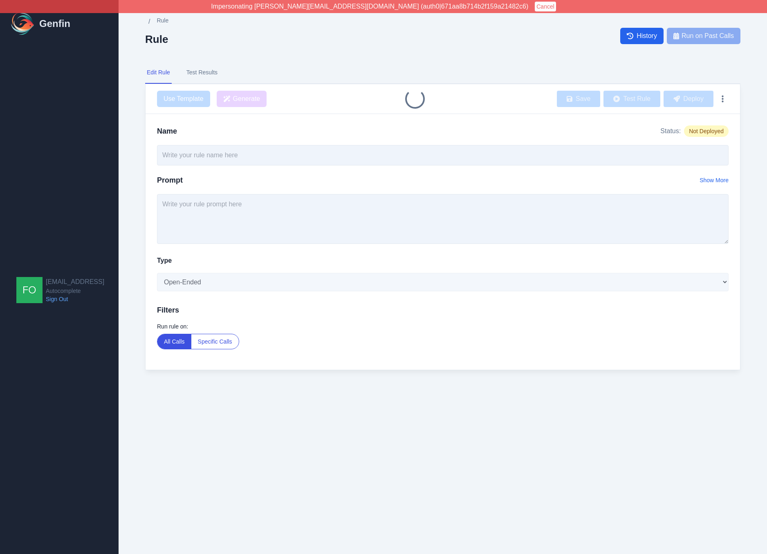
type input "Annual Savings"
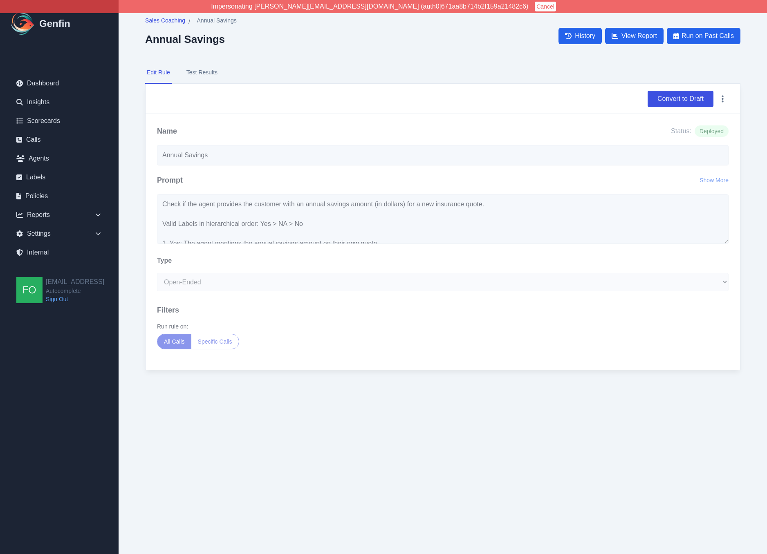
drag, startPoint x: 126, startPoint y: 284, endPoint x: 200, endPoint y: 228, distance: 93.0
click at [126, 284] on main "Sales Coaching / Annual Savings Annual Savings History View Report Run on Past …" at bounding box center [443, 201] width 648 height 403
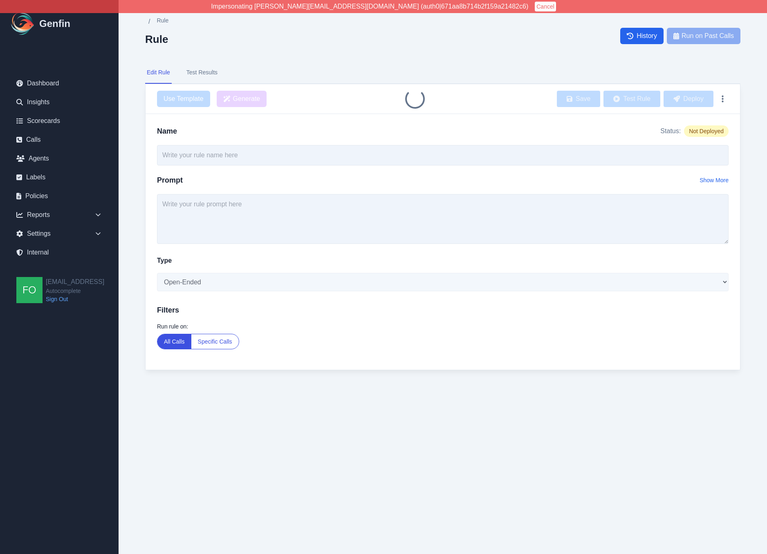
type input "3C's - Carriers, Coverages, Claims"
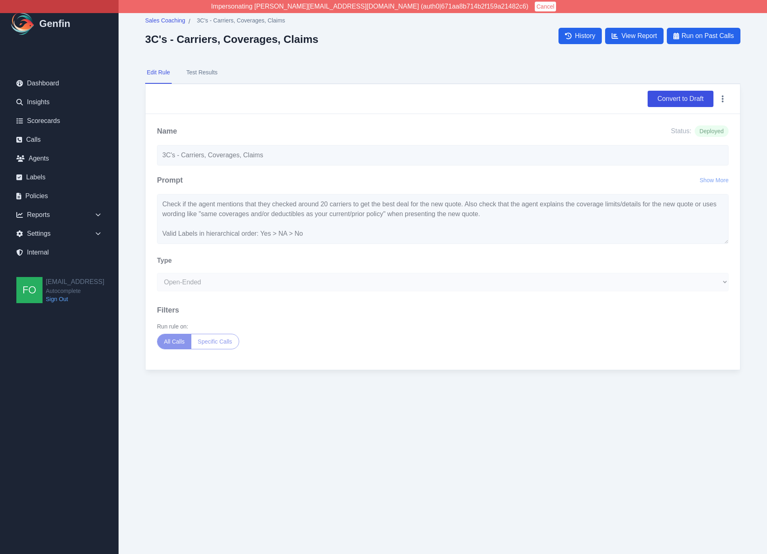
click at [155, 206] on div "Name Status: Deployed 3C's - Carriers, Coverages, Claims Prompt Show More Check…" at bounding box center [443, 242] width 594 height 256
click at [252, 403] on html "Impersonating [PERSON_NAME][EMAIL_ADDRESS][DOMAIN_NAME] (auth0|671aa8b714b2f159…" at bounding box center [383, 201] width 767 height 403
click at [248, 403] on html "Impersonating jeff@autocomplete.io (auth0|671aa8b714b2f159a21482c6) Cancel Genf…" at bounding box center [383, 201] width 767 height 403
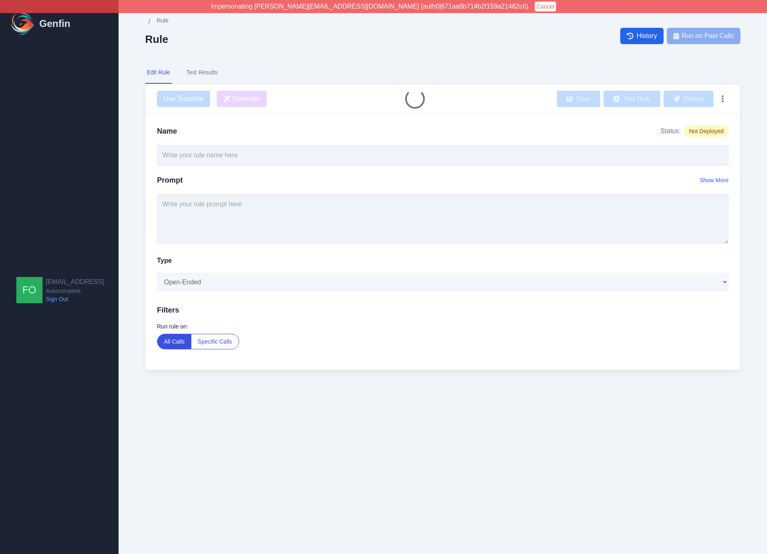
type input "Reinforce Discounts"
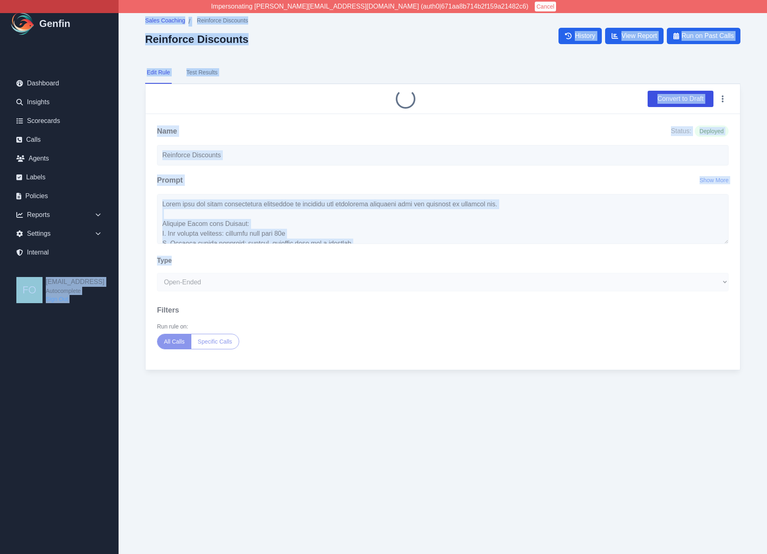
drag, startPoint x: 67, startPoint y: 334, endPoint x: 41, endPoint y: 349, distance: 30.6
click at [41, 349] on div "Impersonating [PERSON_NAME][EMAIL_ADDRESS][DOMAIN_NAME] (auth0|671aa8b714b2f159…" at bounding box center [383, 201] width 767 height 403
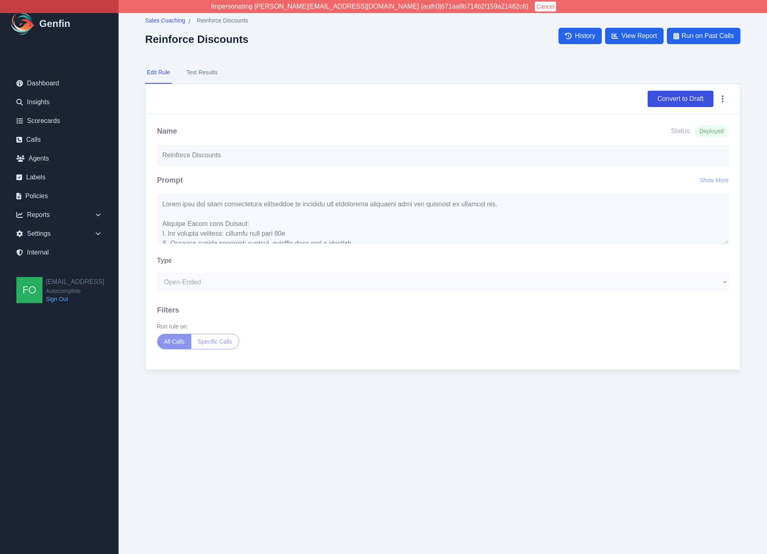
click at [159, 258] on label "Type" at bounding box center [164, 261] width 15 height 10
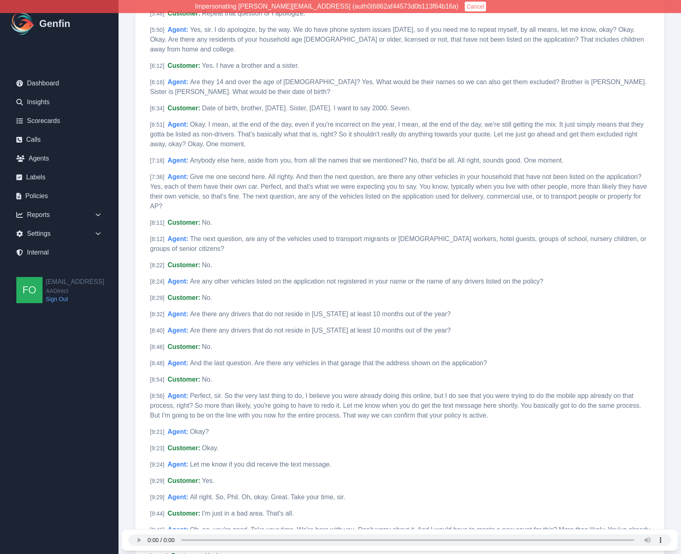
scroll to position [883, 0]
click at [131, 355] on div "Call Transcript Date 8/5/2025, 1:07:51 PM Agent Name Unknown Agent External ID …" at bounding box center [400, 87] width 562 height 1940
click at [132, 355] on div "Call Transcript Date 8/5/2025, 1:07:51 PM Agent Name Unknown Agent External ID …" at bounding box center [400, 87] width 562 height 1940
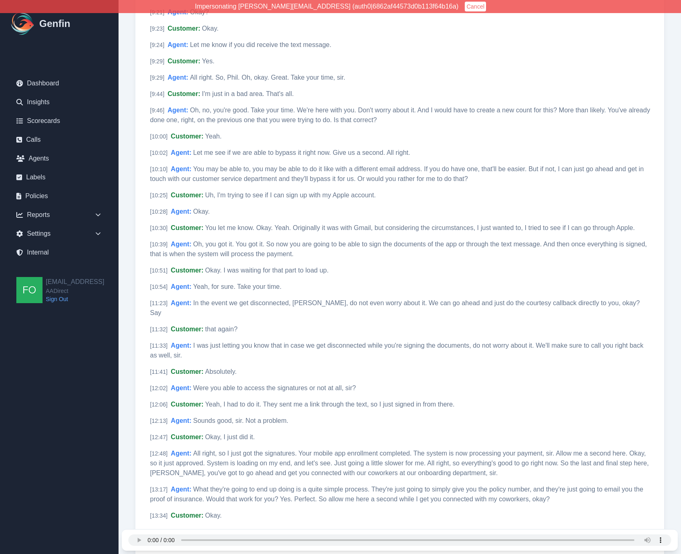
scroll to position [1301, 0]
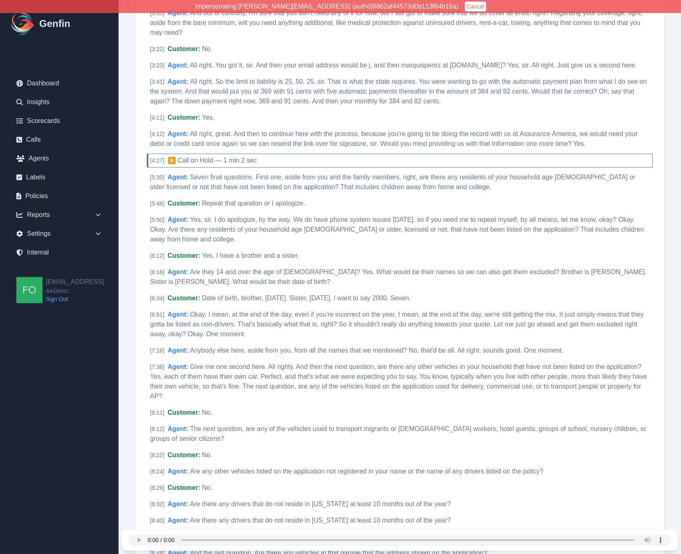
scroll to position [690, 0]
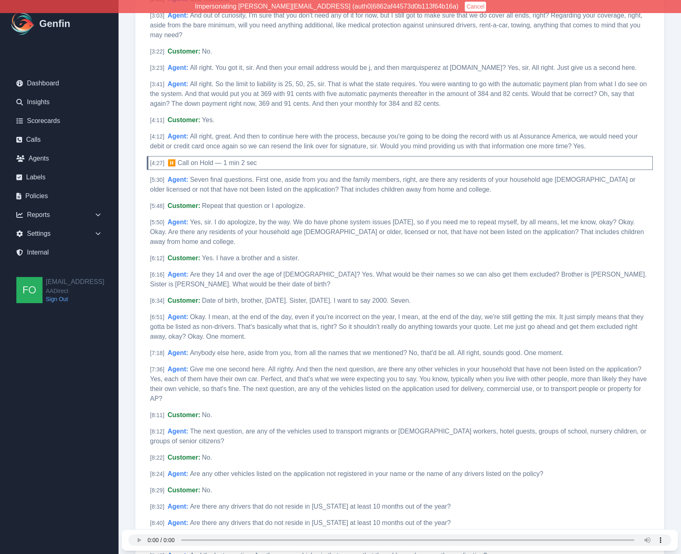
click at [130, 350] on div "Call Transcript Date 8/5/2025, 1:07:51 PM Agent Name Unknown Agent External ID …" at bounding box center [400, 280] width 562 height 1940
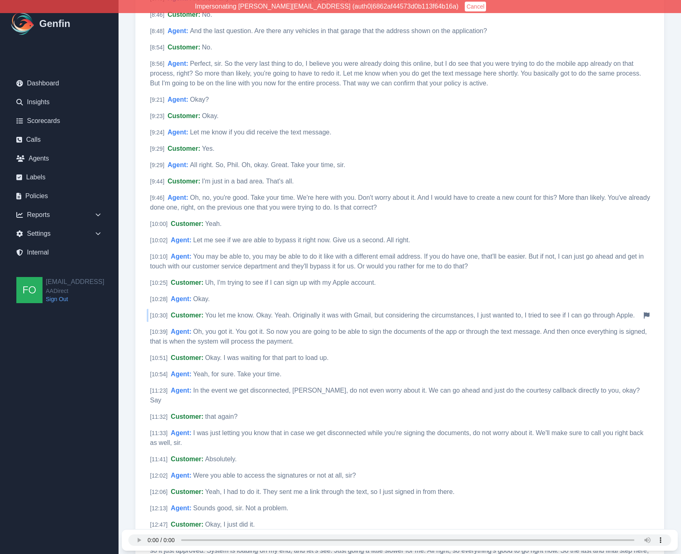
scroll to position [1216, 0]
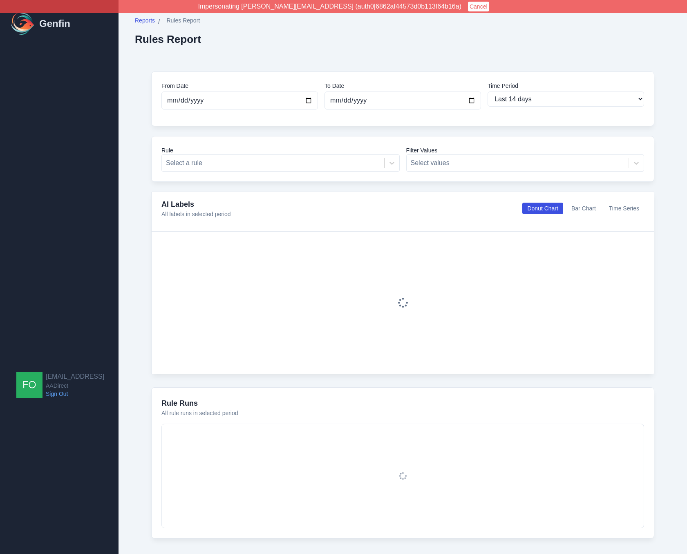
select select "14"
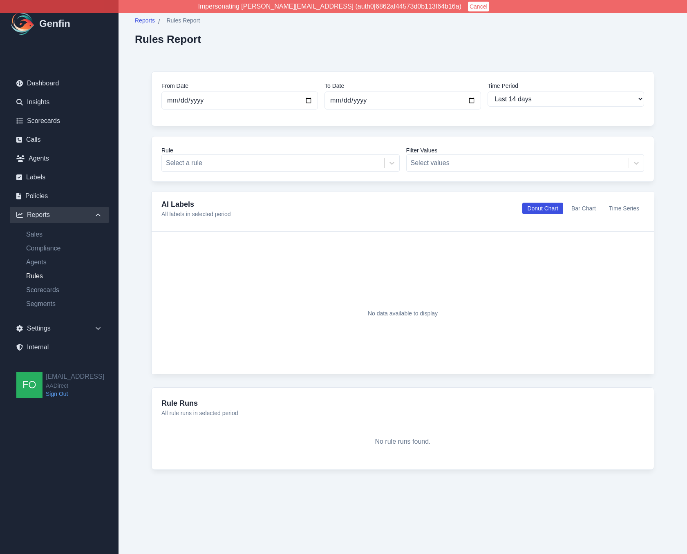
click at [135, 248] on div "From Date [DATE] To Date [DATE] Time Period Last 7 days Last 14 days Last 30 da…" at bounding box center [403, 270] width 536 height 431
click at [54, 290] on link "Scorecards" at bounding box center [64, 290] width 89 height 10
select select "14"
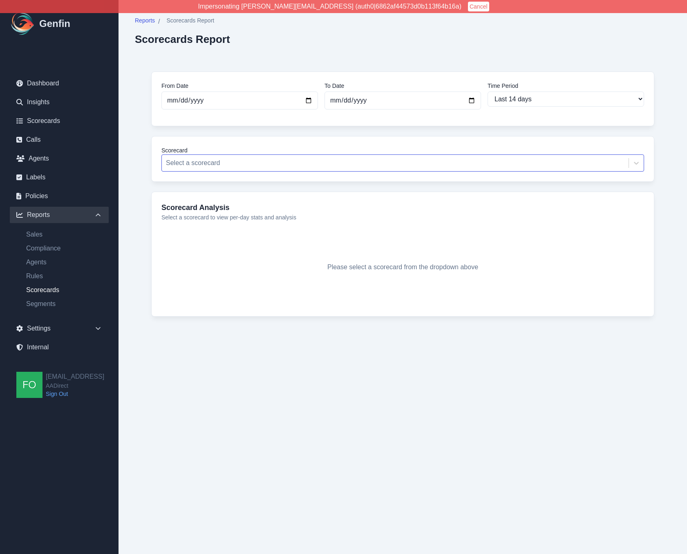
click at [233, 163] on div at bounding box center [395, 162] width 459 height 11
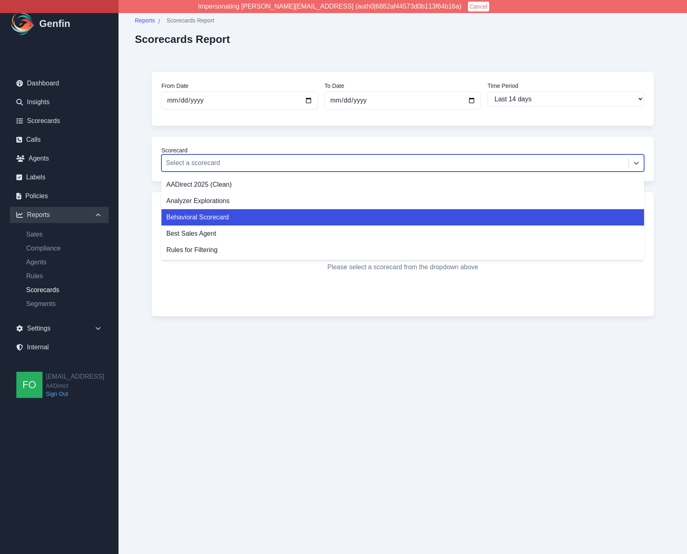
drag, startPoint x: 206, startPoint y: 237, endPoint x: 140, endPoint y: 222, distance: 67.6
click at [125, 222] on div "Reports / Scorecards Report Scorecards Report From Date [DATE] To Date [DATE] T…" at bounding box center [403, 181] width 569 height 363
click at [148, 222] on div "From Date [DATE] To Date [DATE] Time Period Last 7 days Last 14 days Last 30 da…" at bounding box center [403, 200] width 536 height 291
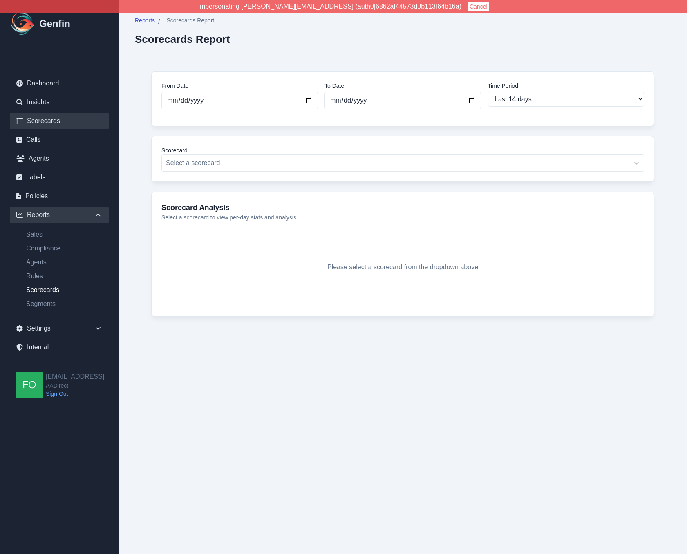
click at [55, 120] on link "Scorecards" at bounding box center [59, 121] width 99 height 16
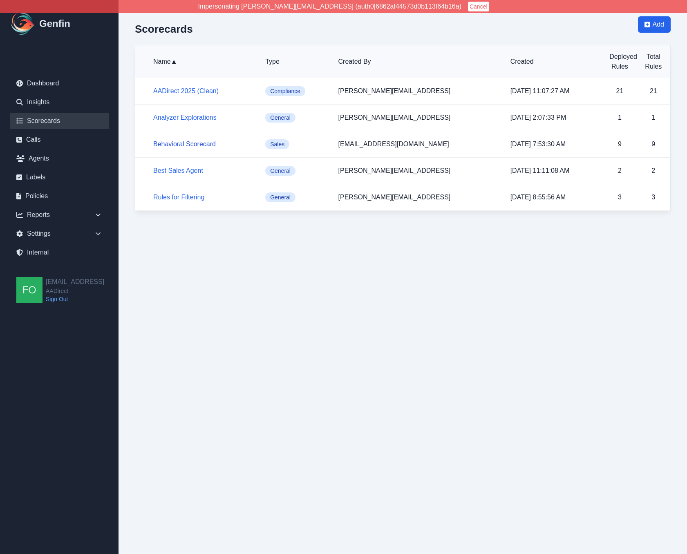
click at [185, 143] on link "Behavioral Scorecard" at bounding box center [184, 144] width 63 height 7
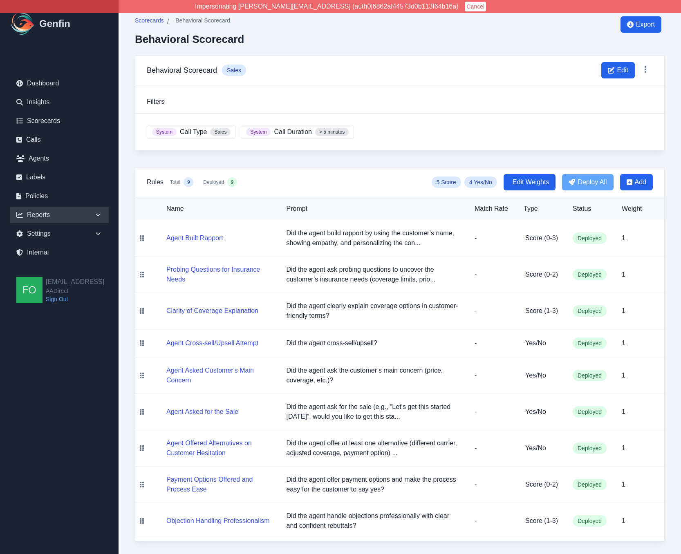
click at [72, 215] on div "Reports" at bounding box center [59, 215] width 99 height 16
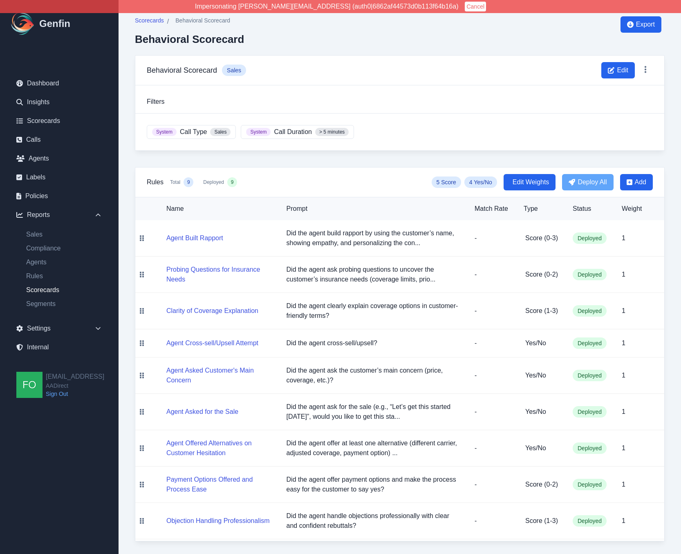
click at [46, 292] on link "Scorecards" at bounding box center [64, 290] width 89 height 10
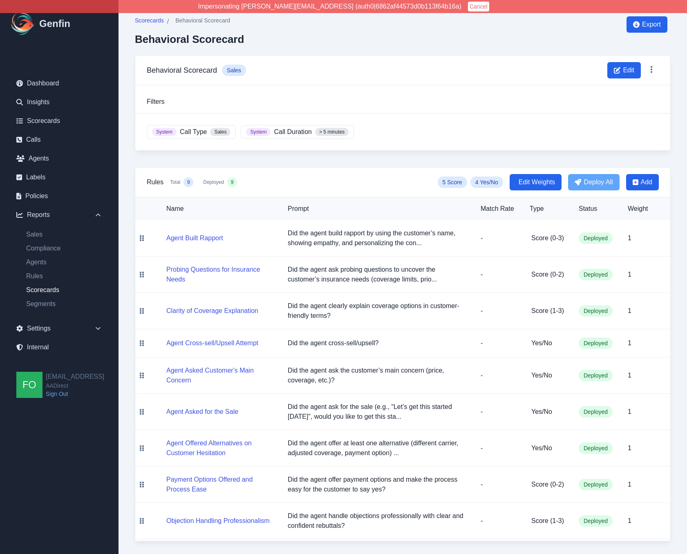
select select "14"
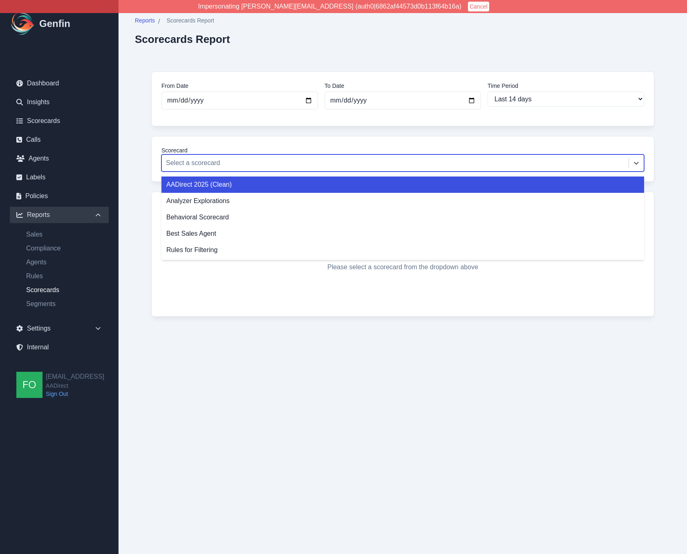
click at [237, 158] on div at bounding box center [395, 162] width 459 height 11
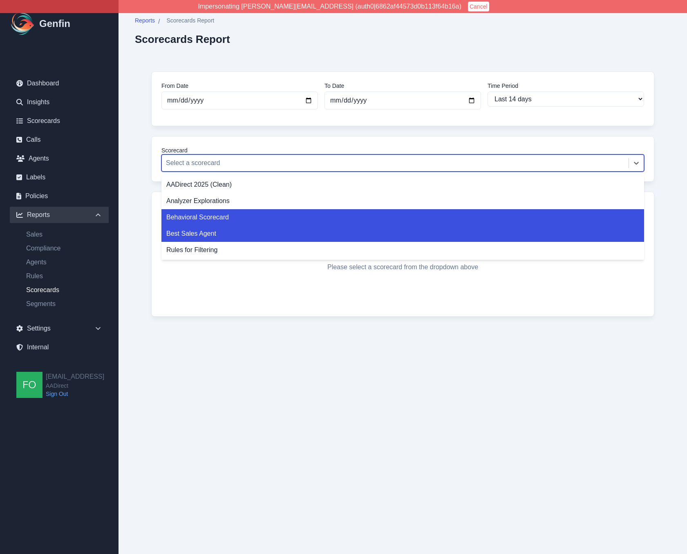
click at [212, 220] on div "Behavioral Scorecard" at bounding box center [402, 217] width 483 height 16
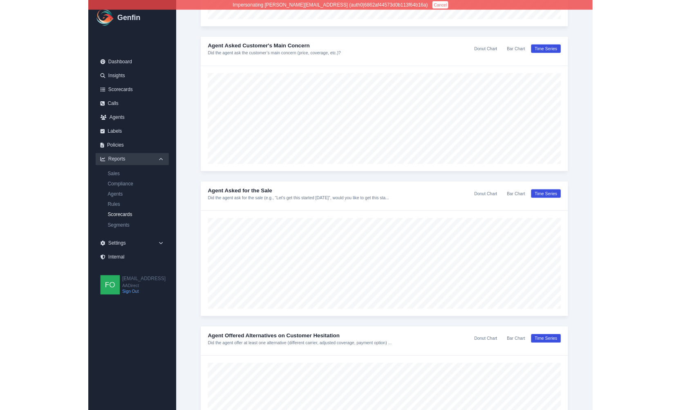
scroll to position [921, 0]
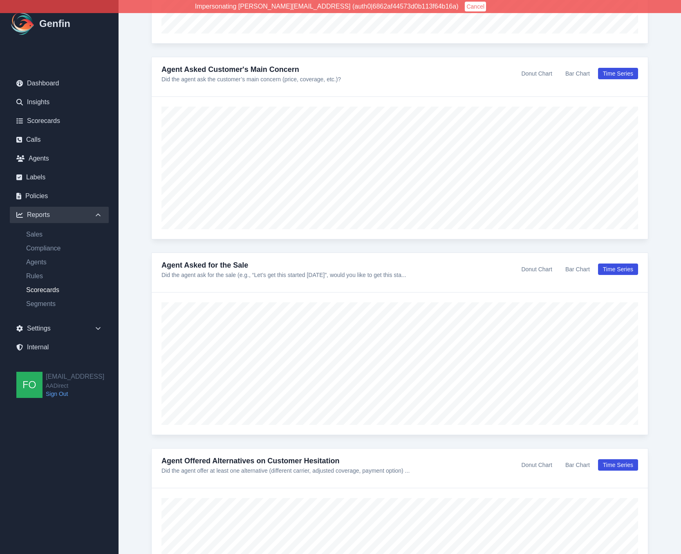
click at [534, 270] on button "Donut Chart" at bounding box center [536, 269] width 40 height 11
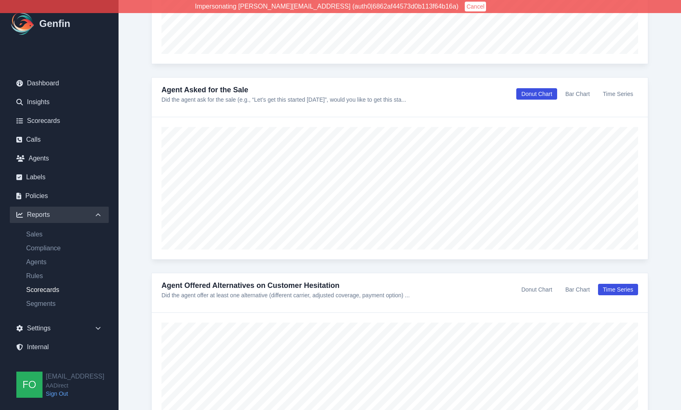
scroll to position [1087, 0]
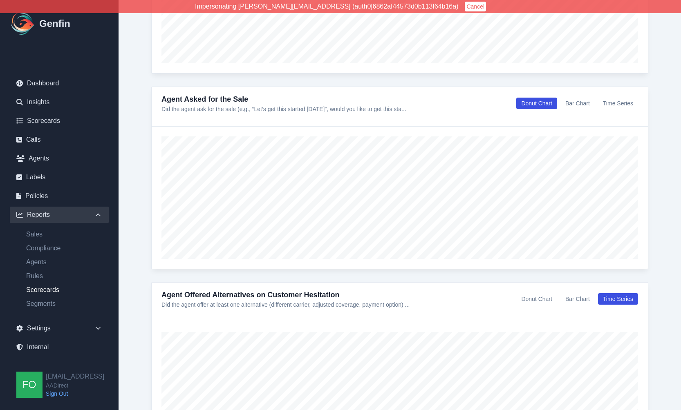
click at [212, 99] on link "Agent Asked for the Sale" at bounding box center [204, 99] width 87 height 8
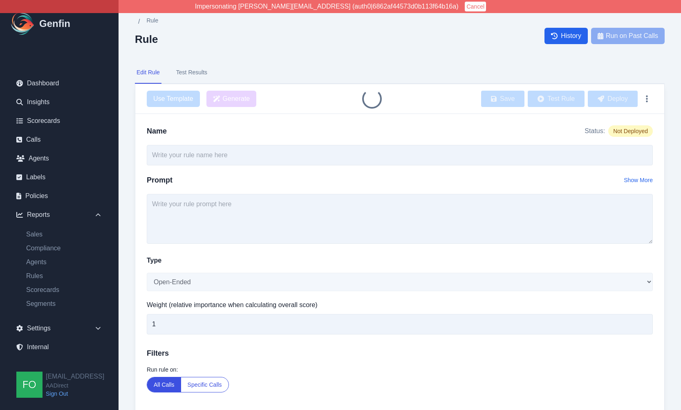
type input "Agent Asked for the Sale"
type textarea "Did the agent ask for the sale (e.g., “Let’s get this started [DATE]”, would yo…"
select select "Yes/No"
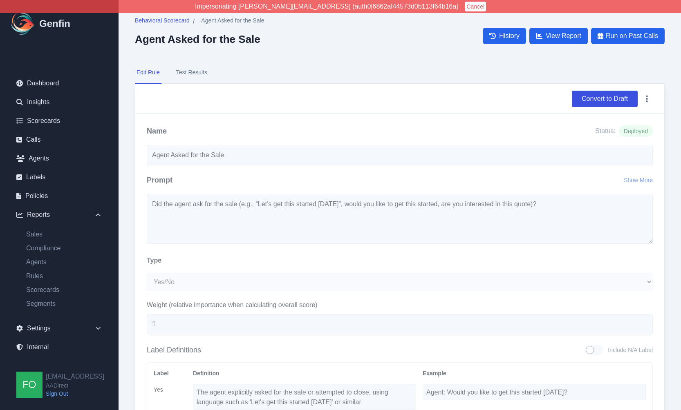
click at [197, 72] on button "Test Results" at bounding box center [192, 73] width 34 height 22
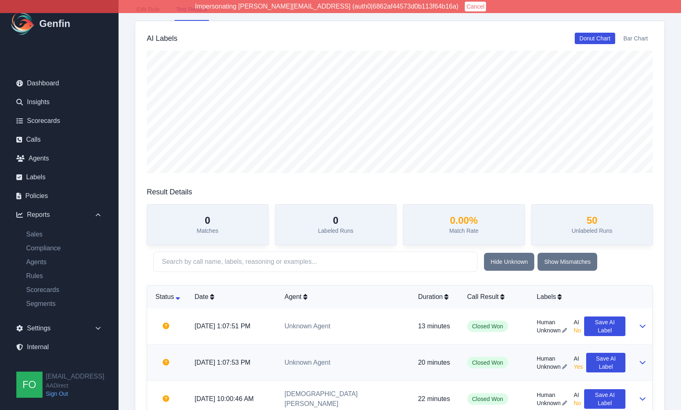
scroll to position [164, 0]
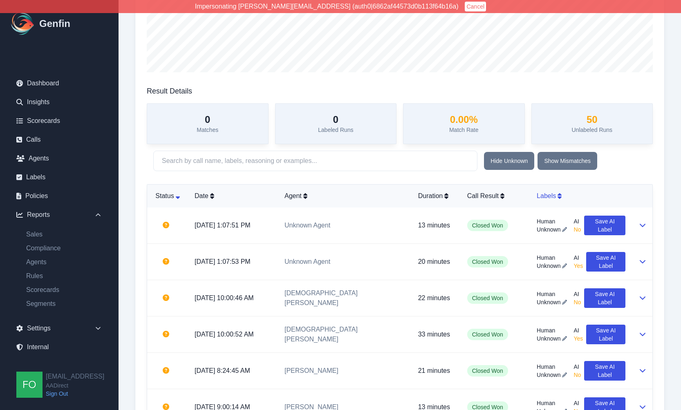
click at [543, 194] on div "Labels" at bounding box center [581, 196] width 89 height 10
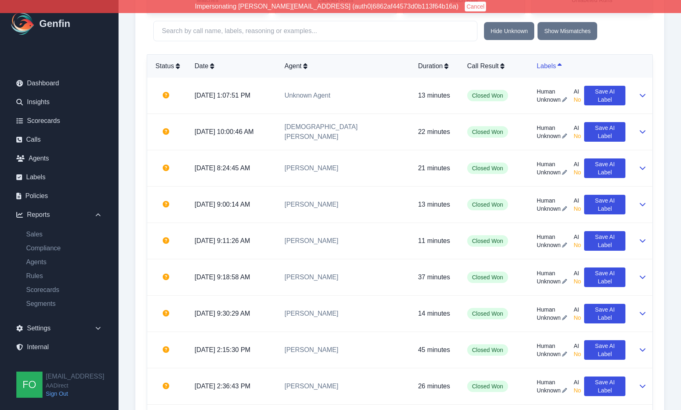
scroll to position [255, 0]
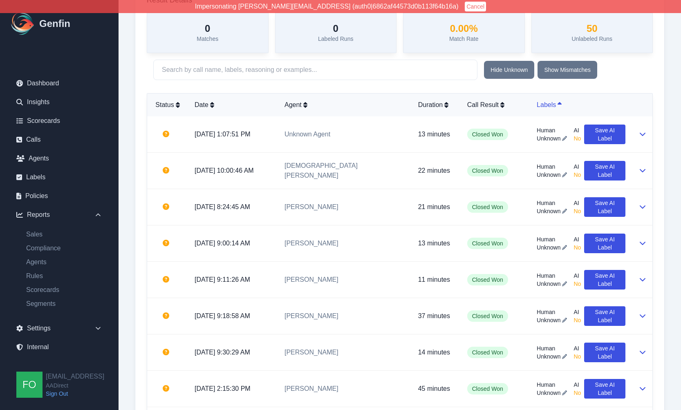
click at [542, 105] on div "Labels" at bounding box center [581, 105] width 89 height 10
click at [371, 174] on td "Jesus Garibaldi" at bounding box center [345, 171] width 134 height 36
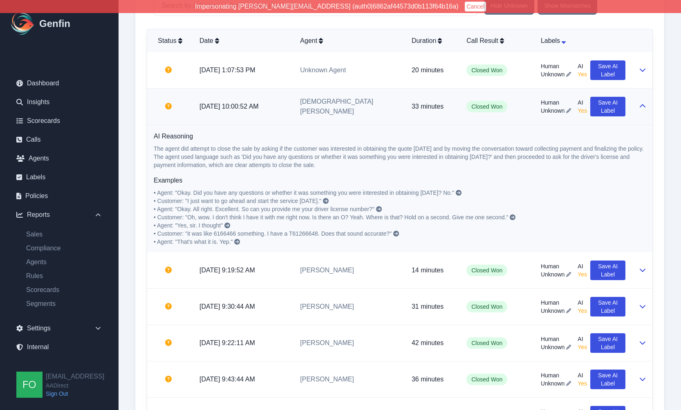
scroll to position [323, 0]
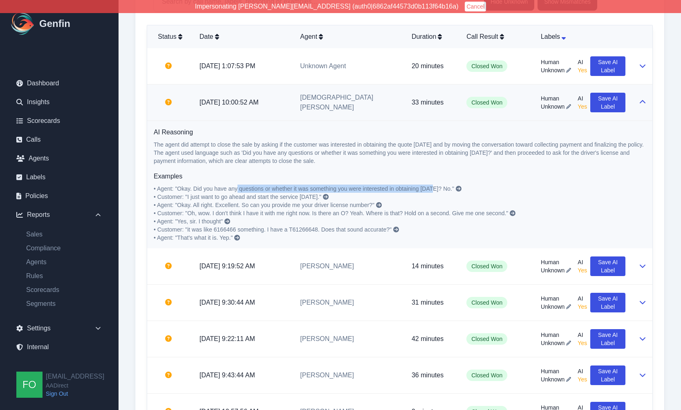
drag, startPoint x: 239, startPoint y: 190, endPoint x: 434, endPoint y: 189, distance: 195.4
click at [434, 189] on span "• Agent: "Okay. Did you have any questions or whether it was something you were…" at bounding box center [304, 189] width 300 height 7
click at [333, 190] on span "• Agent: "Okay. Did you have any questions or whether it was something you were…" at bounding box center [304, 189] width 300 height 7
drag, startPoint x: 195, startPoint y: 189, endPoint x: 438, endPoint y: 190, distance: 243.2
click at [439, 190] on span "• Agent: "Okay. Did you have any questions or whether it was something you were…" at bounding box center [304, 189] width 300 height 7
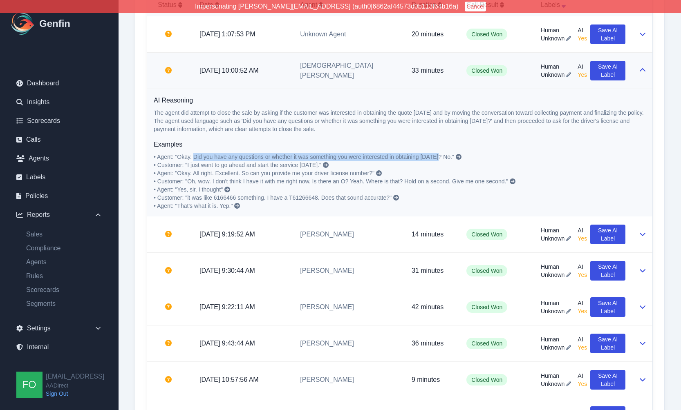
scroll to position [356, 0]
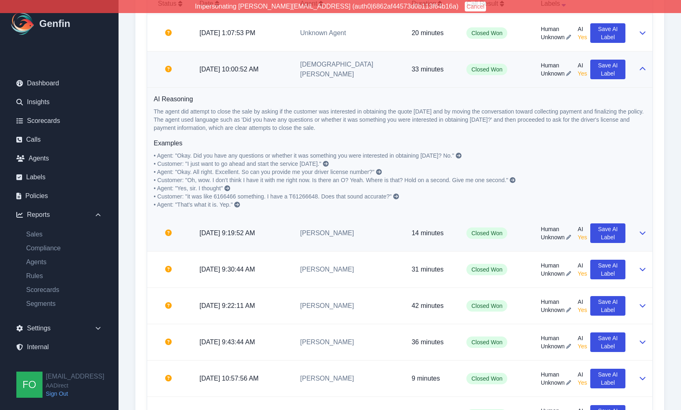
click at [381, 244] on td "[PERSON_NAME]" at bounding box center [349, 233] width 112 height 36
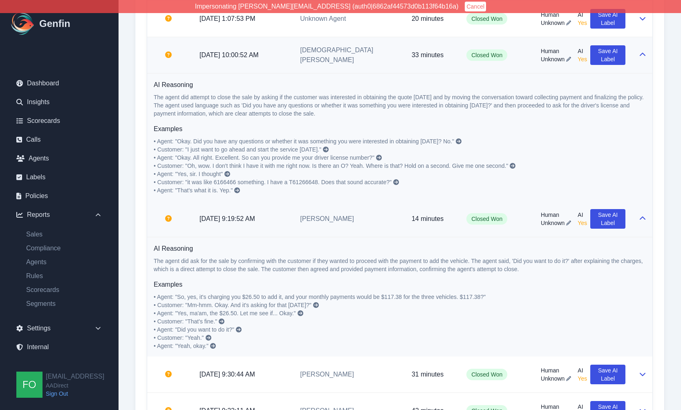
scroll to position [374, 0]
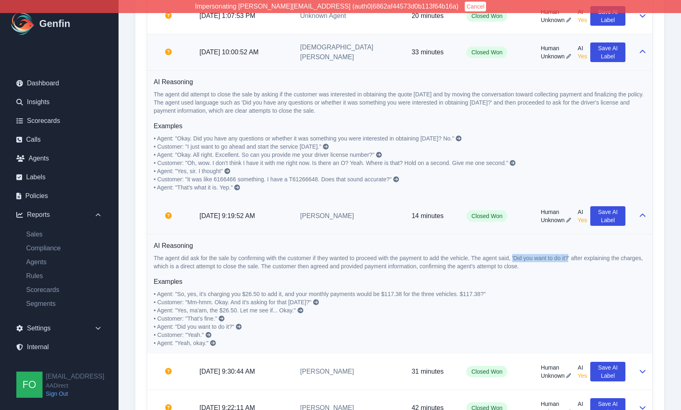
drag, startPoint x: 512, startPoint y: 258, endPoint x: 568, endPoint y: 255, distance: 55.7
click at [568, 255] on p "The agent did ask for the sale by confirming with the customer if they wanted t…" at bounding box center [400, 262] width 492 height 16
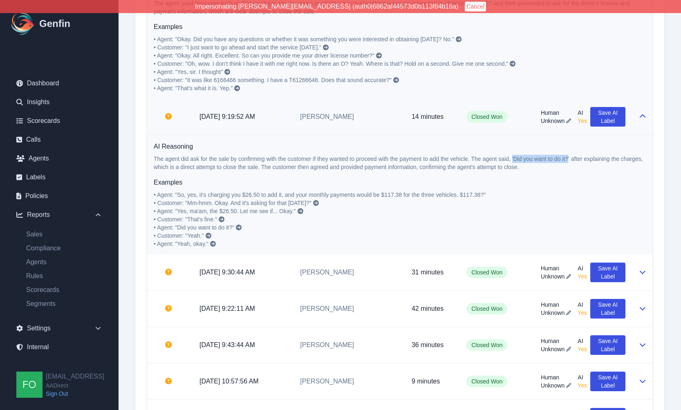
scroll to position [484, 0]
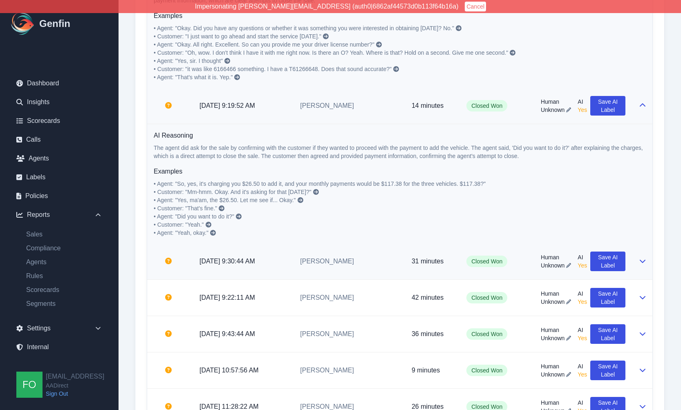
click at [376, 272] on td "Iris Luna" at bounding box center [349, 262] width 112 height 36
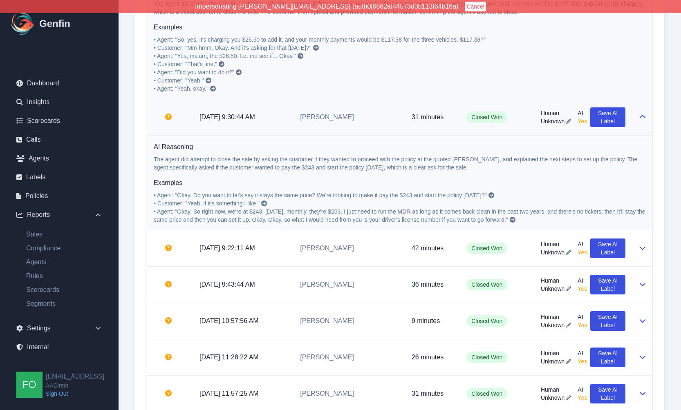
scroll to position [629, 0]
drag, startPoint x: 421, startPoint y: 194, endPoint x: 480, endPoint y: 193, distance: 58.5
click at [480, 193] on span "• Agent: "Okay. Do you want to let's say it stays the same price? We're looking…" at bounding box center [320, 195] width 333 height 7
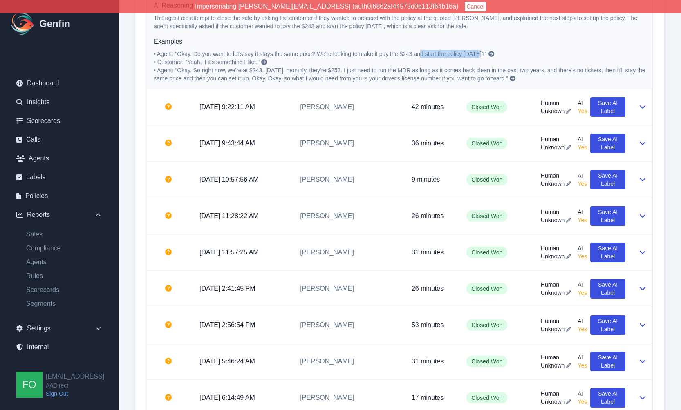
scroll to position [769, 0]
click at [379, 116] on td "Carolina Dimas" at bounding box center [349, 108] width 112 height 36
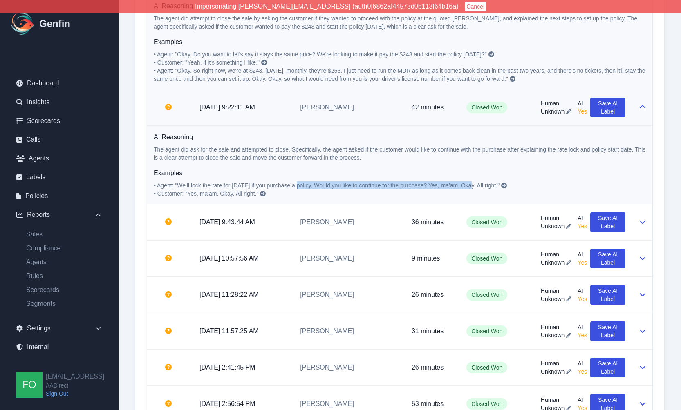
drag, startPoint x: 296, startPoint y: 186, endPoint x: 470, endPoint y: 184, distance: 174.5
click at [470, 184] on span "• Agent: "We'll lock the rate for today if you purchase a policy. Would you lik…" at bounding box center [327, 185] width 346 height 7
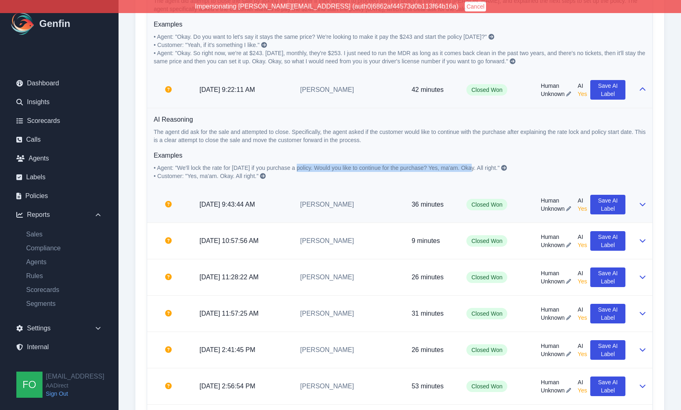
scroll to position [788, 0]
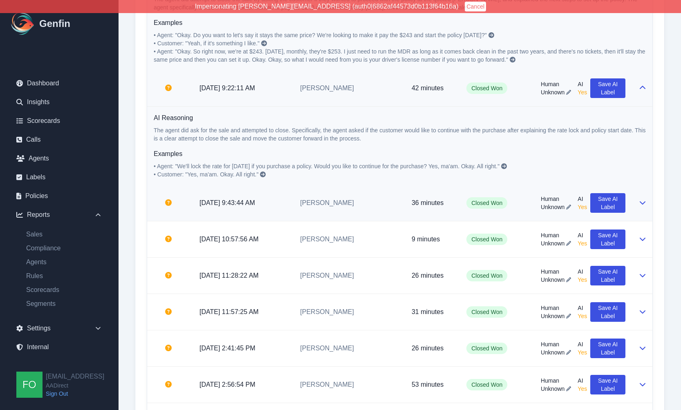
click at [381, 217] on td "Crystal Macias" at bounding box center [349, 203] width 112 height 36
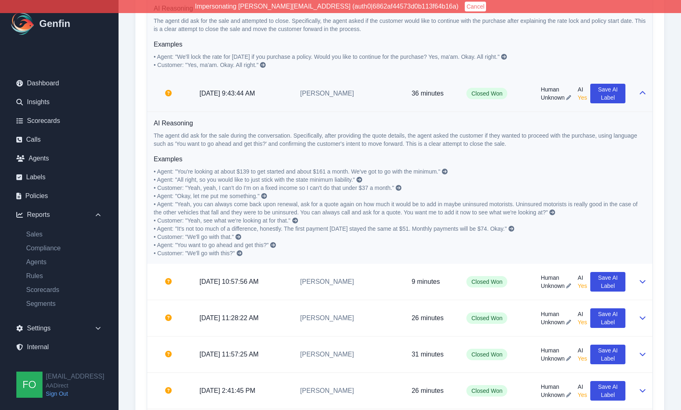
scroll to position [898, 0]
click at [551, 97] on span "Unknown" at bounding box center [553, 97] width 24 height 8
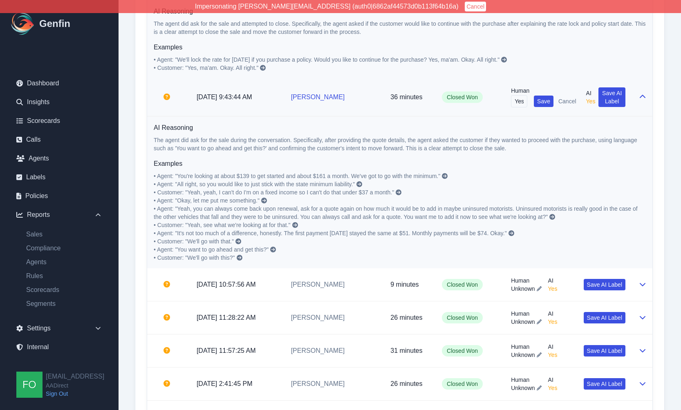
scroll to position [0, 1]
type input "Yes"
click at [540, 97] on span "Save" at bounding box center [543, 101] width 13 height 8
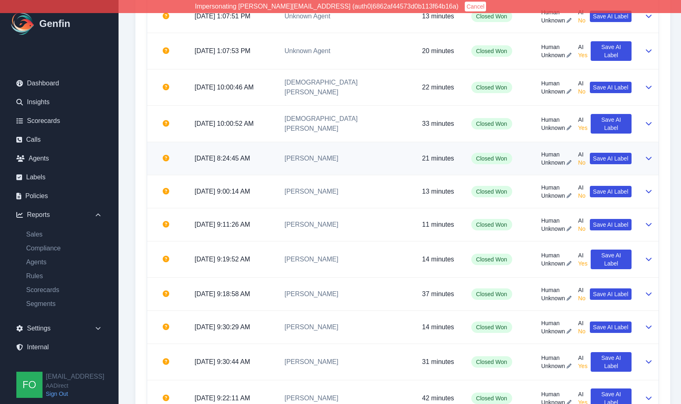
scroll to position [261, 0]
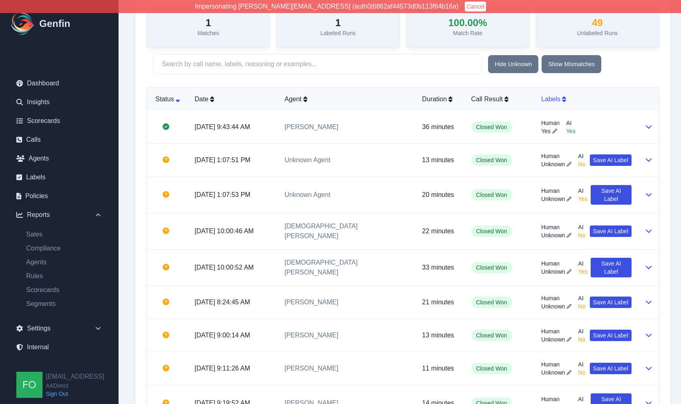
click at [562, 101] on icon at bounding box center [564, 99] width 4 height 6
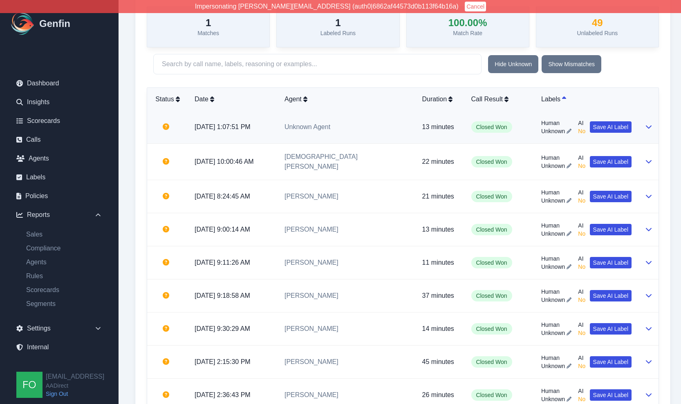
click at [376, 137] on td "Unknown Agent" at bounding box center [347, 127] width 138 height 33
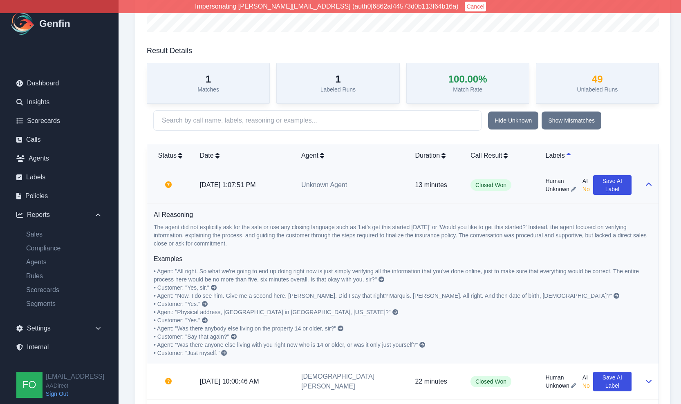
scroll to position [149, 0]
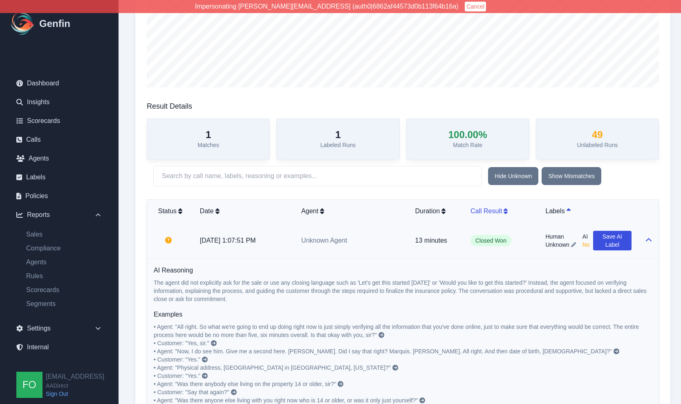
click at [487, 212] on div "Call Result" at bounding box center [501, 211] width 62 height 10
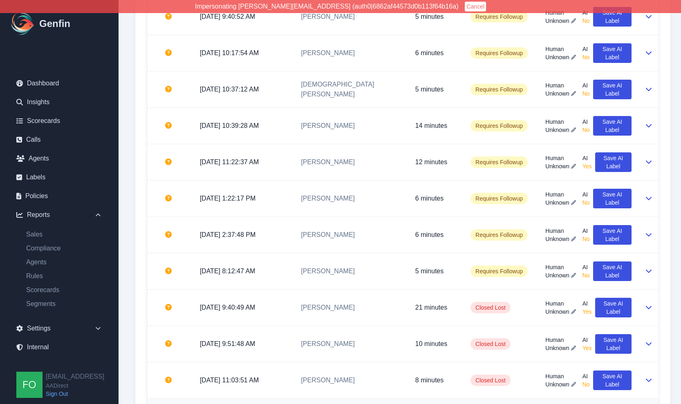
scroll to position [710, 0]
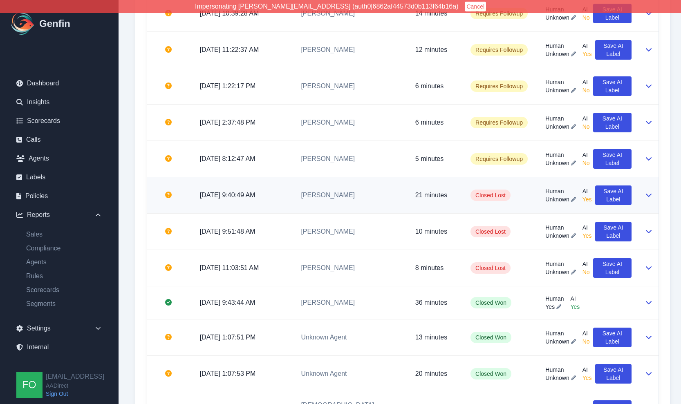
click at [448, 207] on td "21 minutes" at bounding box center [436, 195] width 55 height 36
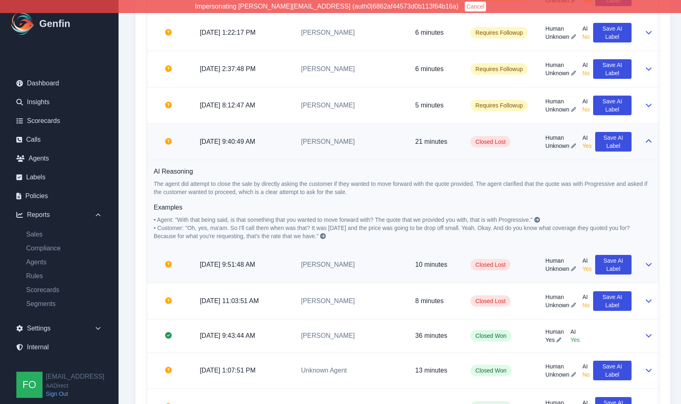
scroll to position [764, 0]
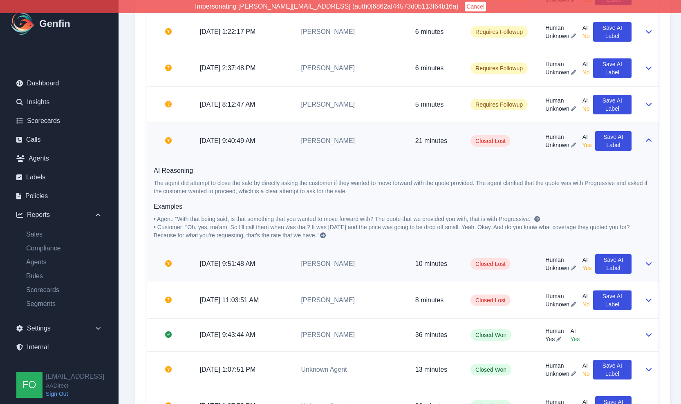
click at [394, 273] on td "Jennifer Zamora" at bounding box center [351, 264] width 114 height 36
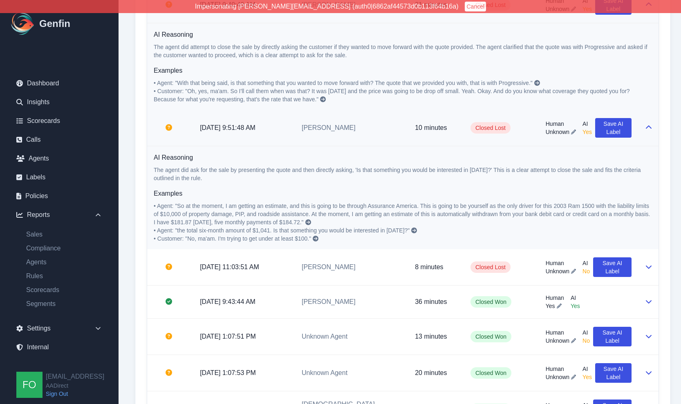
scroll to position [911, 0]
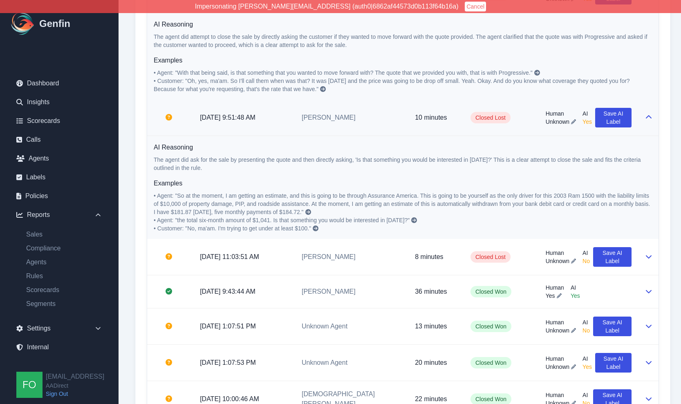
click at [557, 121] on span "Unknown" at bounding box center [558, 122] width 24 height 8
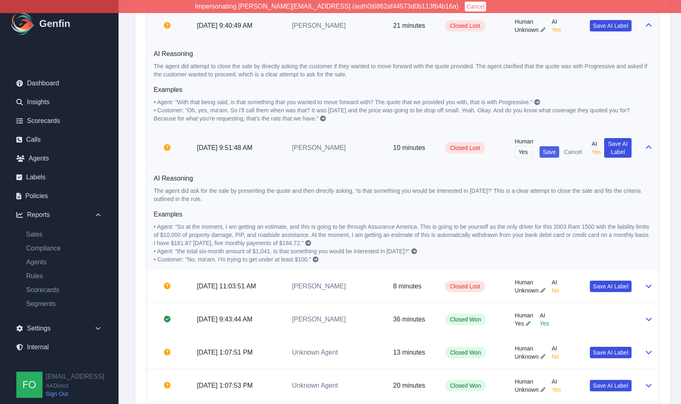
type input "Yes"
click at [545, 148] on span "Save" at bounding box center [549, 152] width 13 height 8
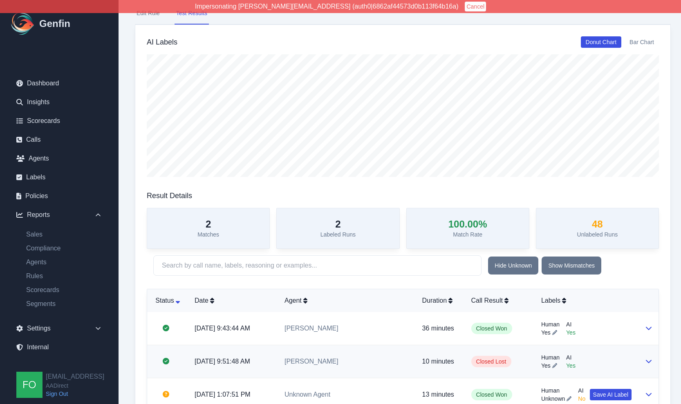
scroll to position [143, 0]
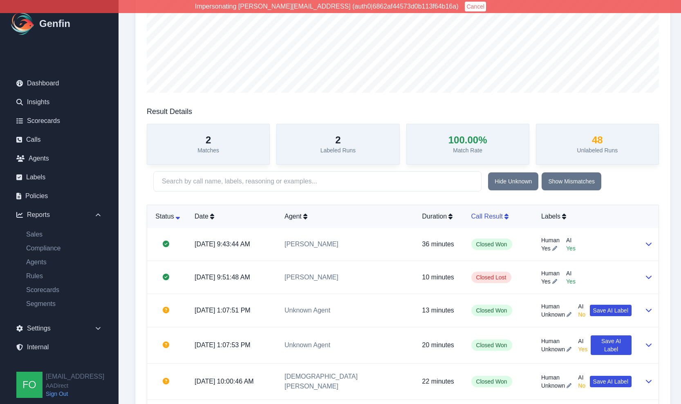
click at [479, 215] on div "Call Result" at bounding box center [499, 217] width 57 height 10
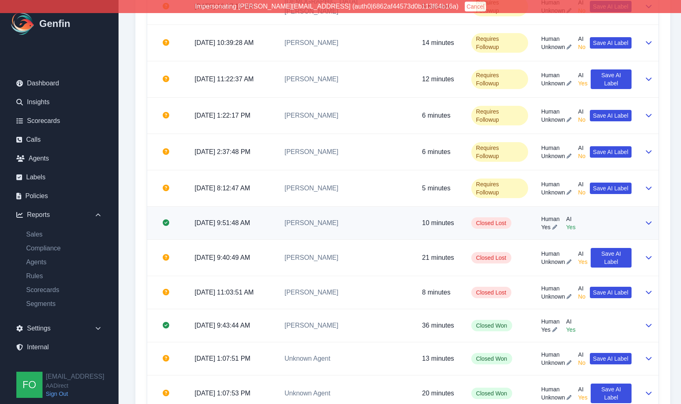
scroll to position [565, 0]
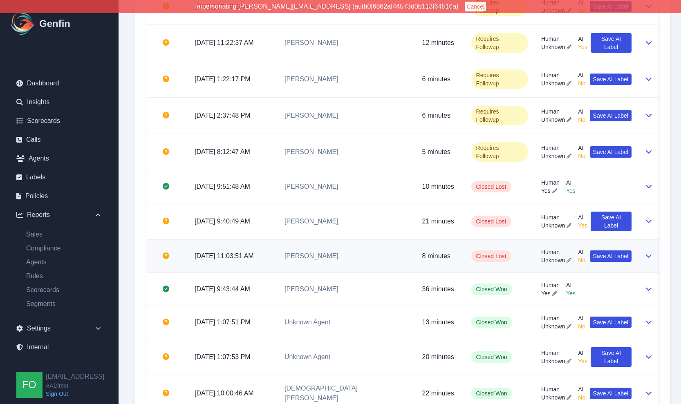
click at [383, 240] on td "Katherine Arzamendi" at bounding box center [347, 256] width 138 height 33
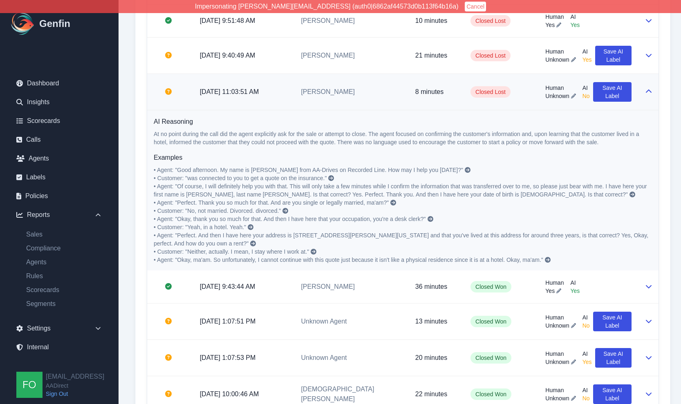
scroll to position [727, 0]
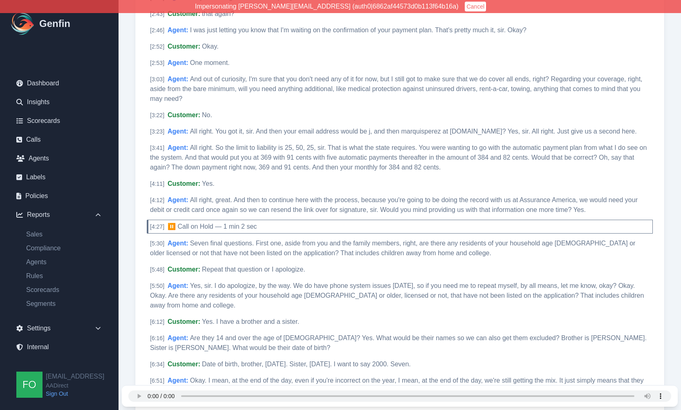
scroll to position [627, 0]
click at [256, 157] on span "All right. So the limit to liability is 25, 50, 25, sir. That is what the state…" at bounding box center [398, 156] width 497 height 27
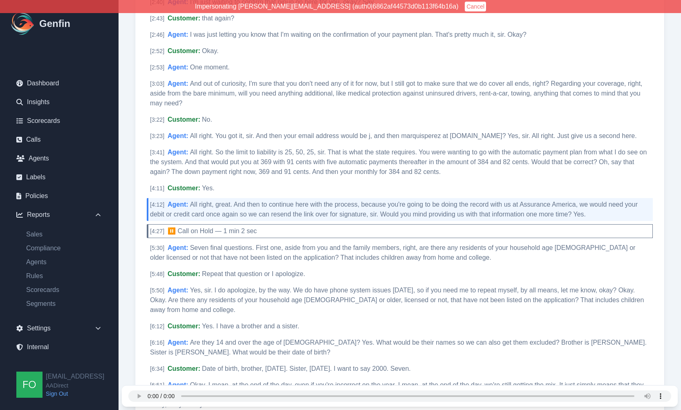
scroll to position [621, 0]
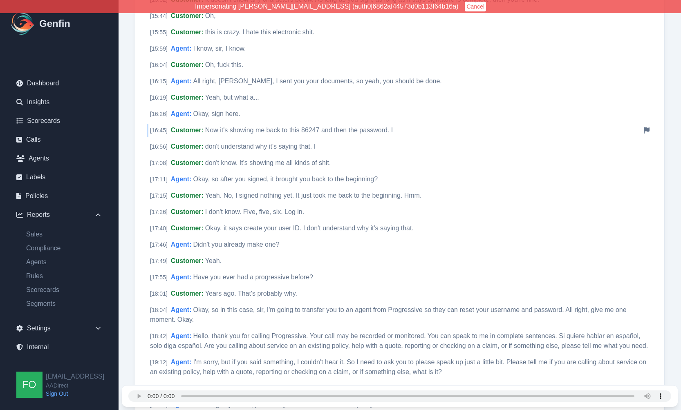
scroll to position [1415, 0]
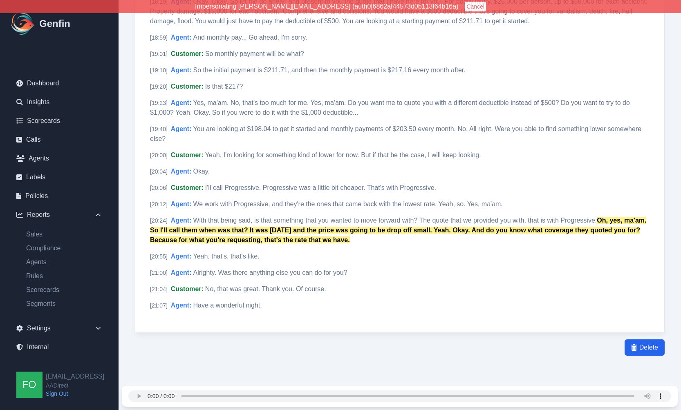
scroll to position [2192, 0]
click at [258, 349] on div "Delete" at bounding box center [400, 348] width 530 height 16
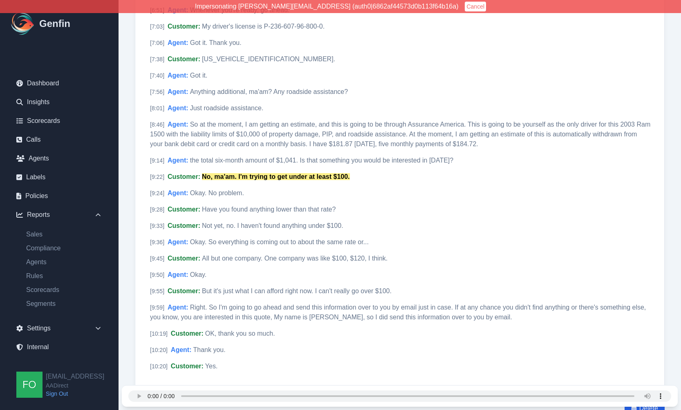
scroll to position [1379, 0]
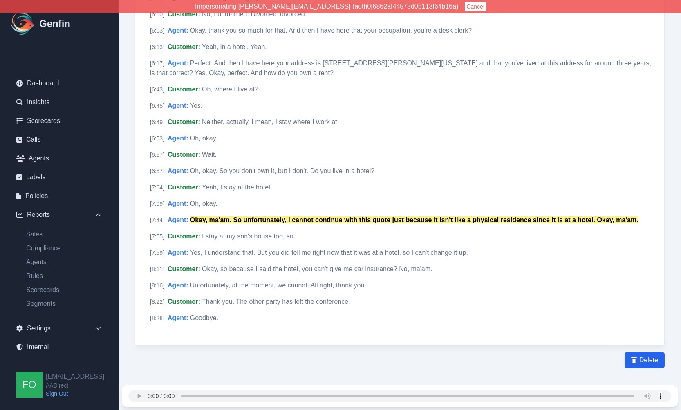
scroll to position [745, 0]
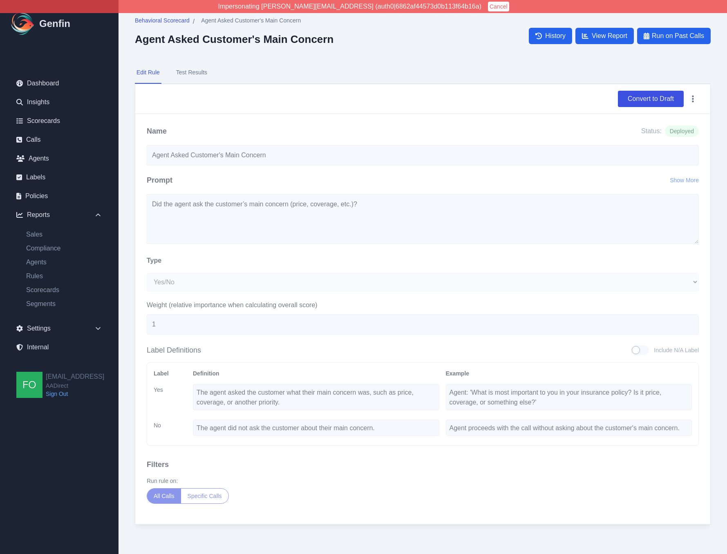
select select "Yes/No"
